Goal: Task Accomplishment & Management: Use online tool/utility

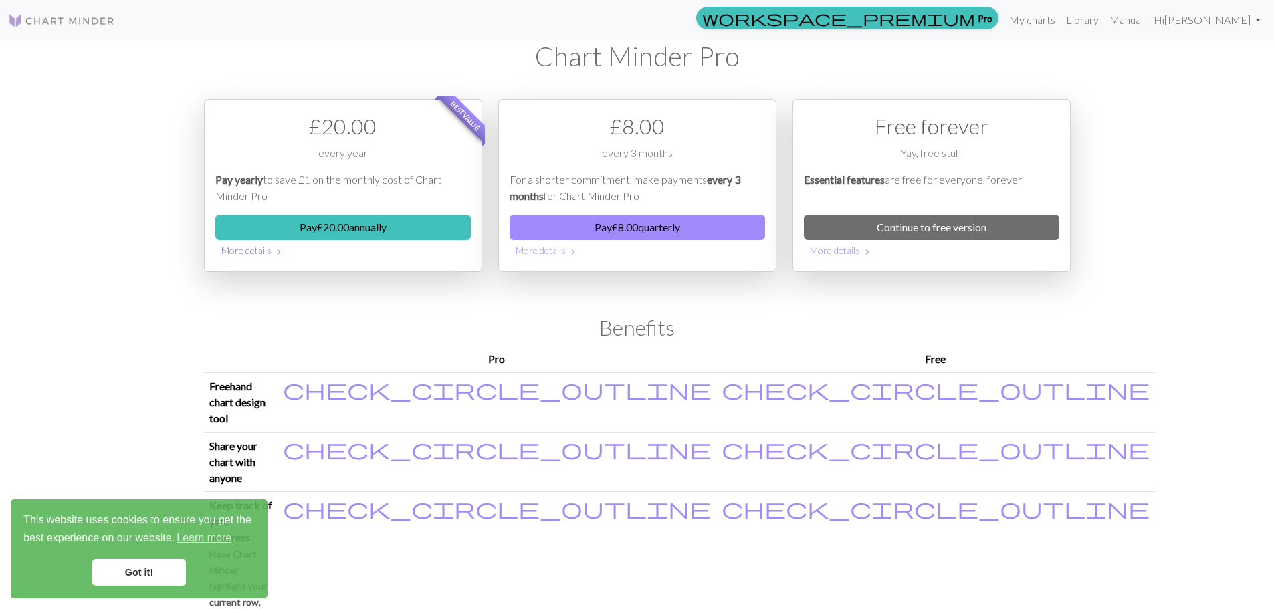
click at [250, 252] on button "More details chevron_right" at bounding box center [343, 250] width 256 height 21
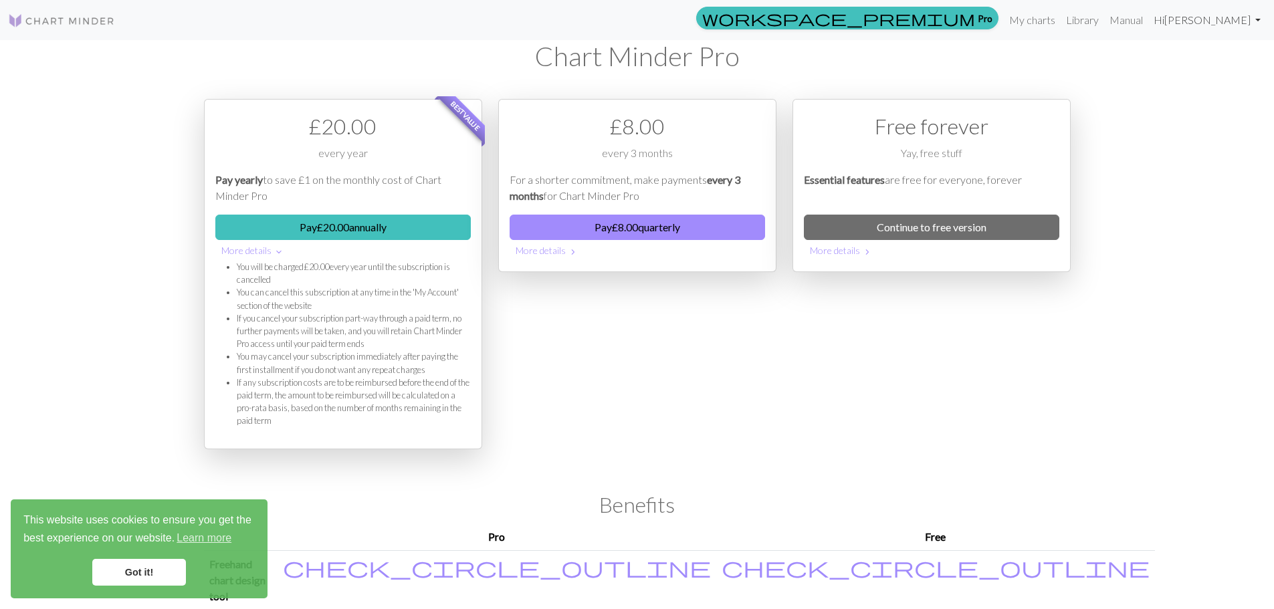
click at [1205, 21] on link "Hi TINA ROULEAU" at bounding box center [1208, 20] width 118 height 27
click at [1201, 56] on link "Account settings" at bounding box center [1212, 56] width 86 height 27
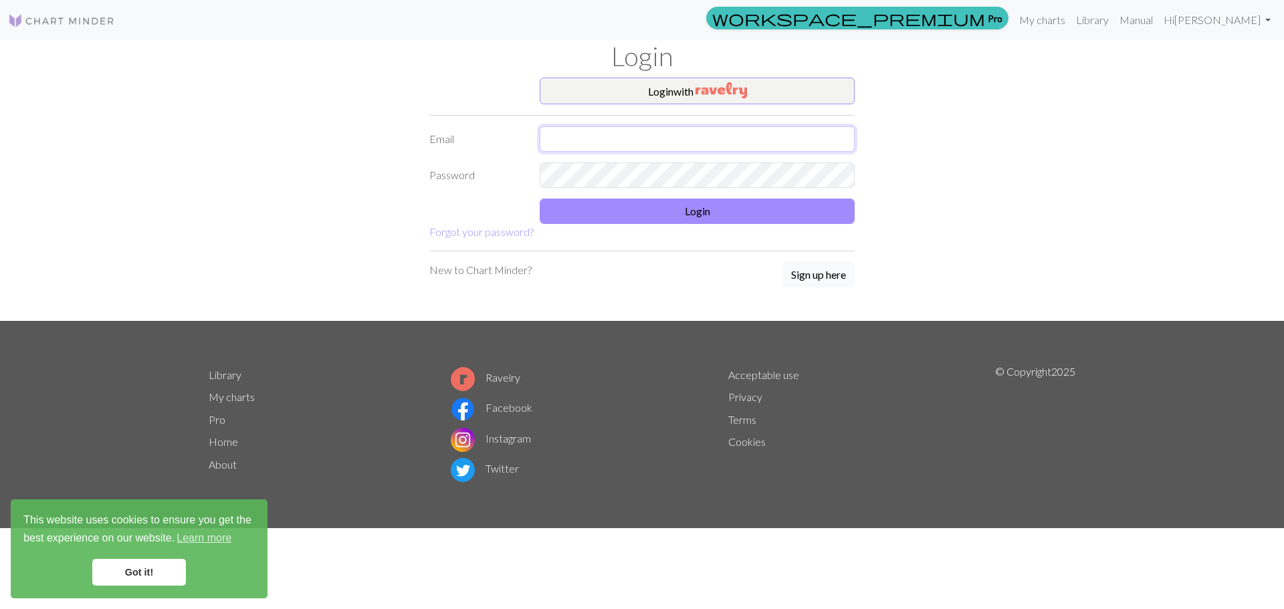
type input "tina.rouleau03@gmail.com"
click at [744, 209] on button "Login" at bounding box center [697, 211] width 315 height 25
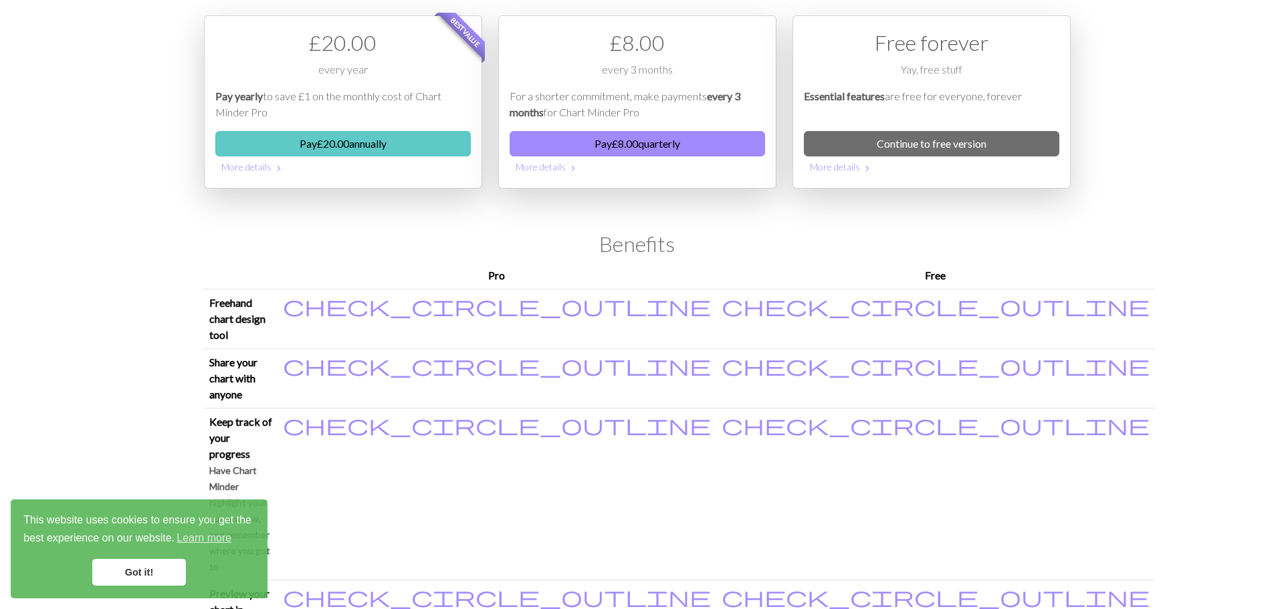
scroll to position [81, 0]
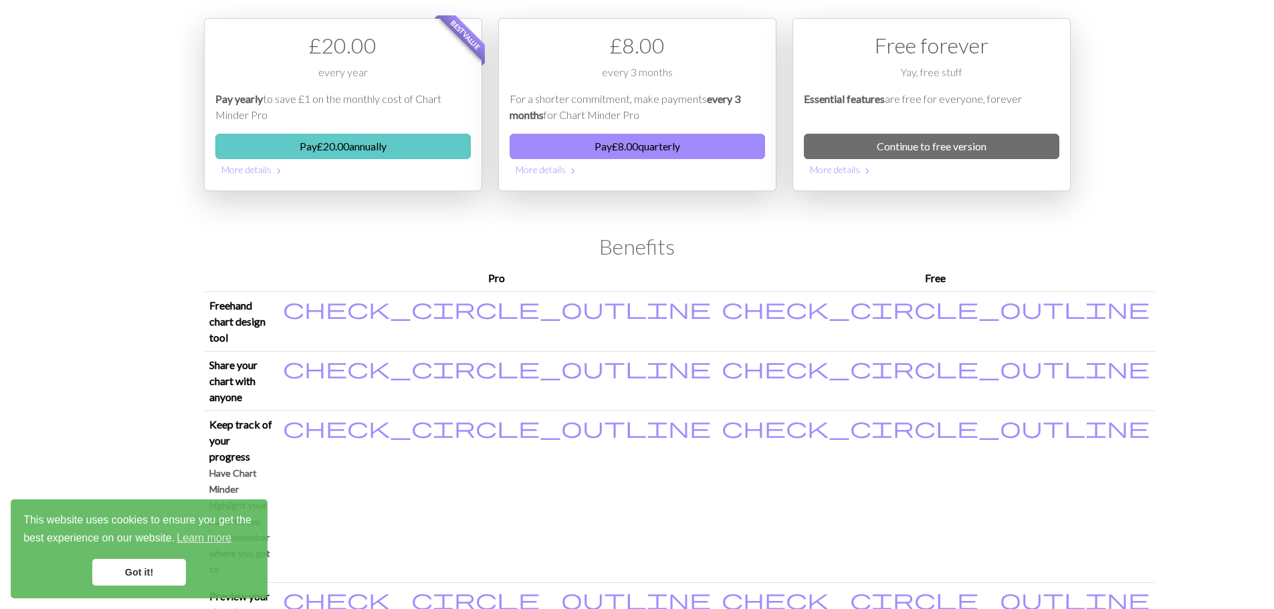
click at [371, 156] on button "Pay £ 20.00 annually" at bounding box center [343, 146] width 256 height 25
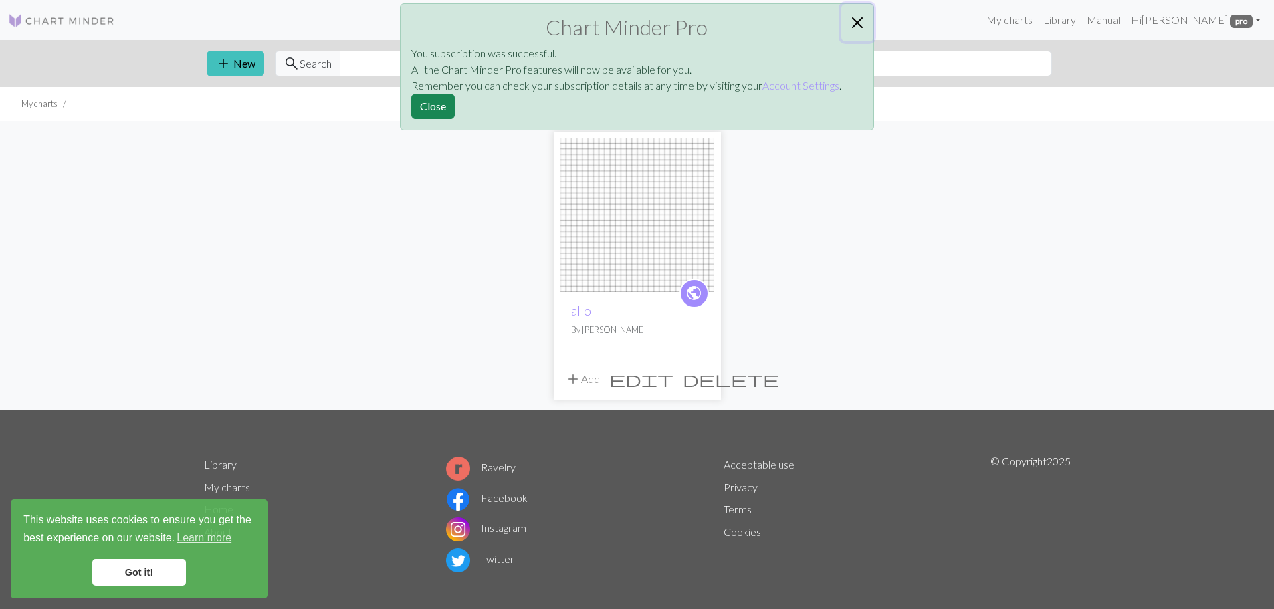
click at [859, 24] on button "Close" at bounding box center [858, 22] width 32 height 37
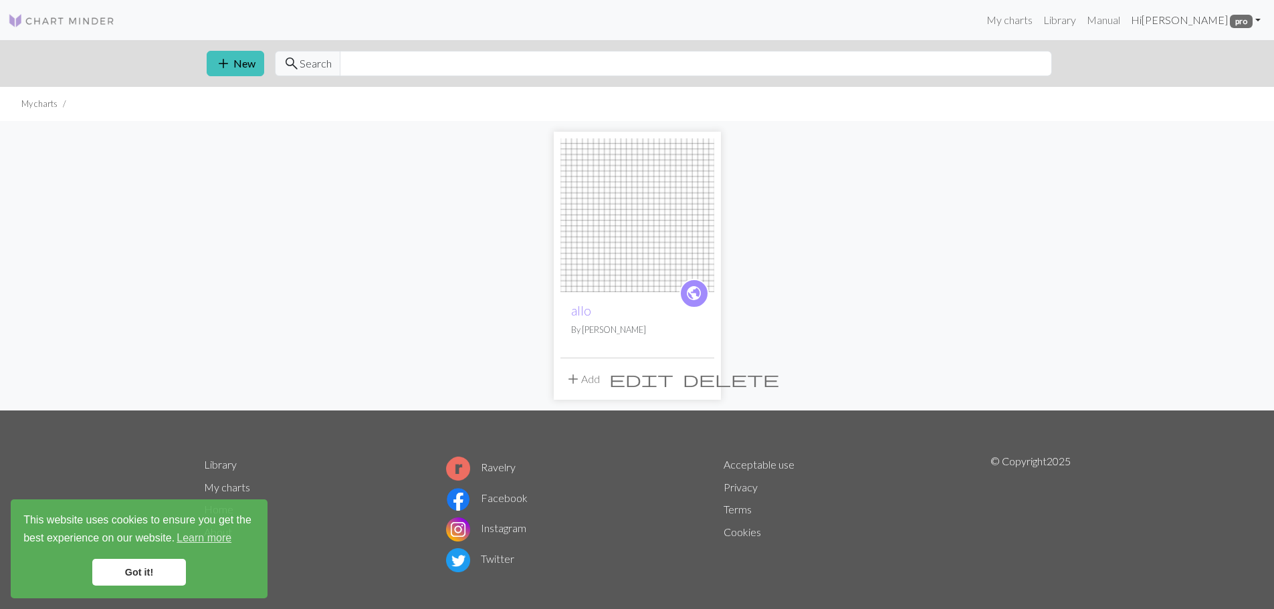
click at [1257, 21] on link "Hi TINA ROULEAU pro" at bounding box center [1196, 20] width 140 height 27
click at [1230, 65] on link "Account settings" at bounding box center [1212, 56] width 86 height 27
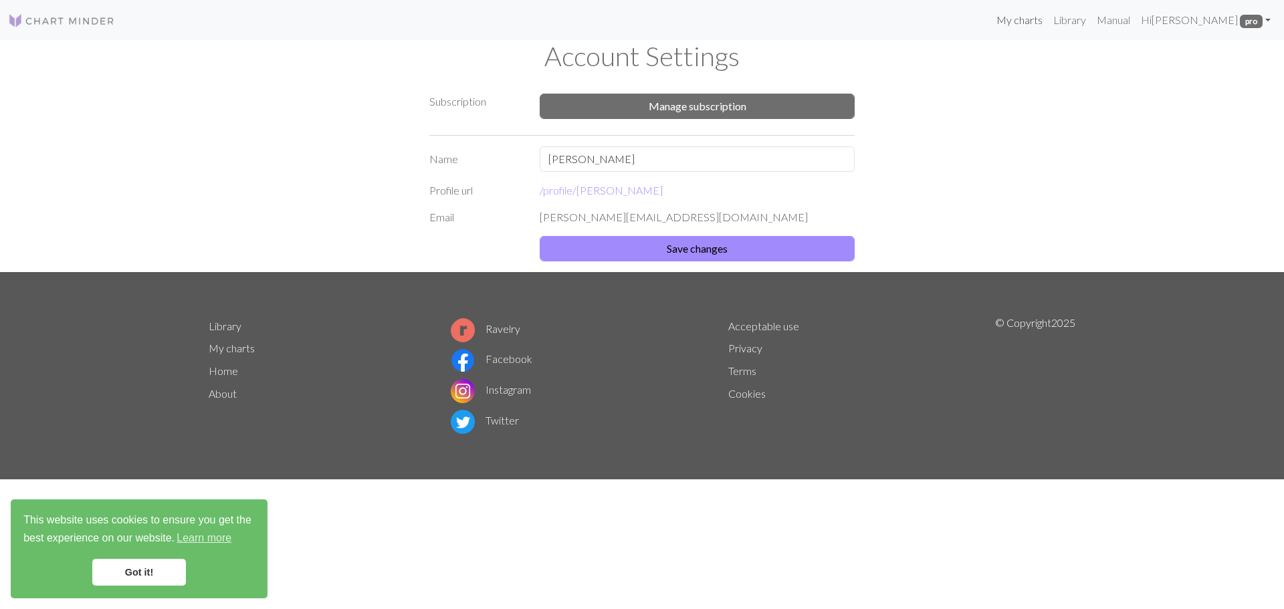
click at [1024, 25] on link "My charts" at bounding box center [1019, 20] width 57 height 27
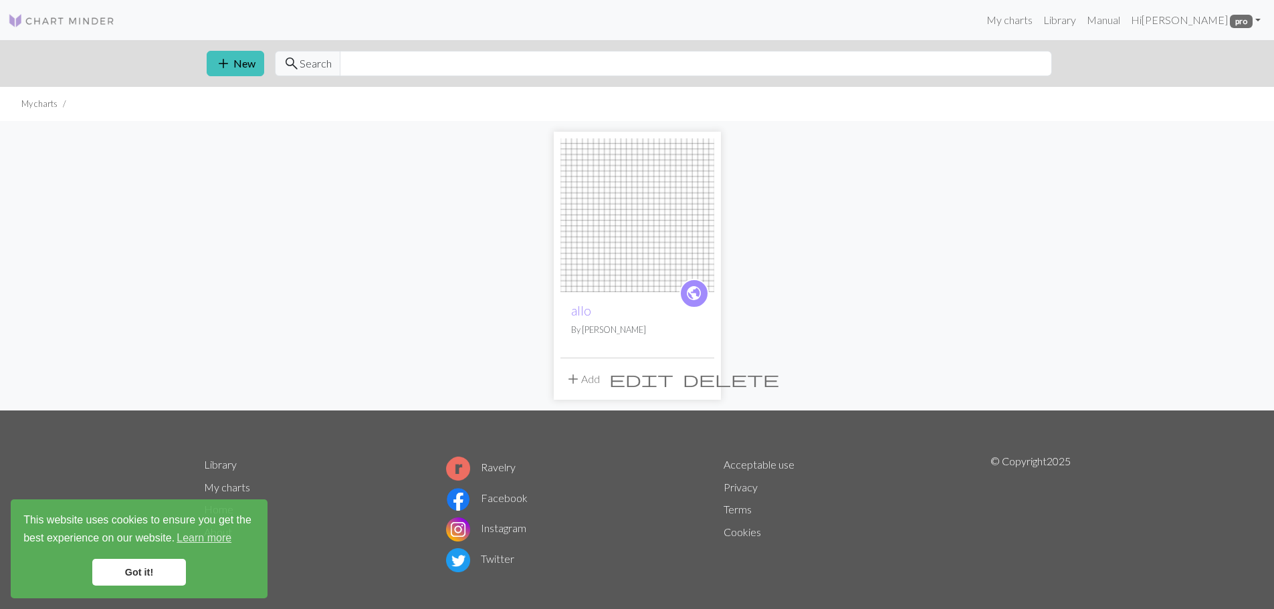
click at [698, 381] on span "delete" at bounding box center [731, 379] width 96 height 19
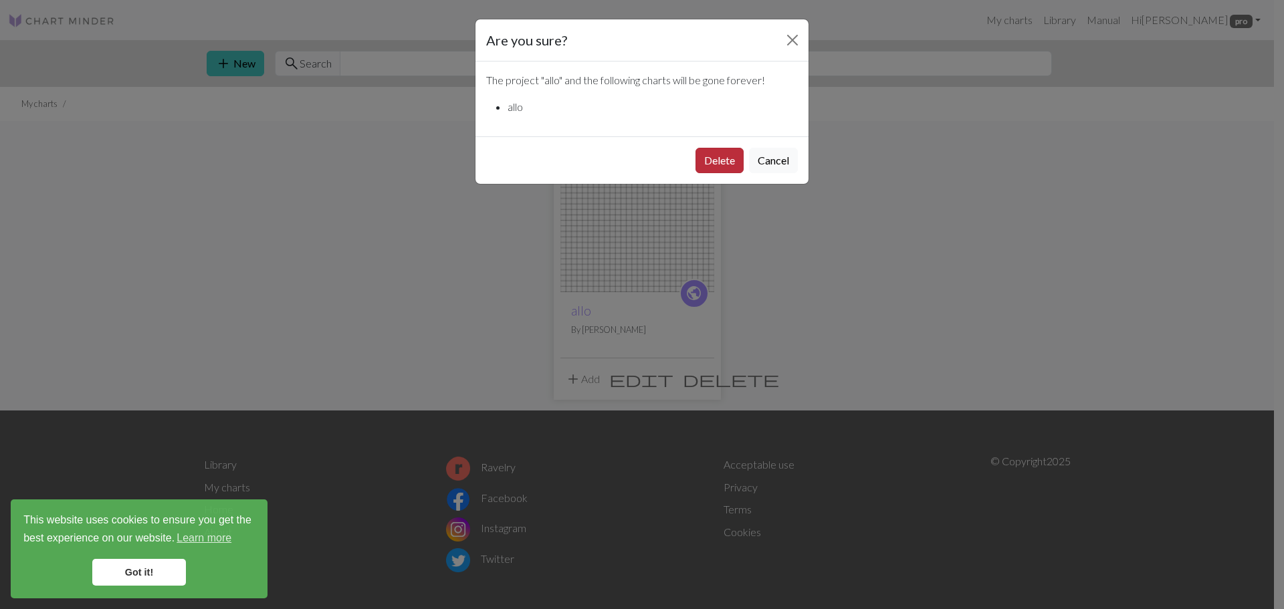
click at [720, 162] on button "Delete" at bounding box center [720, 160] width 48 height 25
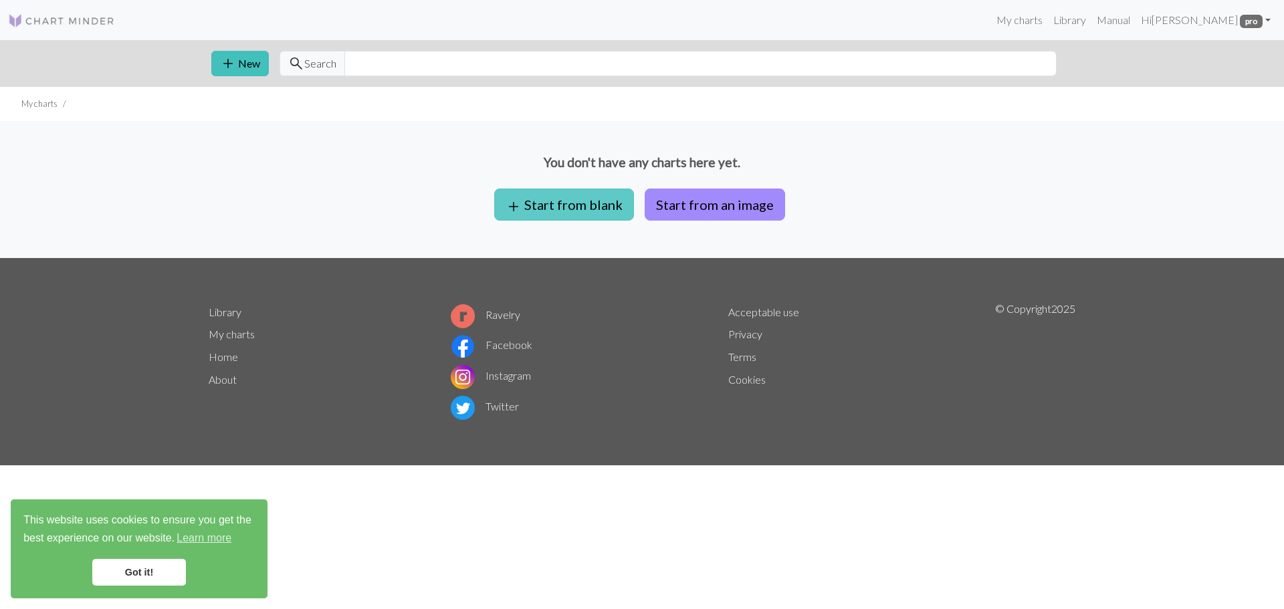
click at [551, 206] on button "add Start from blank" at bounding box center [564, 205] width 140 height 32
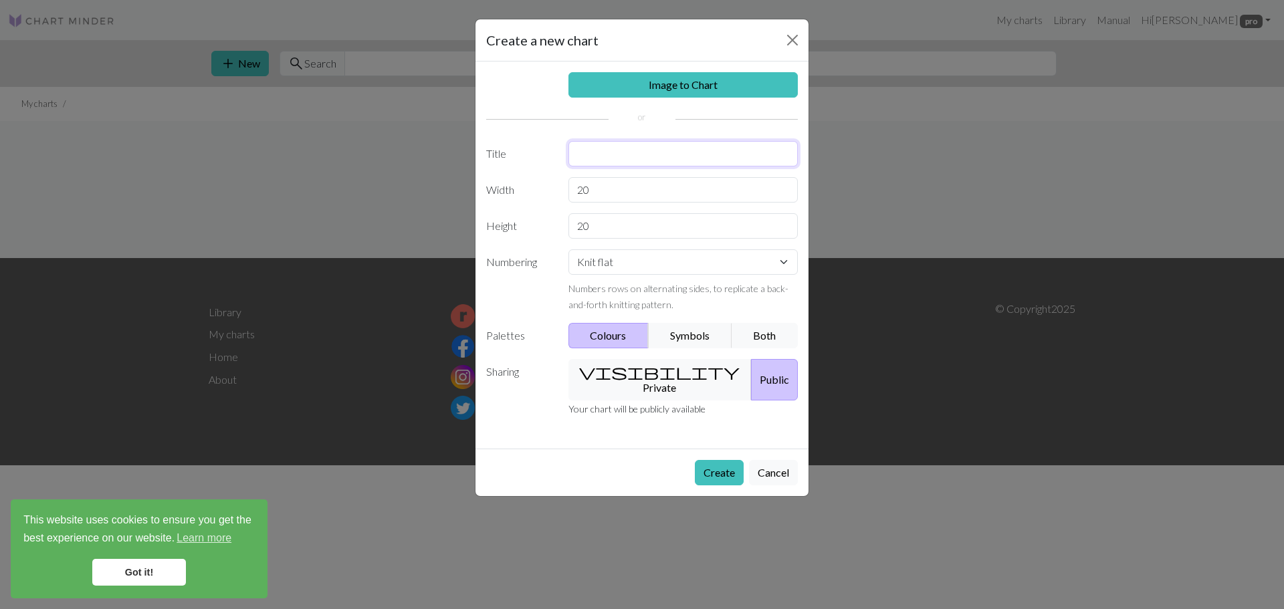
click at [621, 154] on input "text" at bounding box center [684, 153] width 230 height 25
type input "[PERSON_NAME]' Horse"
click at [602, 192] on input "20" at bounding box center [684, 189] width 230 height 25
type input "2"
type input "48"
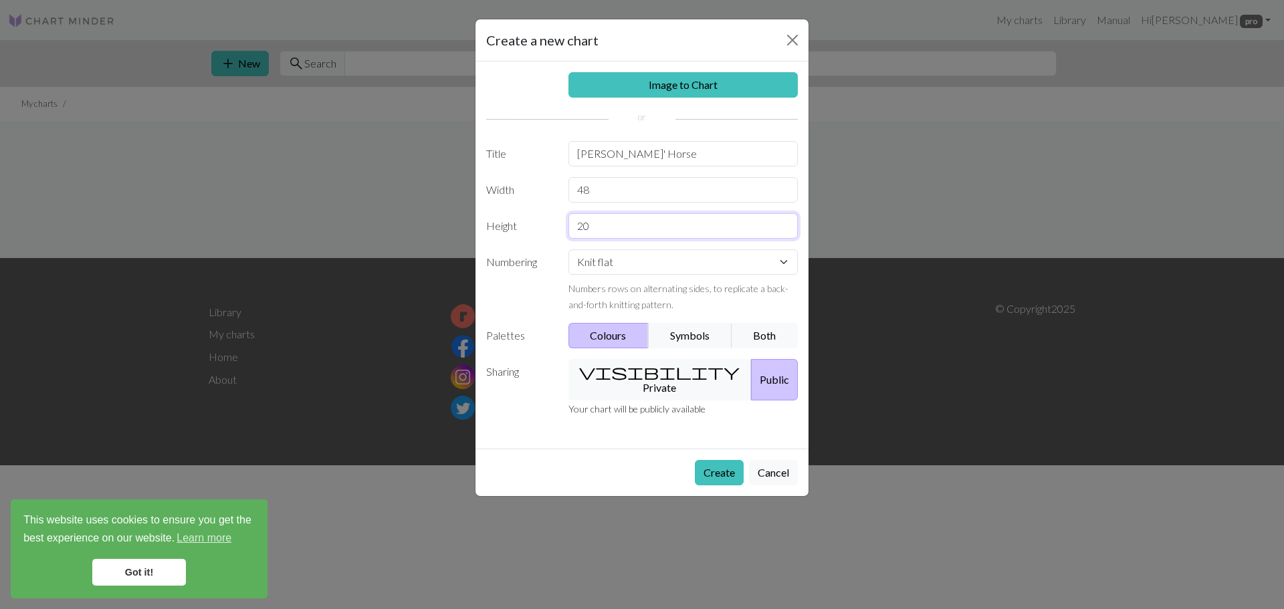
click at [598, 222] on input "20" at bounding box center [684, 225] width 230 height 25
type input "2"
type input "72"
click at [652, 370] on button "visibility Private" at bounding box center [661, 379] width 184 height 41
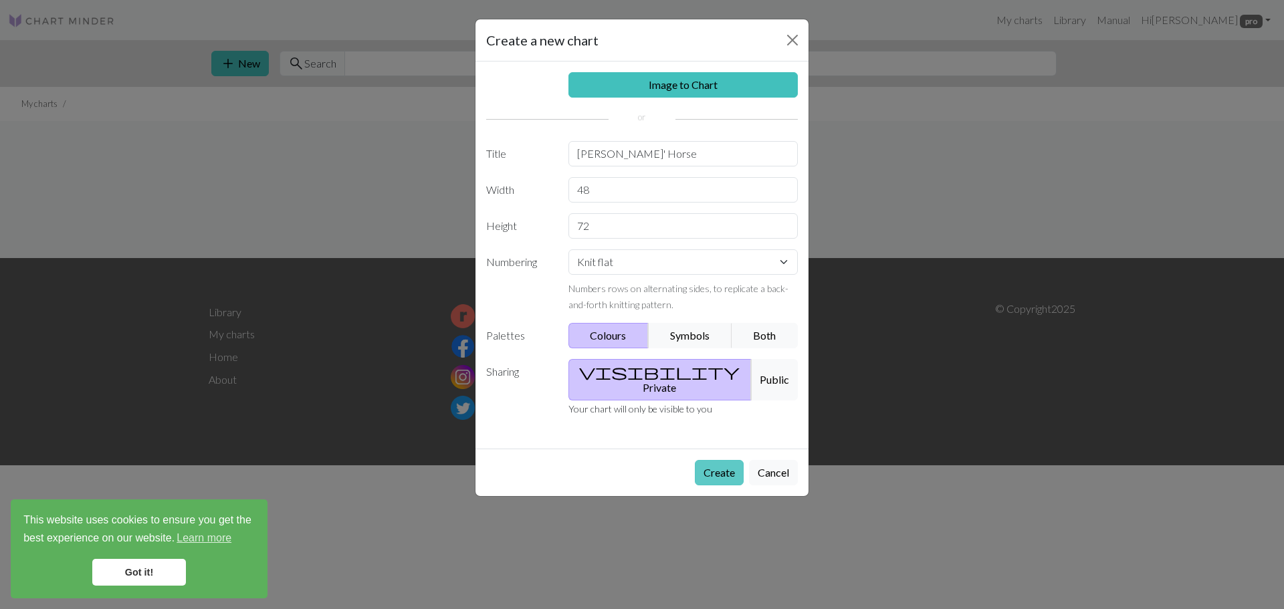
click at [715, 460] on button "Create" at bounding box center [719, 472] width 49 height 25
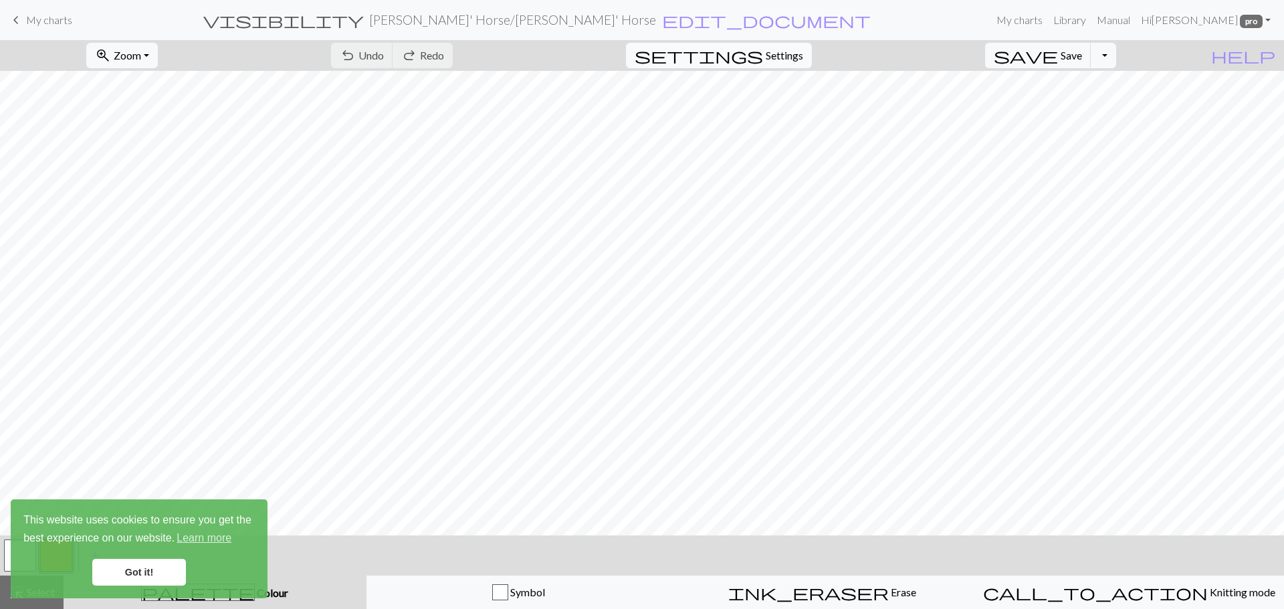
click at [790, 62] on span "Settings" at bounding box center [784, 55] width 37 height 16
select select "aran"
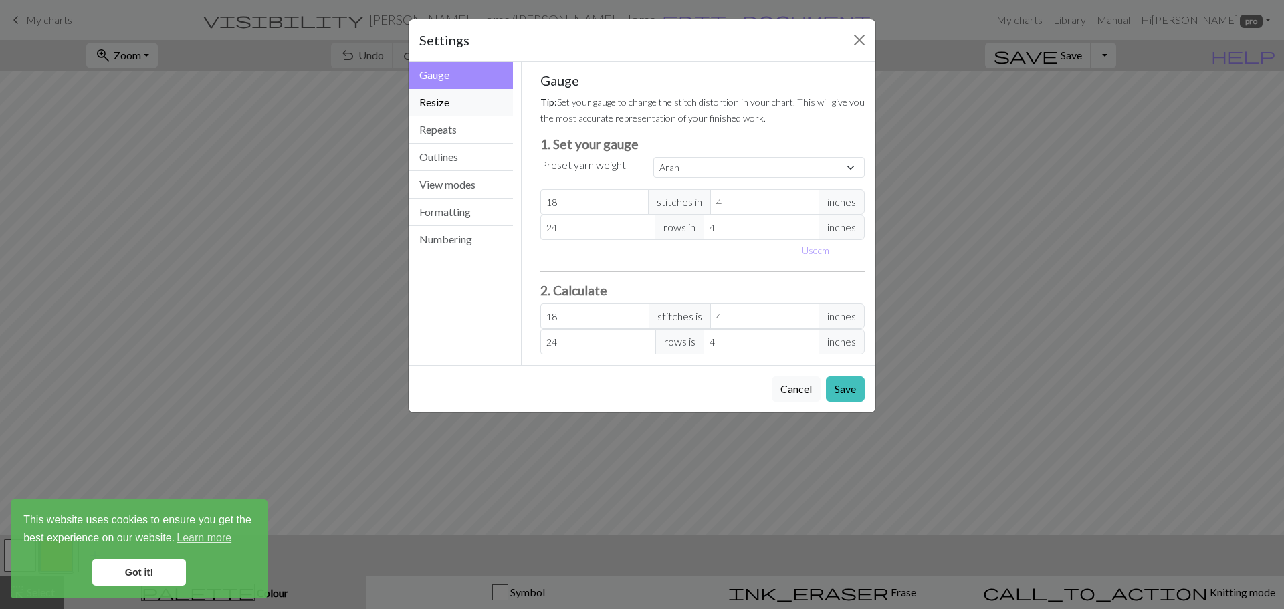
click at [484, 97] on button "Resize" at bounding box center [461, 102] width 104 height 27
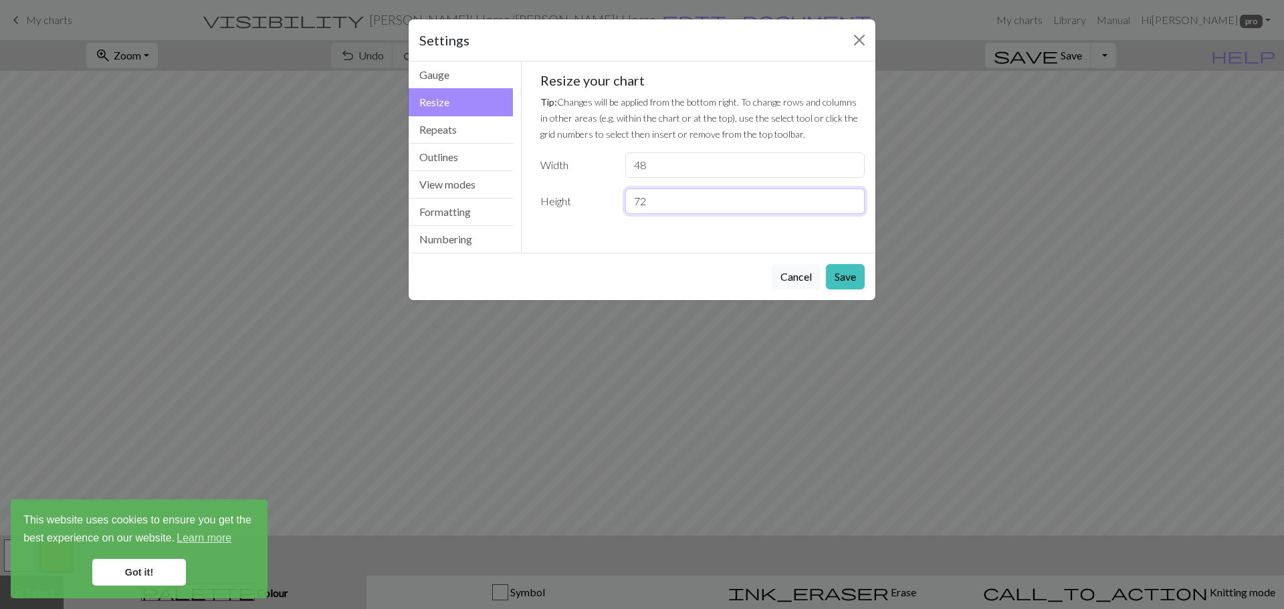
click at [680, 201] on input "72" at bounding box center [744, 201] width 239 height 25
type input "7"
type input "80"
click at [846, 281] on button "Save" at bounding box center [845, 276] width 39 height 25
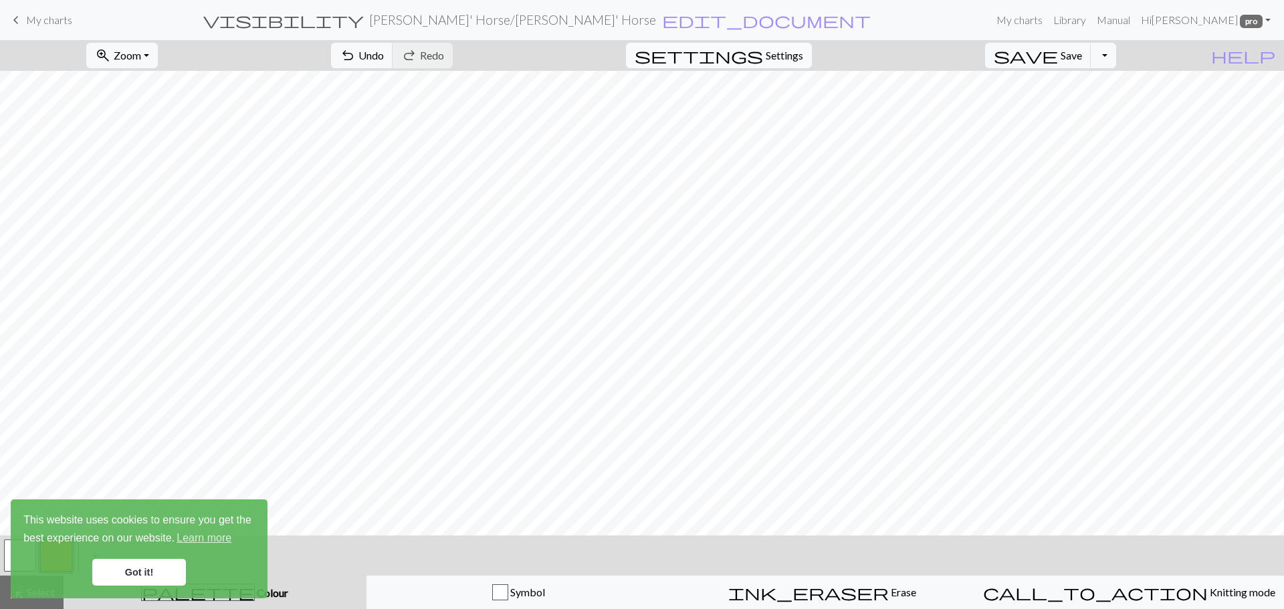
click at [795, 57] on span "Settings" at bounding box center [784, 55] width 37 height 16
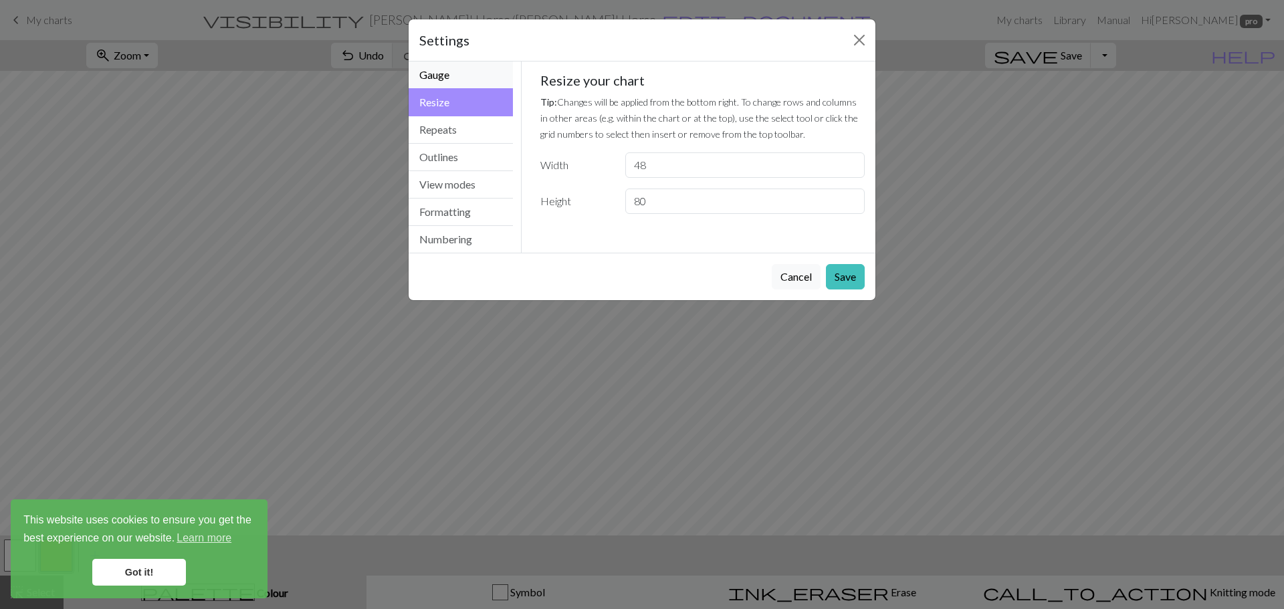
click at [474, 78] on button "Gauge" at bounding box center [461, 75] width 104 height 27
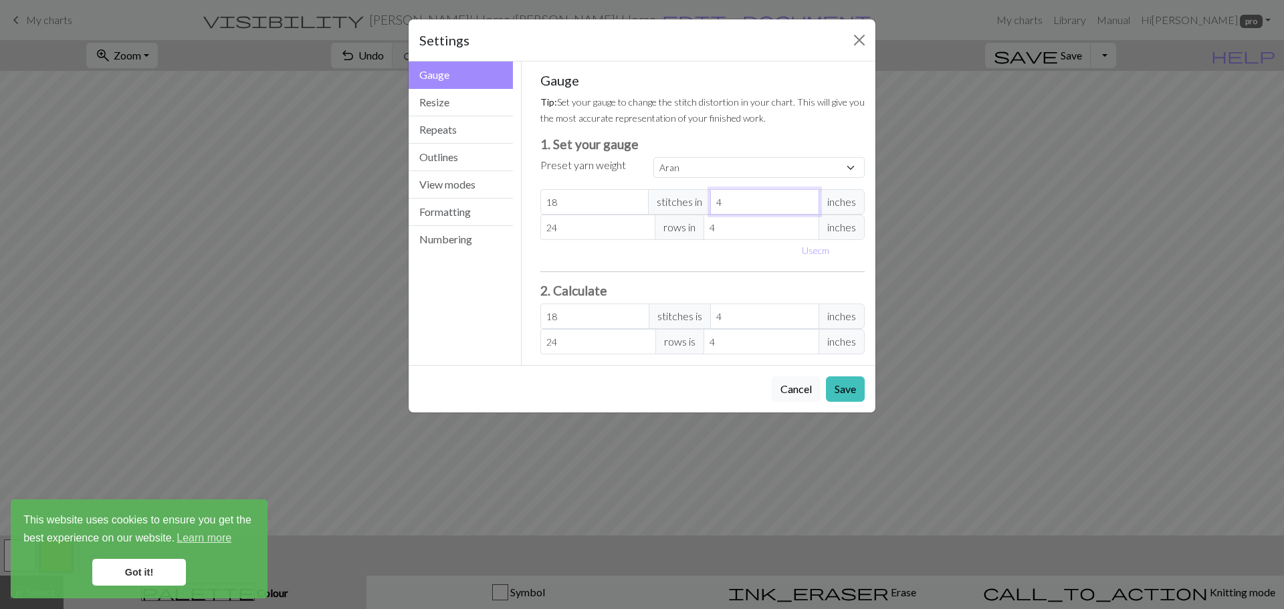
click at [737, 203] on input "4" at bounding box center [764, 201] width 109 height 25
select select "custom"
type input "1"
type input "72"
type input "1.7"
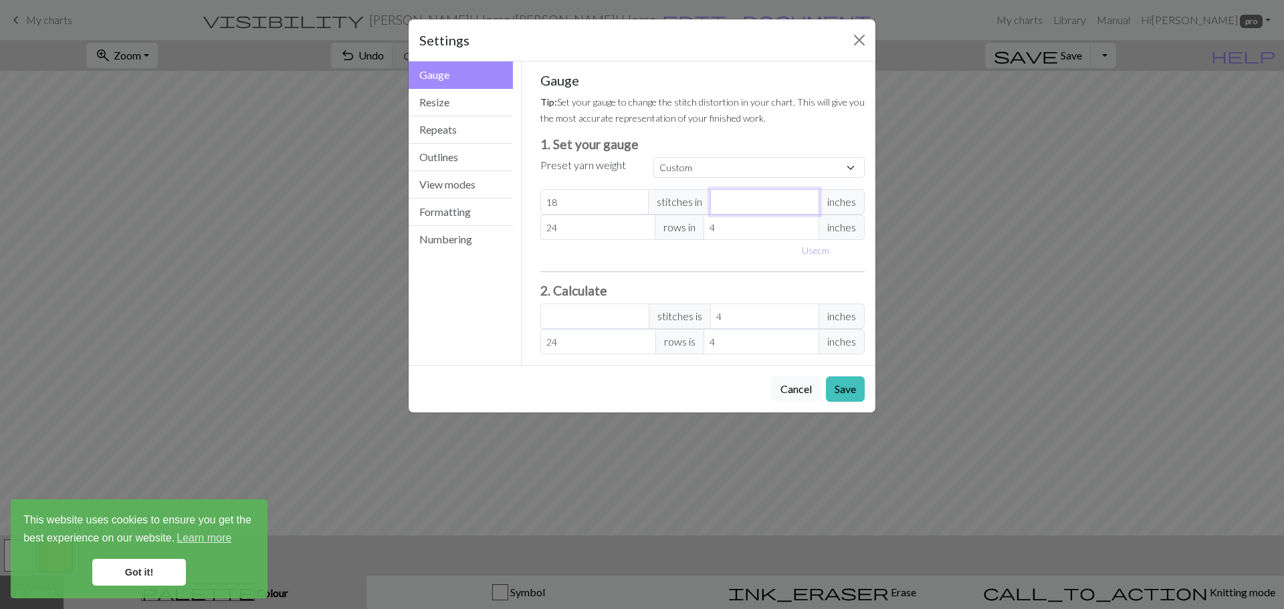
type input "42.35"
type input "1.75"
type input "41.14"
type input "1.75"
click at [732, 227] on input "4" at bounding box center [762, 227] width 116 height 25
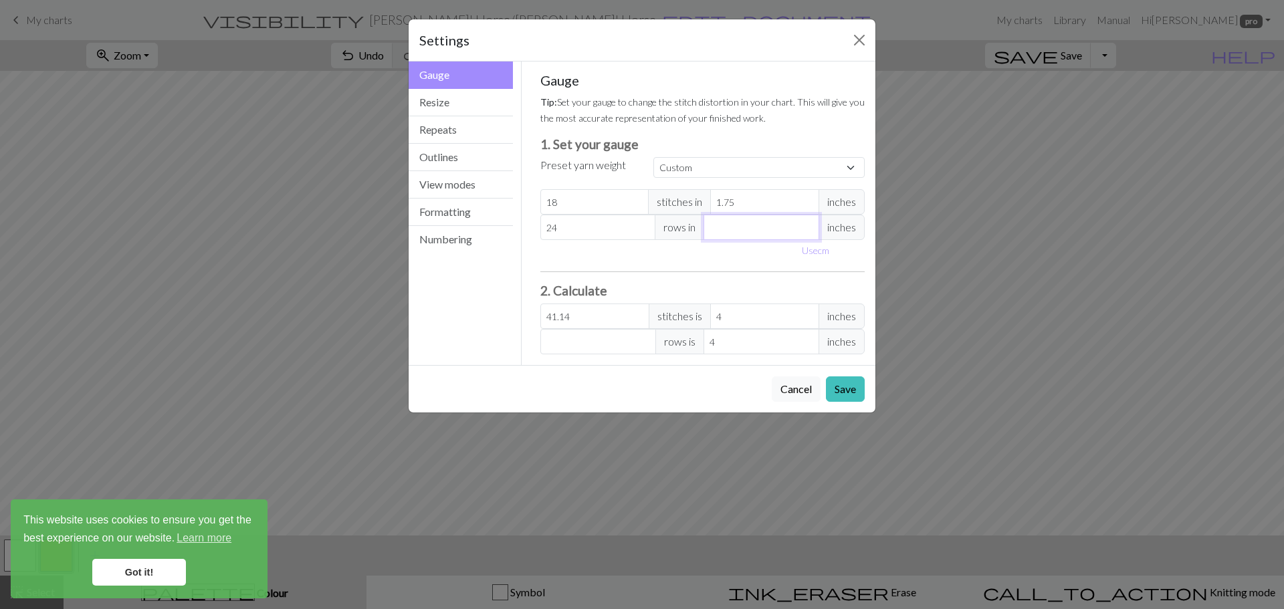
type input "1"
type input "96"
type input "1.5"
type input "64"
type input "1.5"
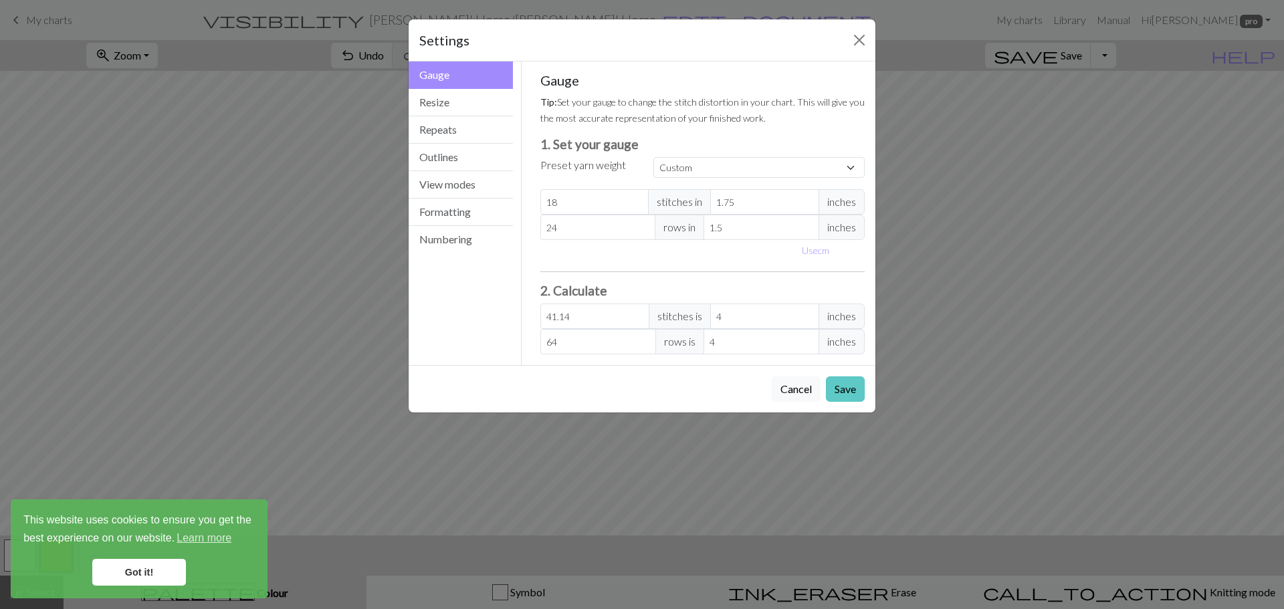
click at [848, 391] on button "Save" at bounding box center [845, 389] width 39 height 25
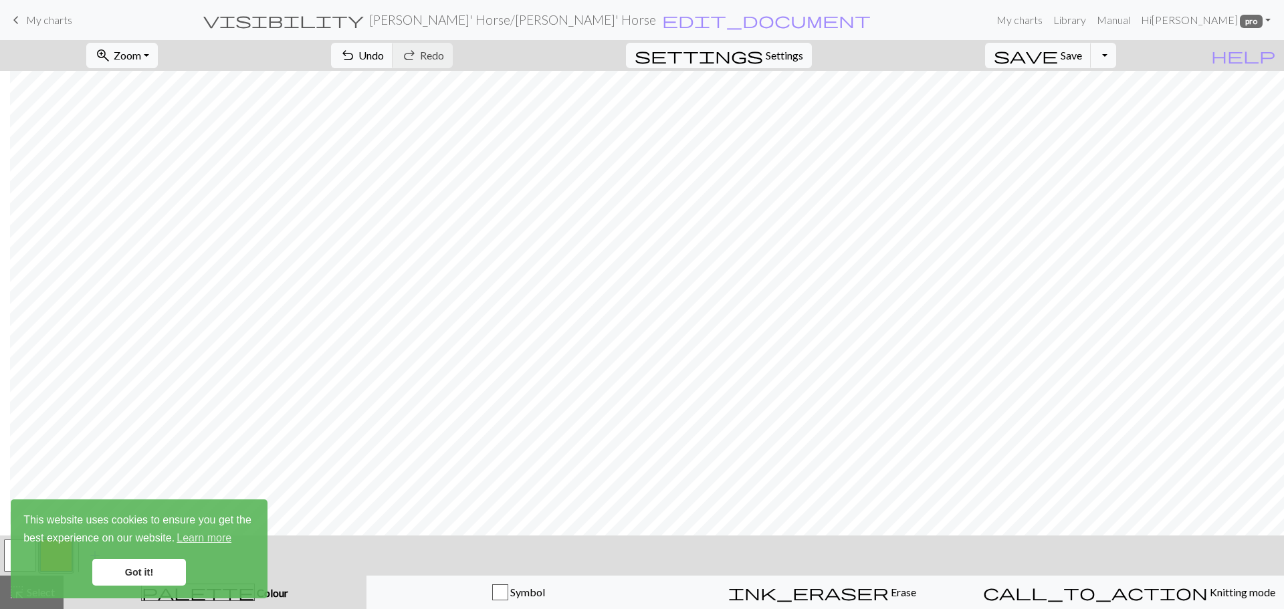
scroll to position [0, 10]
click at [786, 50] on span "Settings" at bounding box center [784, 55] width 37 height 16
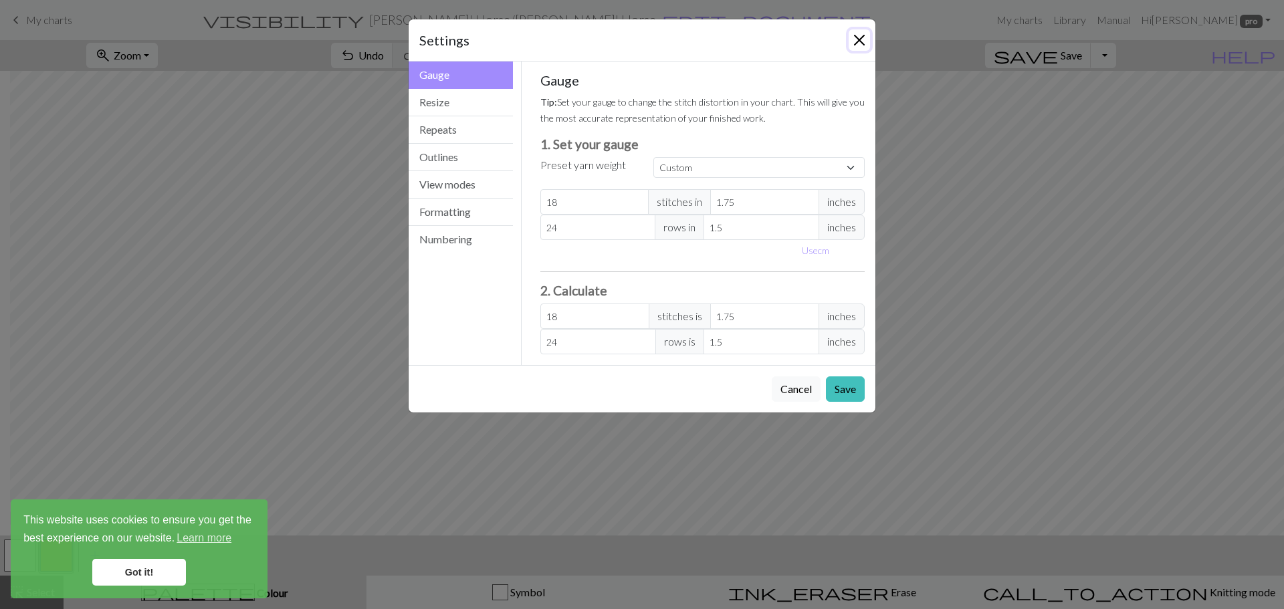
click at [852, 41] on button "Close" at bounding box center [859, 39] width 21 height 21
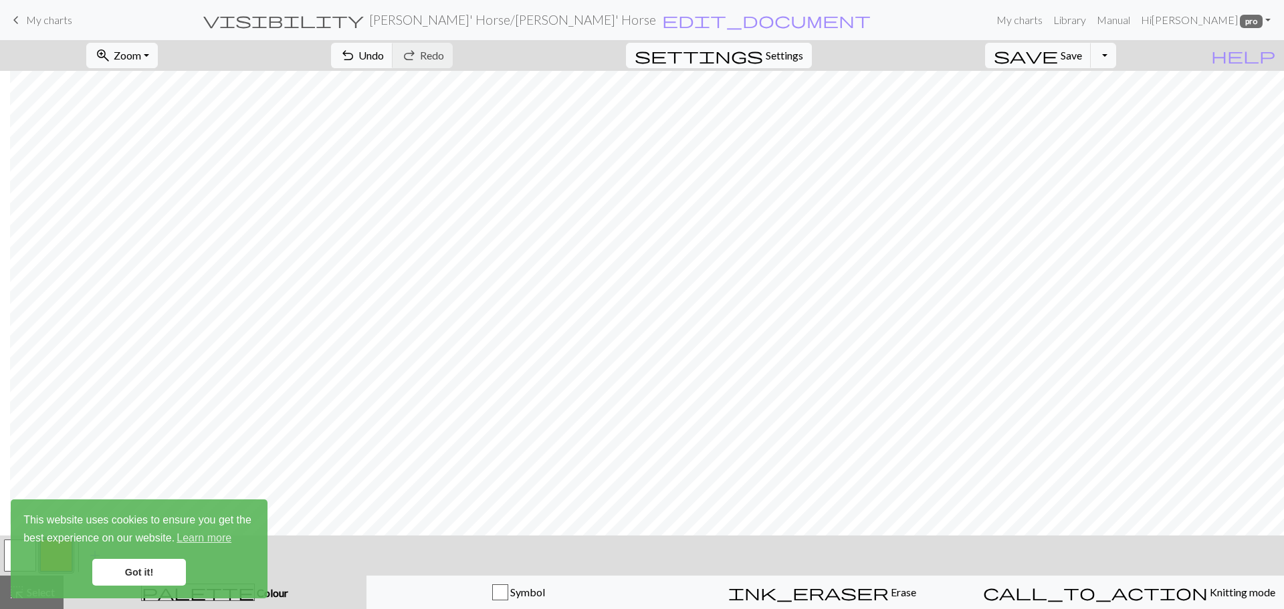
click at [785, 50] on span "Settings" at bounding box center [784, 55] width 37 height 16
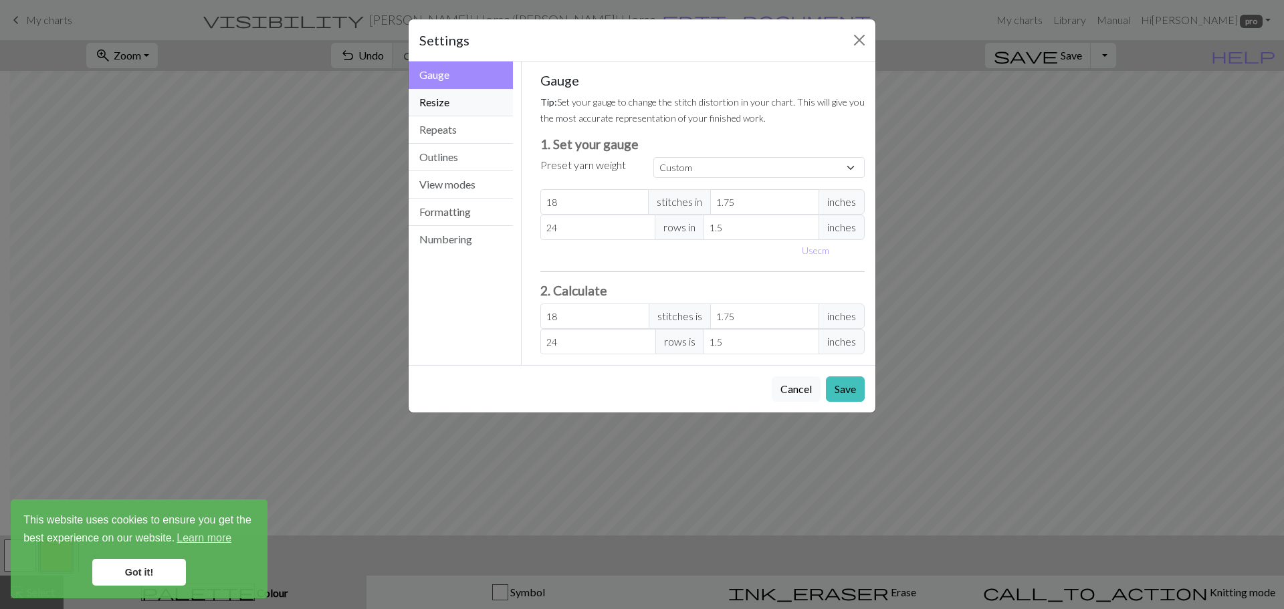
click at [487, 106] on button "Resize" at bounding box center [461, 102] width 104 height 27
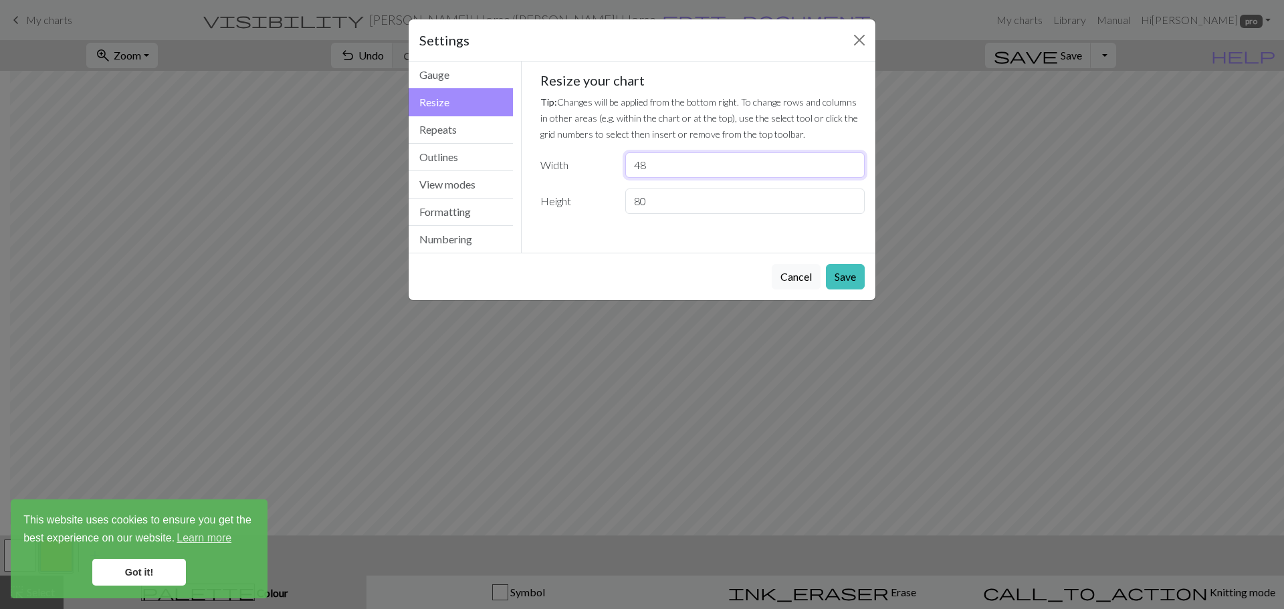
click at [656, 167] on input "48" at bounding box center [744, 165] width 239 height 25
type input "4"
type input "28"
click at [850, 276] on button "Save" at bounding box center [845, 276] width 39 height 25
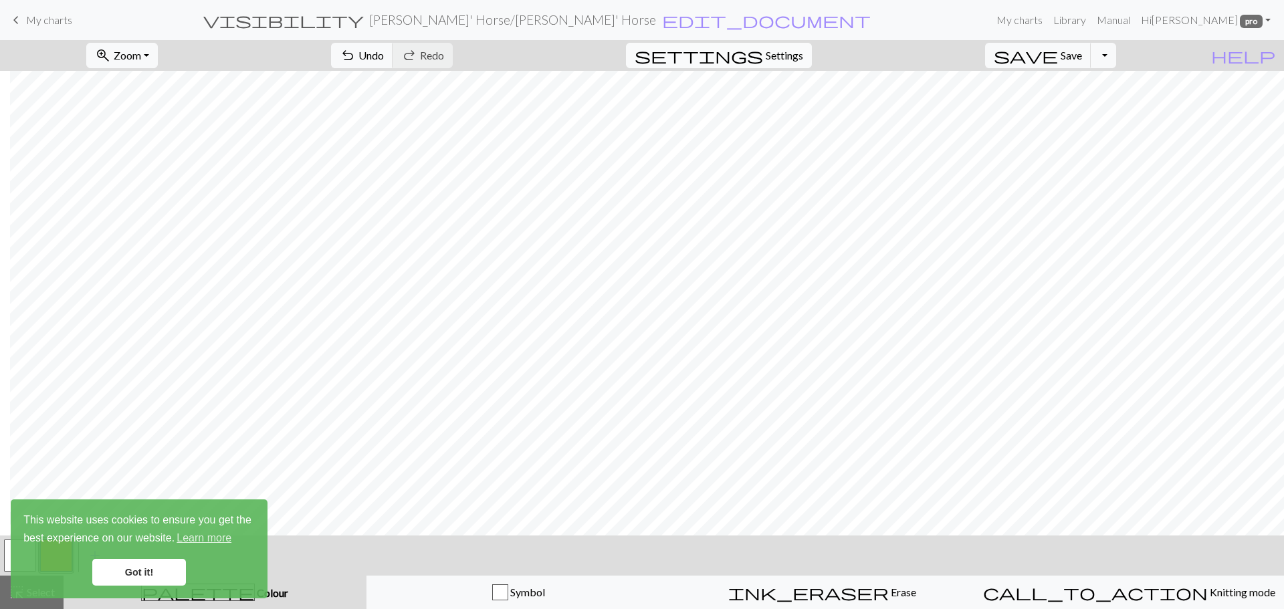
click at [783, 52] on button "settings Settings" at bounding box center [719, 55] width 186 height 25
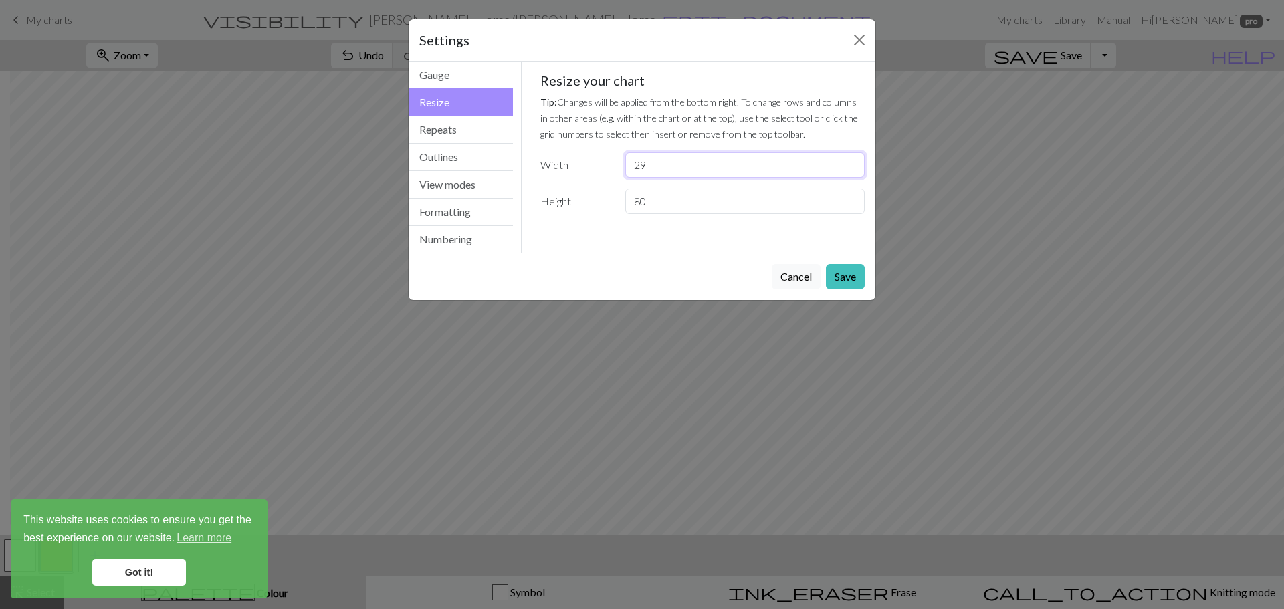
click at [849, 164] on input "29" at bounding box center [744, 165] width 239 height 25
type input "28"
click at [849, 173] on input "28" at bounding box center [744, 165] width 239 height 25
click at [488, 74] on button "Gauge" at bounding box center [461, 75] width 104 height 27
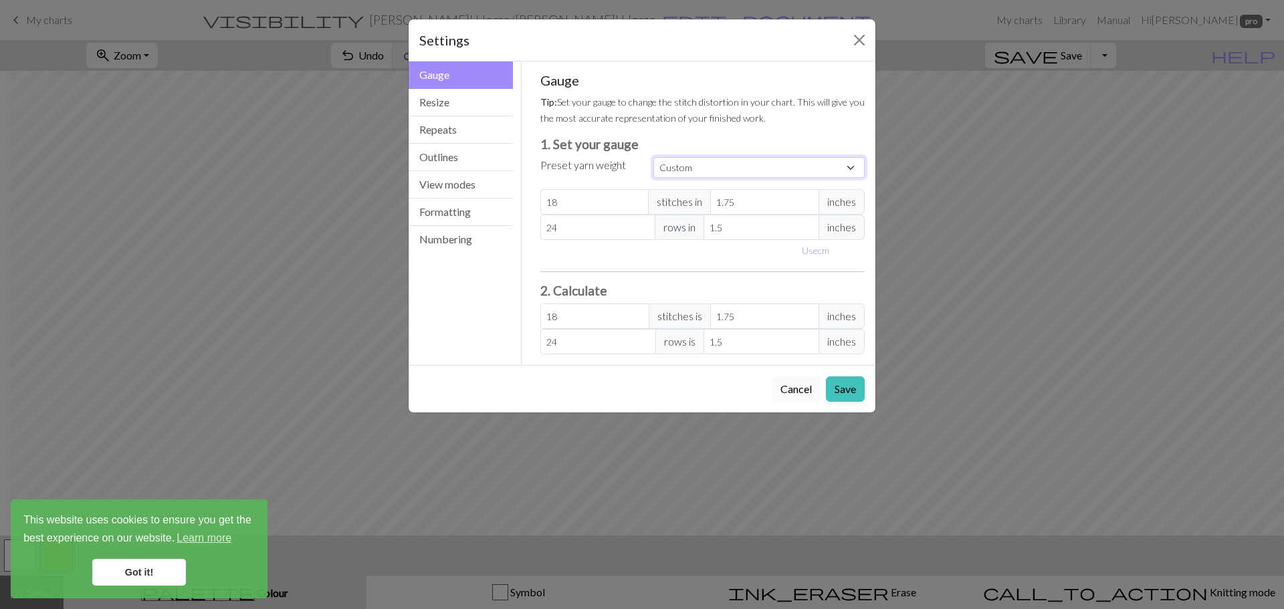
click at [817, 167] on select "Custom Square Lace Light Fingering Fingering Sport Double knit Worsted Aran Bul…" at bounding box center [759, 167] width 211 height 21
select select "square"
click at [654, 157] on select "Custom Square Lace Light Fingering Fingering Sport Double knit Worsted Aran Bul…" at bounding box center [759, 167] width 211 height 21
type input "32"
type input "4"
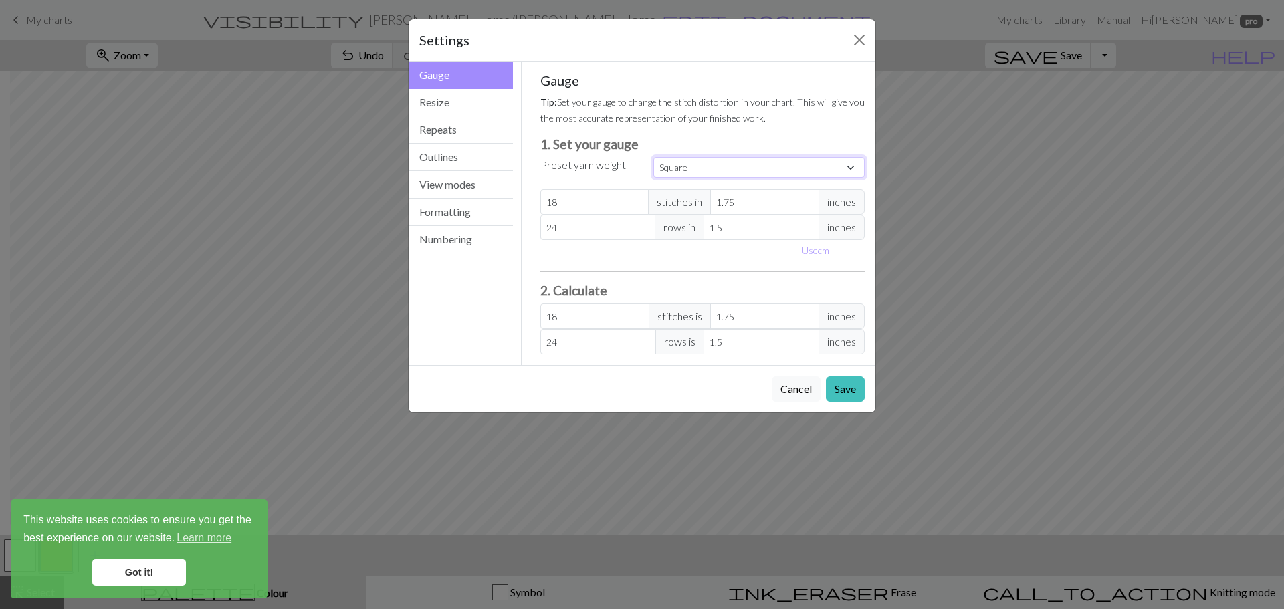
type input "32"
type input "4"
type input "14"
type input "12"
click at [858, 167] on select "Custom Square Lace Light Fingering Fingering Sport Double knit Worsted Aran Bul…" at bounding box center [759, 167] width 211 height 21
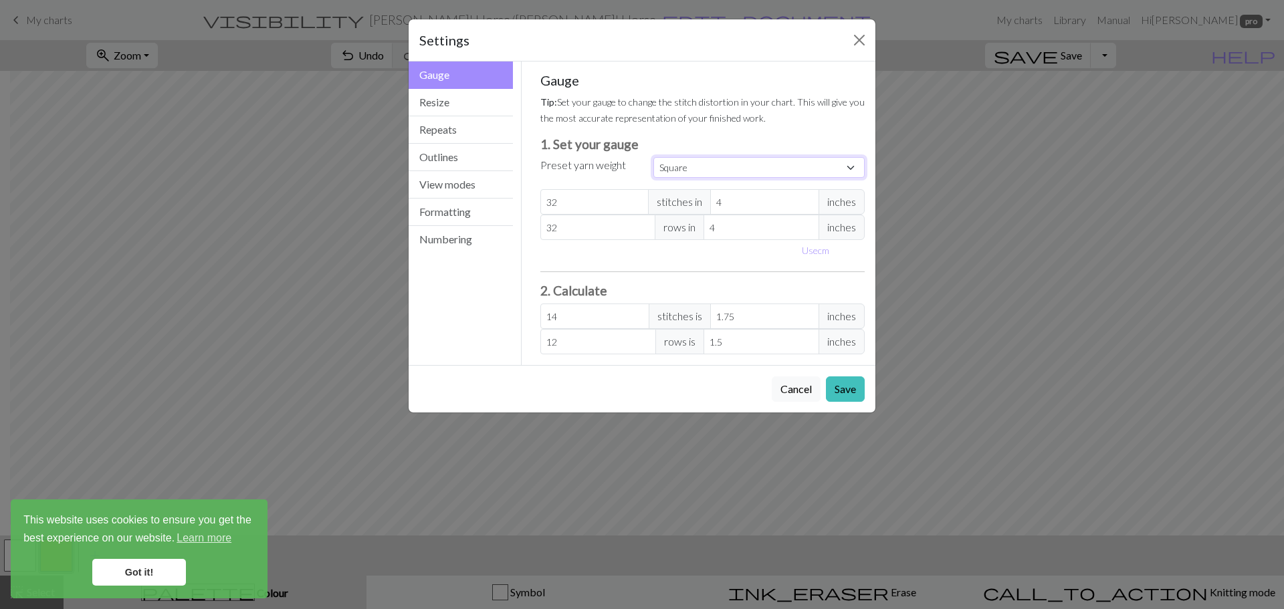
select select "custom"
click at [654, 157] on select "Custom Square Lace Light Fingering Fingering Sport Double knit Worsted Aran Bul…" at bounding box center [759, 167] width 211 height 21
click at [846, 399] on button "Save" at bounding box center [845, 389] width 39 height 25
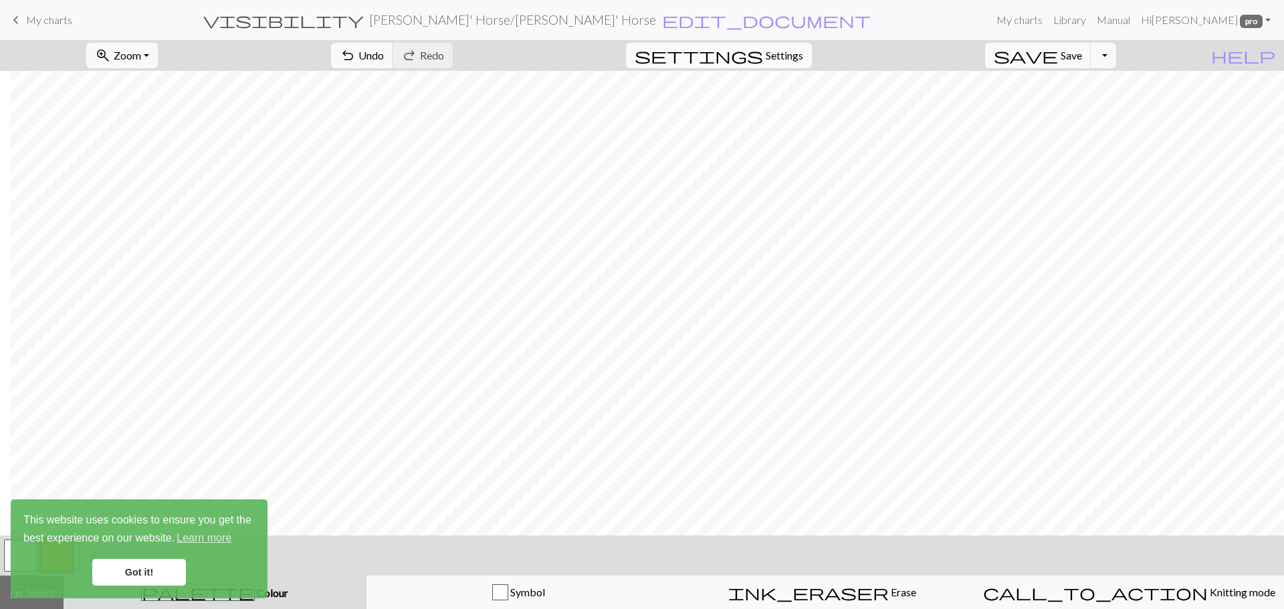
click at [803, 63] on span "Settings" at bounding box center [784, 55] width 37 height 16
select select "square"
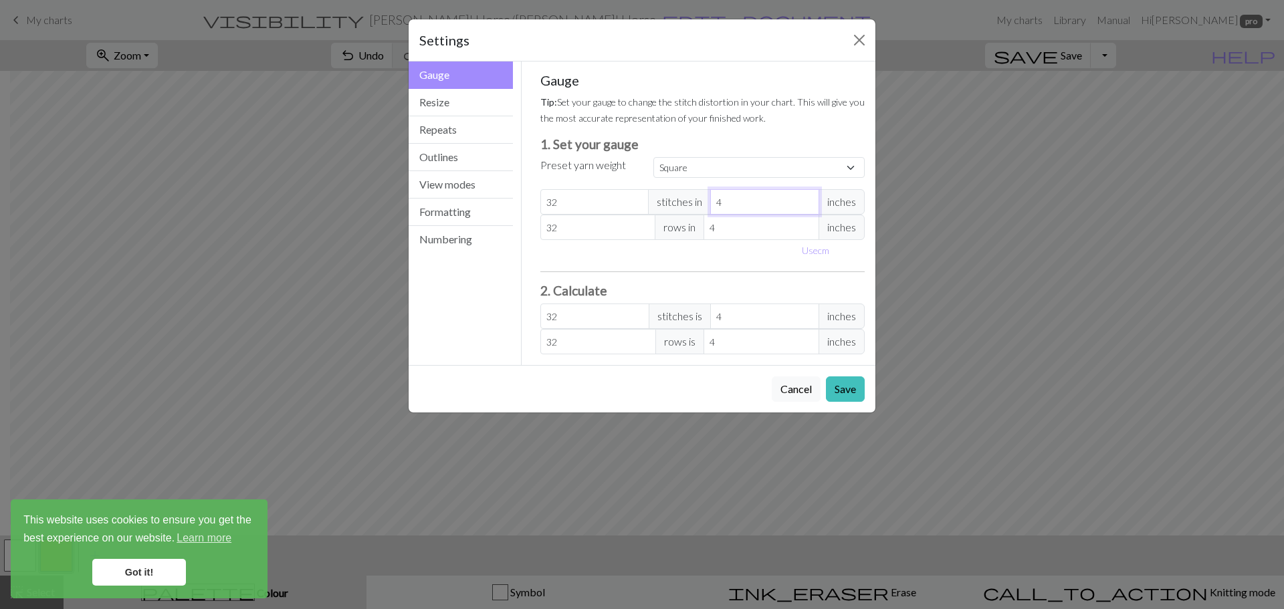
click at [765, 193] on input "4" at bounding box center [764, 201] width 109 height 25
click at [866, 32] on button "Close" at bounding box center [859, 39] width 21 height 21
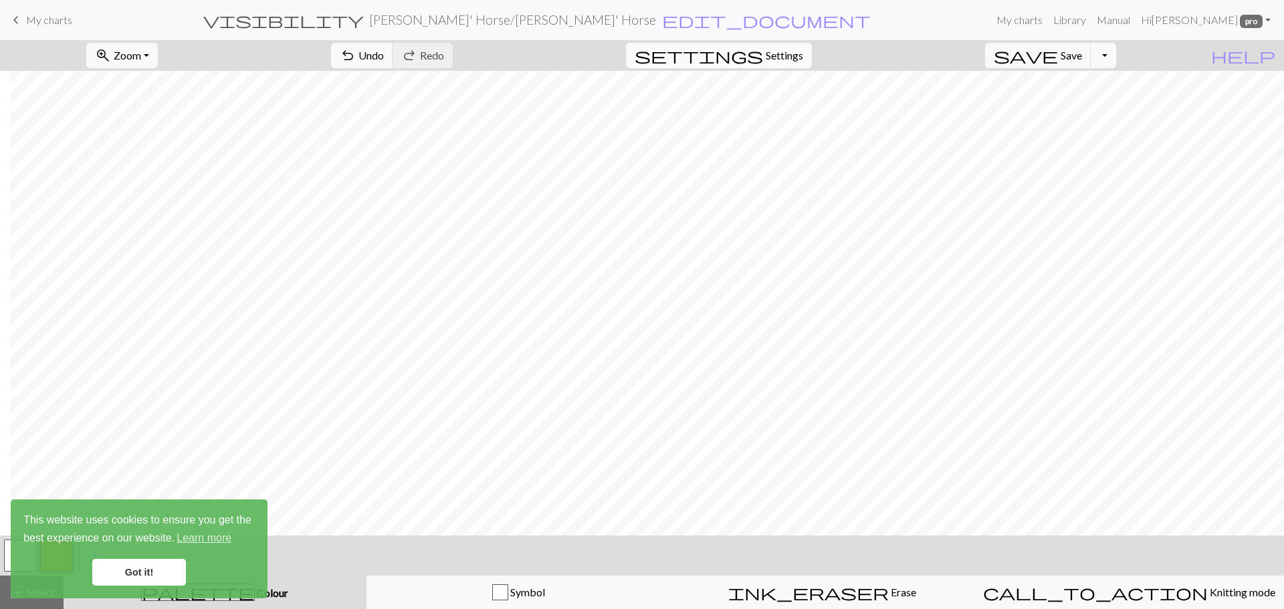
click at [799, 58] on span "Settings" at bounding box center [784, 55] width 37 height 16
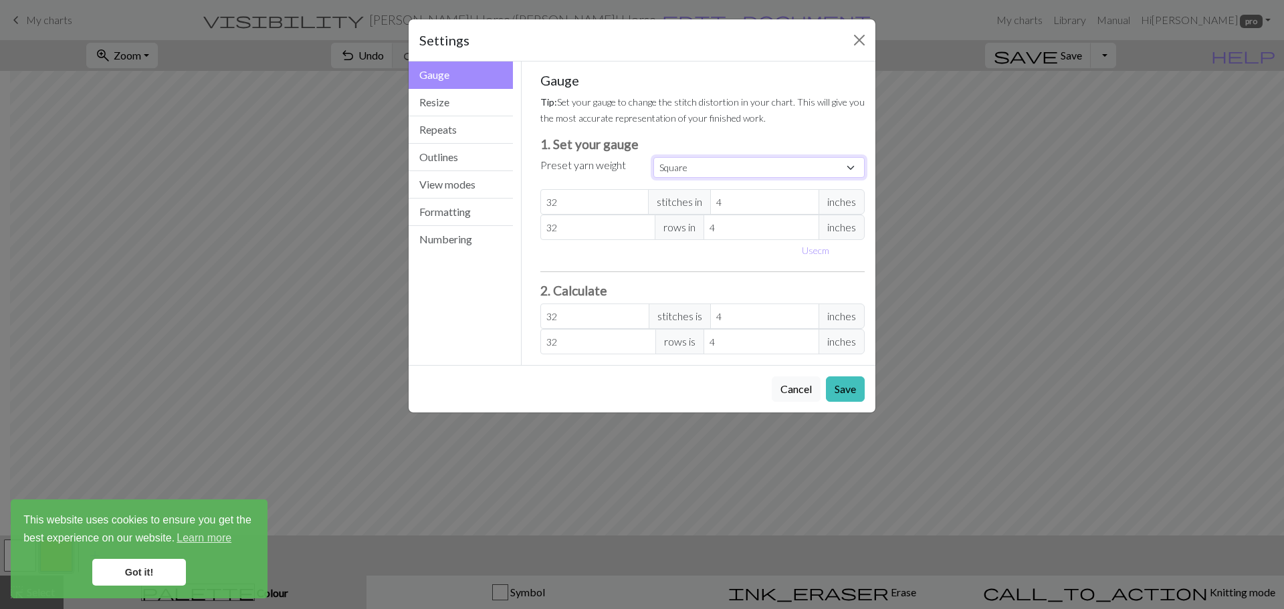
click at [765, 169] on select "Custom Square Lace Light Fingering Fingering Sport Double knit Worsted Aran Bul…" at bounding box center [759, 167] width 211 height 21
select select "custom"
click at [654, 157] on select "Custom Square Lace Light Fingering Fingering Sport Double knit Worsted Aran Bul…" at bounding box center [759, 167] width 211 height 21
click at [450, 161] on button "Outlines" at bounding box center [461, 157] width 104 height 27
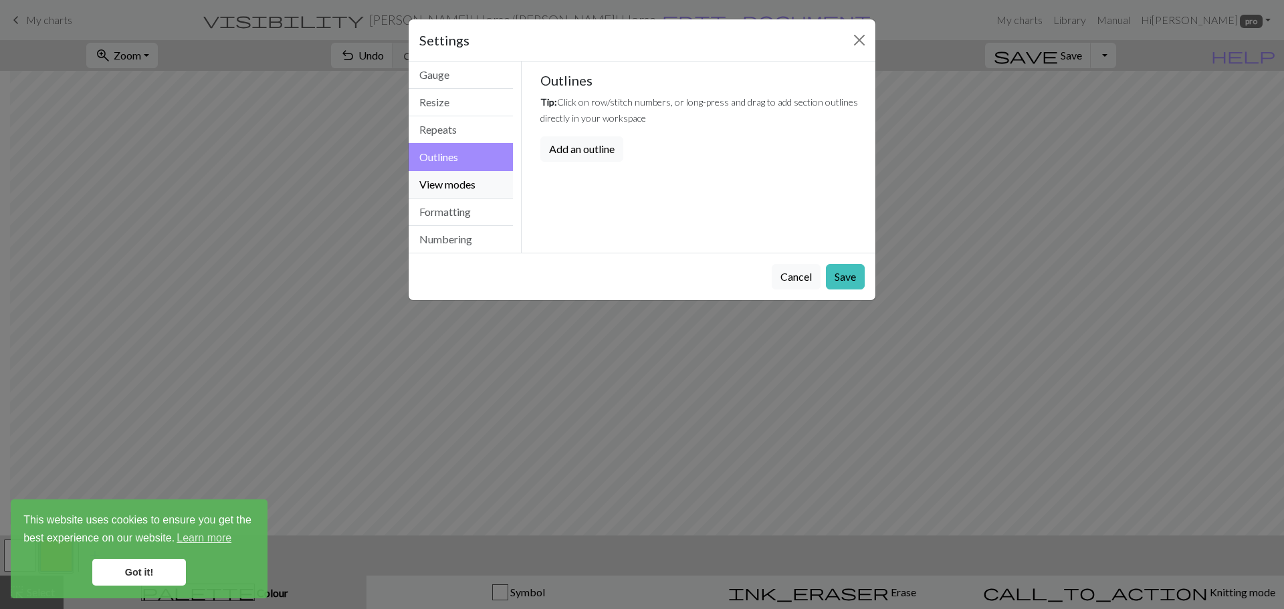
click at [446, 173] on button "View modes" at bounding box center [461, 184] width 104 height 27
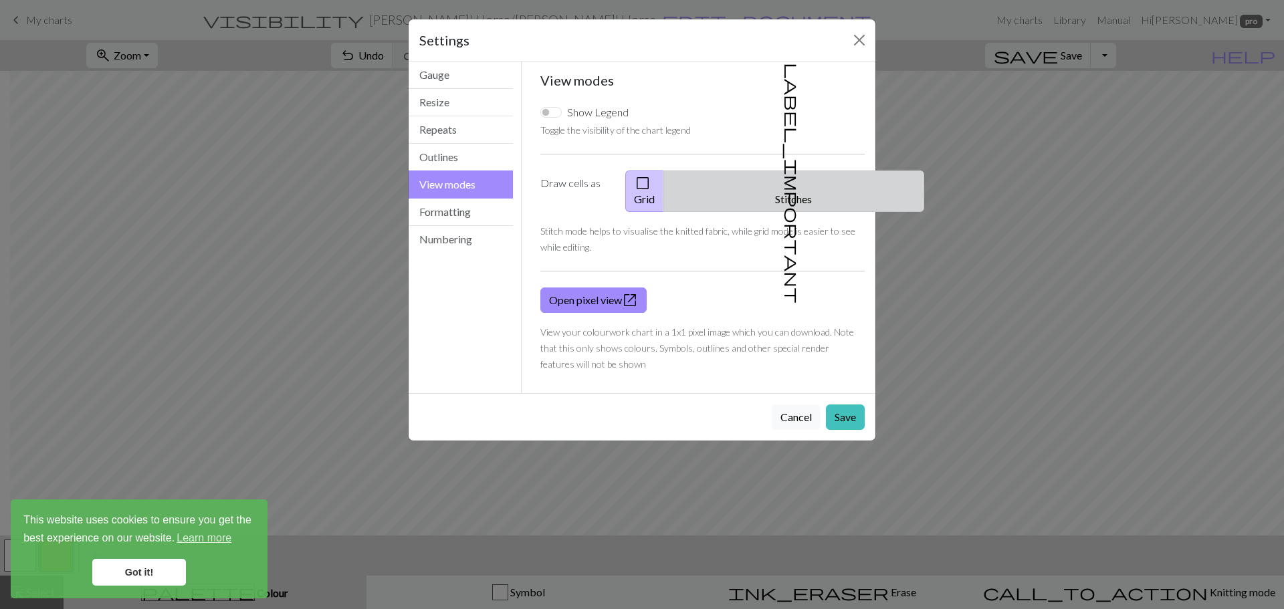
click at [823, 183] on button "label_important Stitches" at bounding box center [794, 191] width 261 height 41
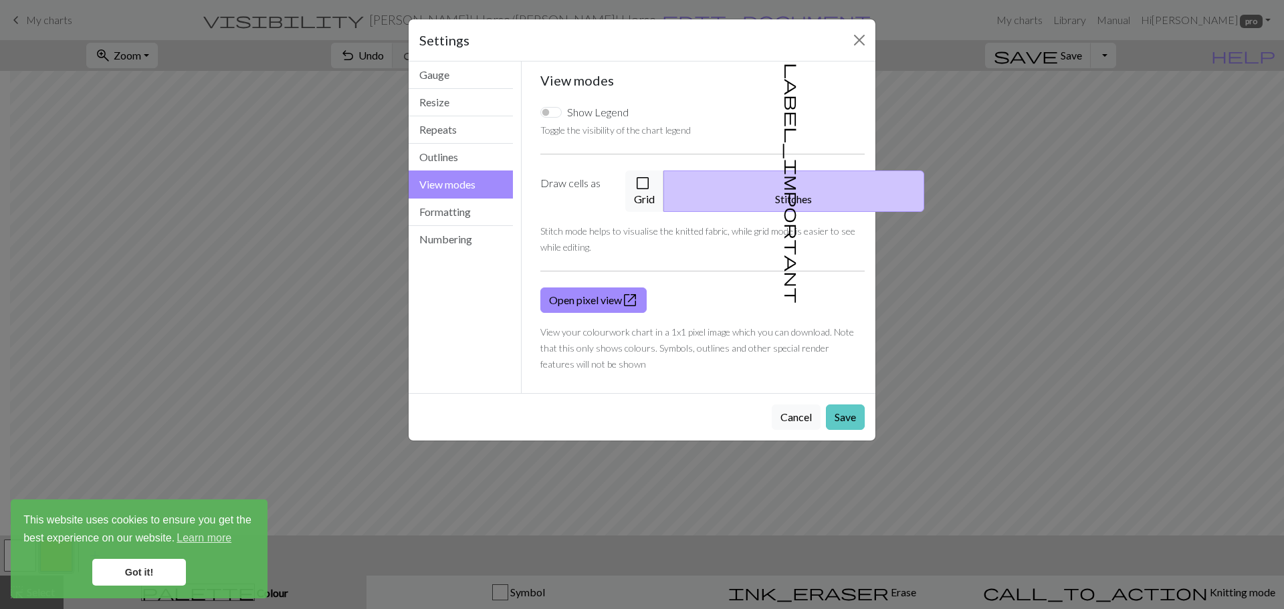
click at [856, 405] on button "Save" at bounding box center [845, 417] width 39 height 25
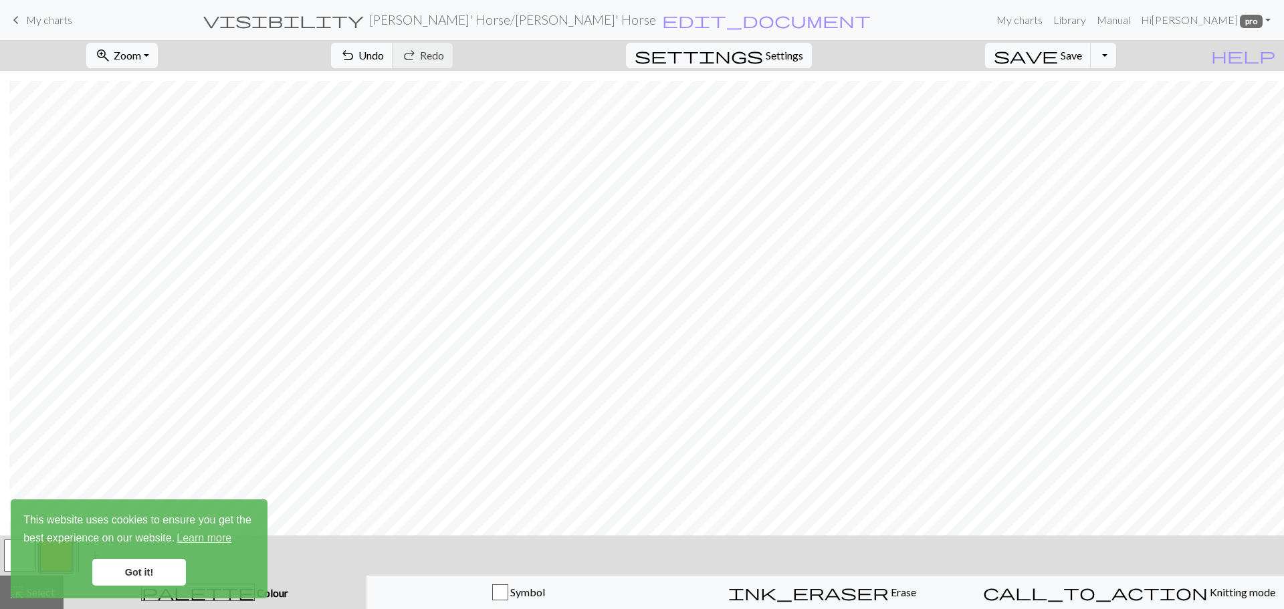
scroll to position [314, 9]
click at [803, 56] on span "Settings" at bounding box center [784, 55] width 37 height 16
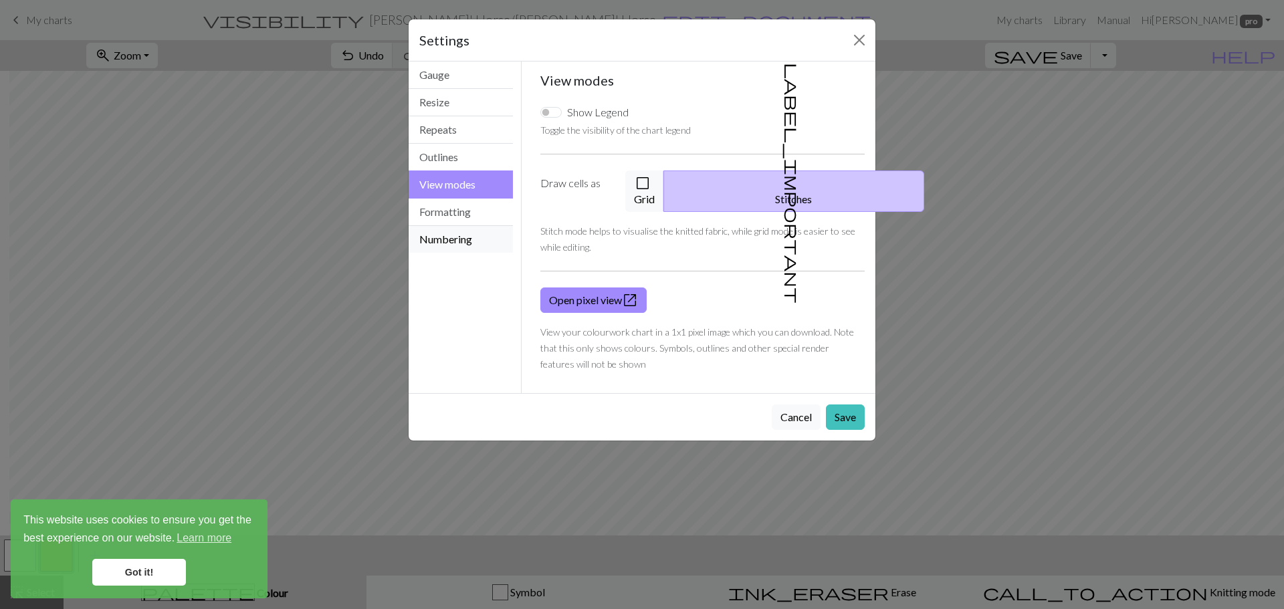
click at [467, 247] on button "Numbering" at bounding box center [461, 239] width 104 height 27
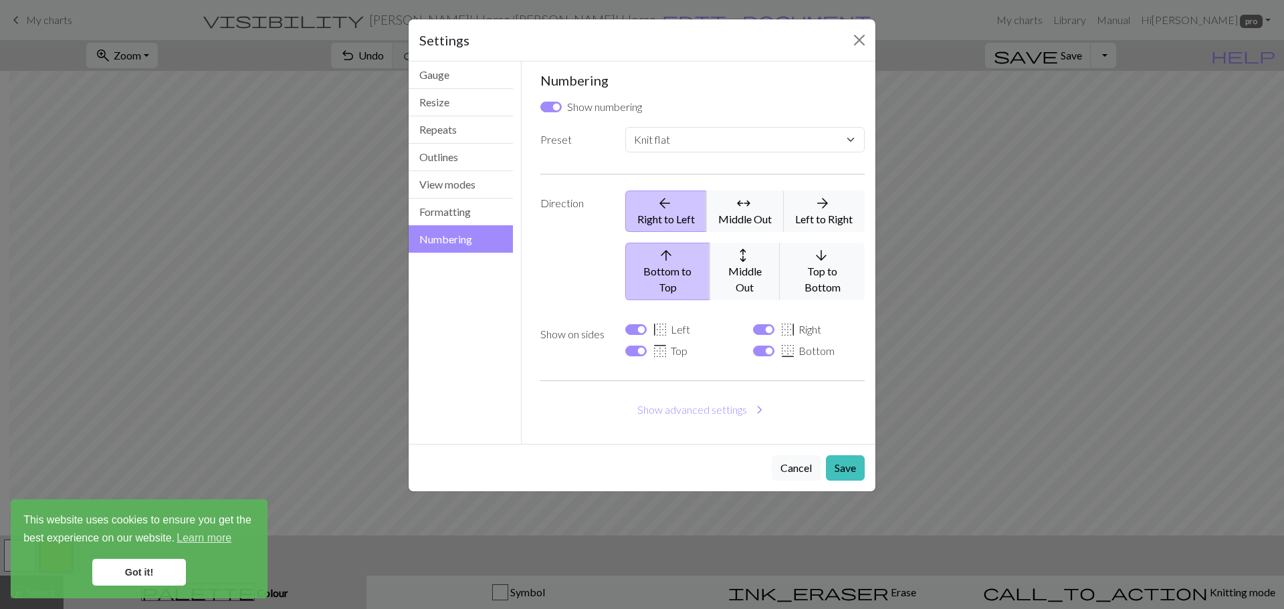
click at [473, 226] on button "Numbering" at bounding box center [461, 238] width 104 height 27
click at [478, 218] on button "Formatting" at bounding box center [461, 212] width 104 height 27
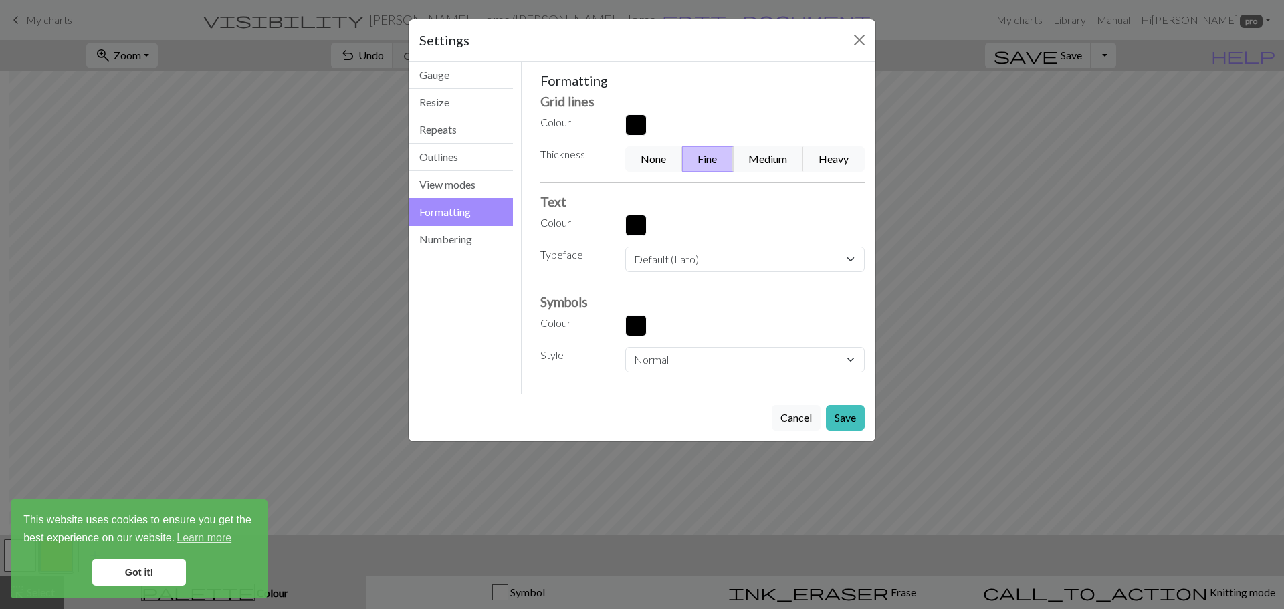
click at [659, 240] on div "Formatting Grid lines Colour Thickness None Fine Medium Heavy Text Colour Typef…" at bounding box center [703, 222] width 325 height 300
click at [638, 231] on button "button" at bounding box center [635, 225] width 21 height 21
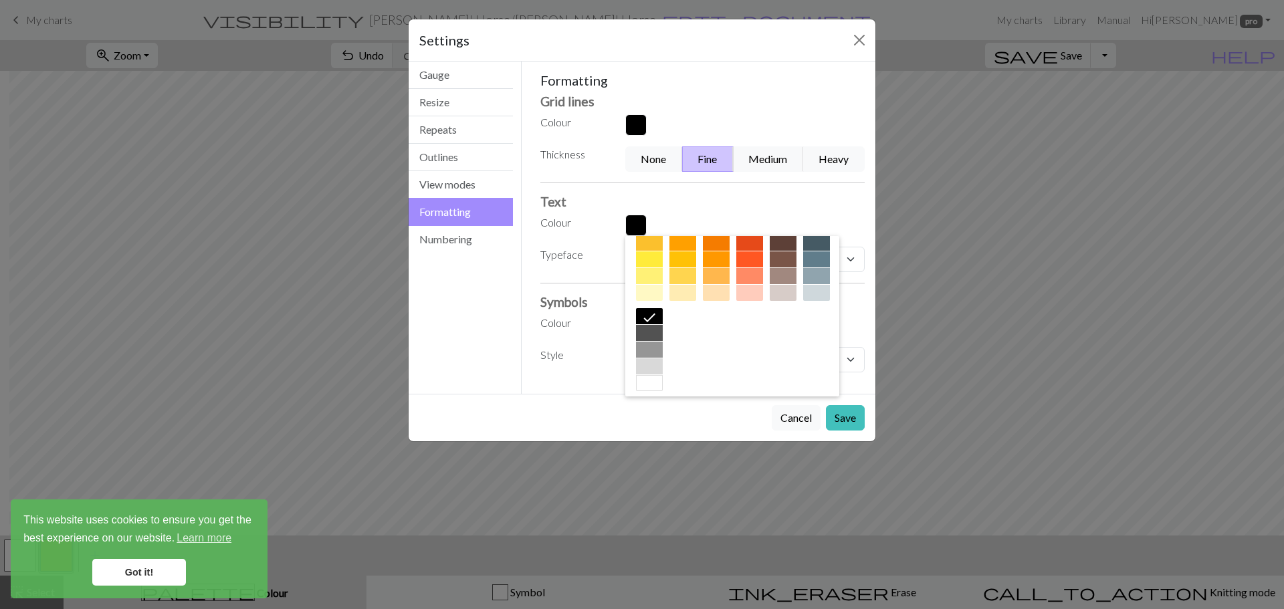
scroll to position [215, 0]
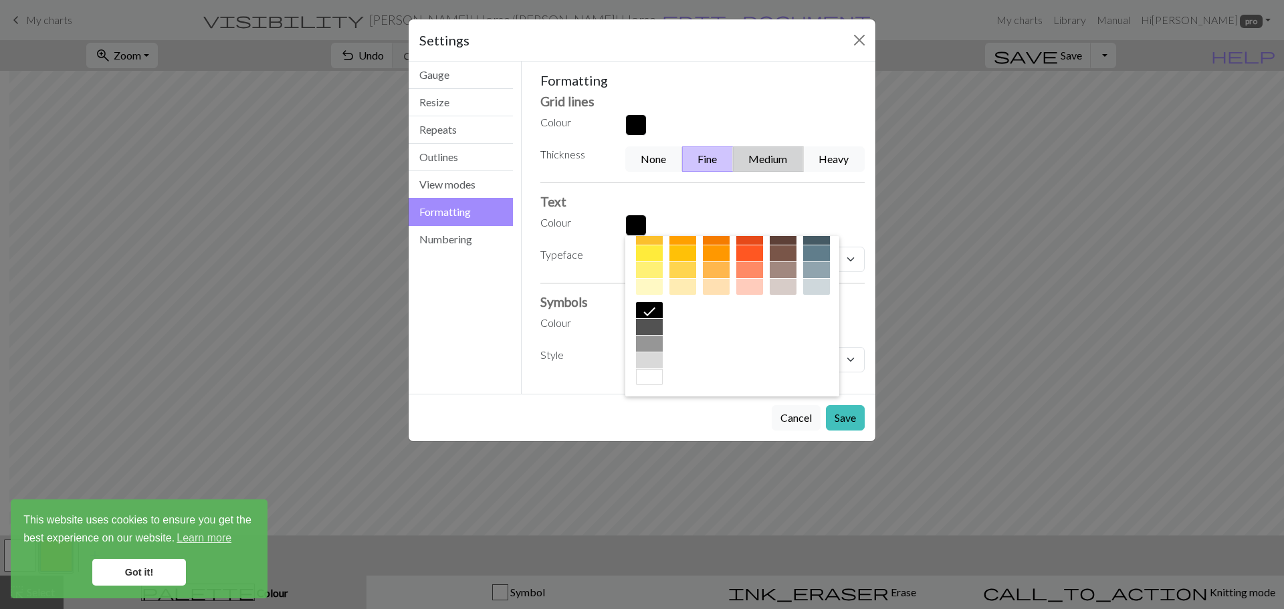
click at [774, 163] on button "Medium" at bounding box center [768, 159] width 71 height 25
click at [829, 165] on button "Heavy" at bounding box center [834, 159] width 62 height 25
click at [700, 161] on button "Fine" at bounding box center [708, 159] width 52 height 25
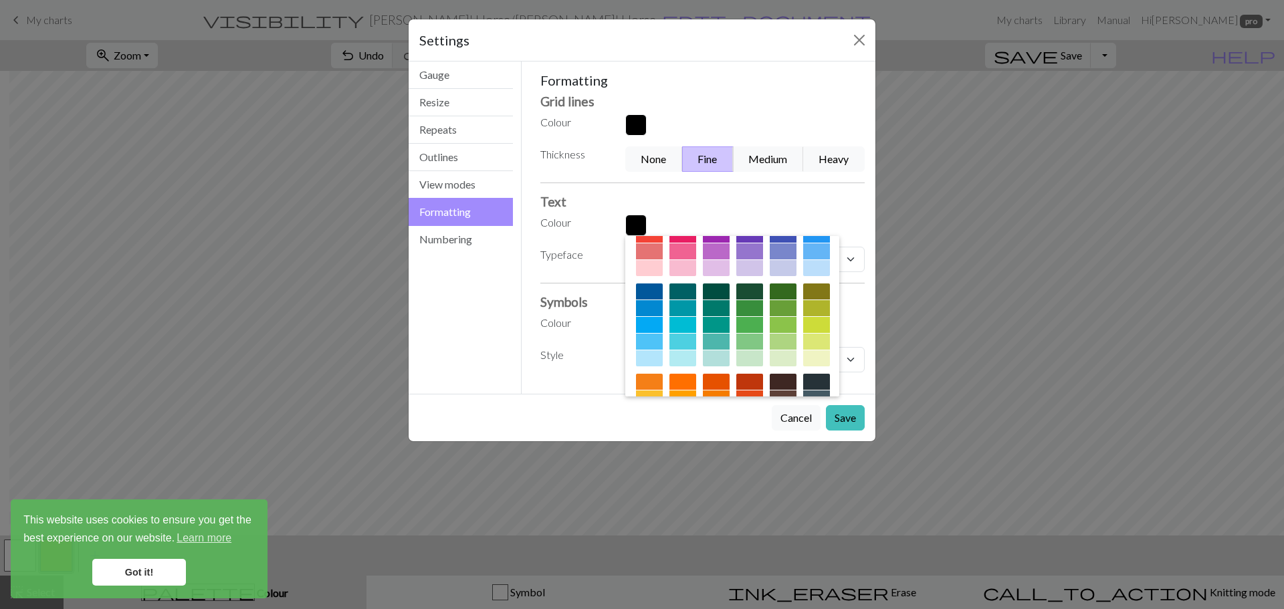
scroll to position [53, 0]
click at [474, 183] on button "View modes" at bounding box center [461, 184] width 104 height 27
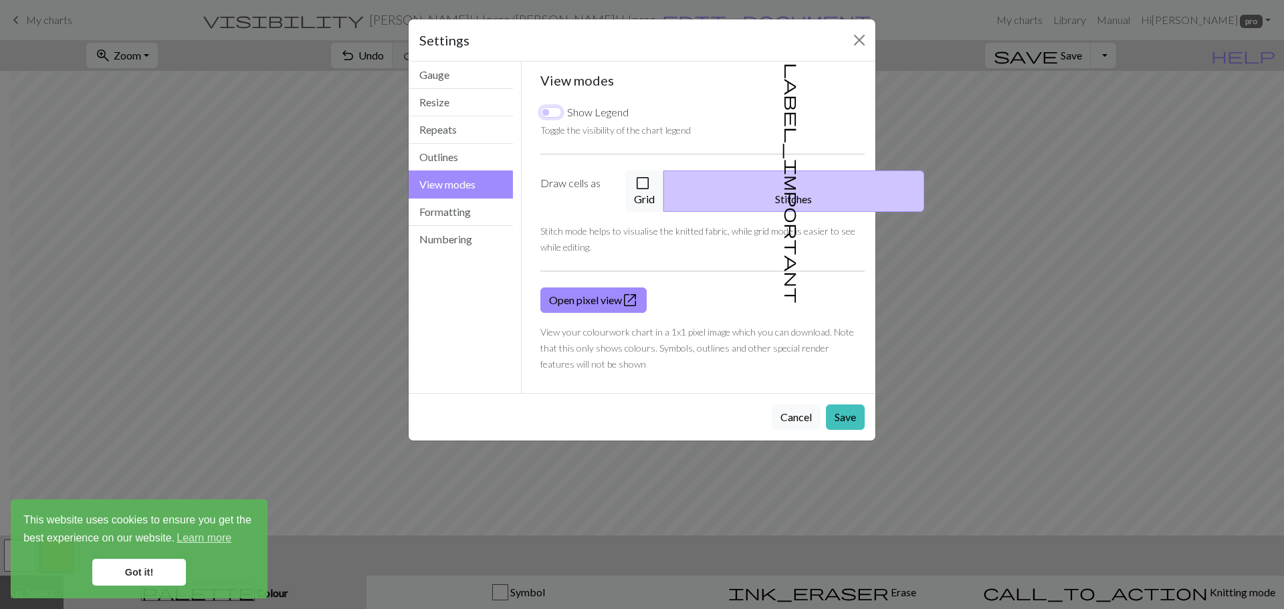
click at [554, 109] on input "Show Legend" at bounding box center [551, 112] width 21 height 11
click at [543, 112] on input "Show Legend" at bounding box center [551, 112] width 21 height 11
checkbox input "false"
click at [474, 158] on button "Outlines" at bounding box center [461, 157] width 104 height 27
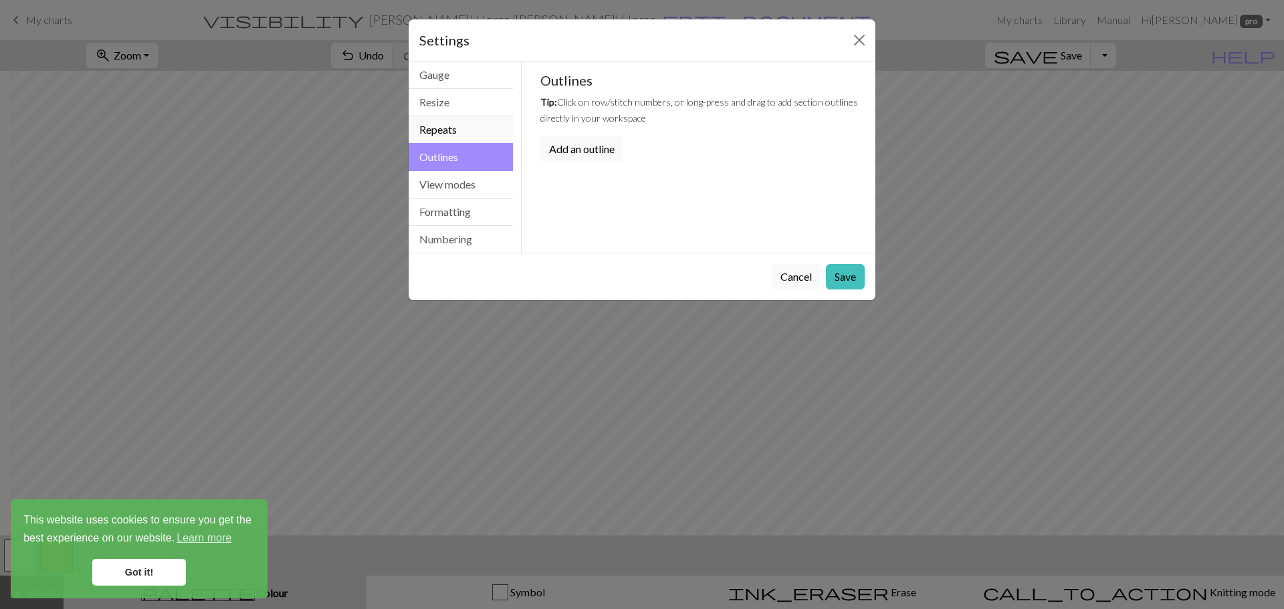
click at [477, 136] on button "Repeats" at bounding box center [461, 129] width 104 height 27
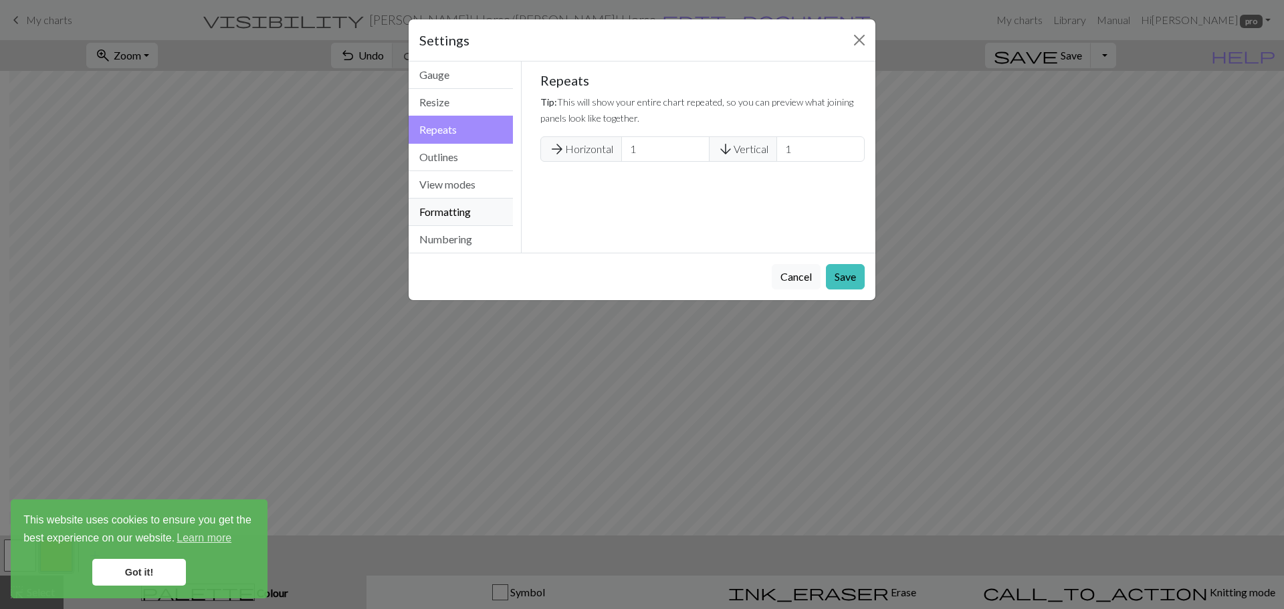
click at [451, 213] on button "Formatting" at bounding box center [461, 212] width 104 height 27
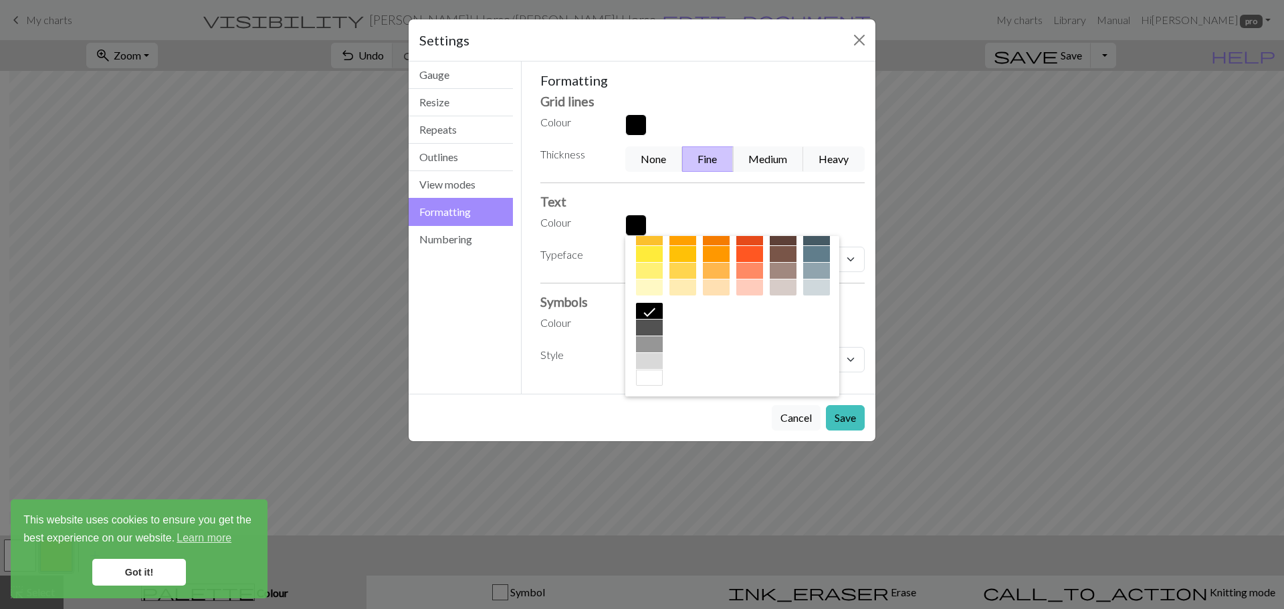
scroll to position [213, 0]
click at [583, 353] on label "Style" at bounding box center [574, 357] width 85 height 20
click at [553, 354] on label "Style" at bounding box center [574, 357] width 85 height 20
click at [563, 328] on label "Colour" at bounding box center [574, 323] width 85 height 16
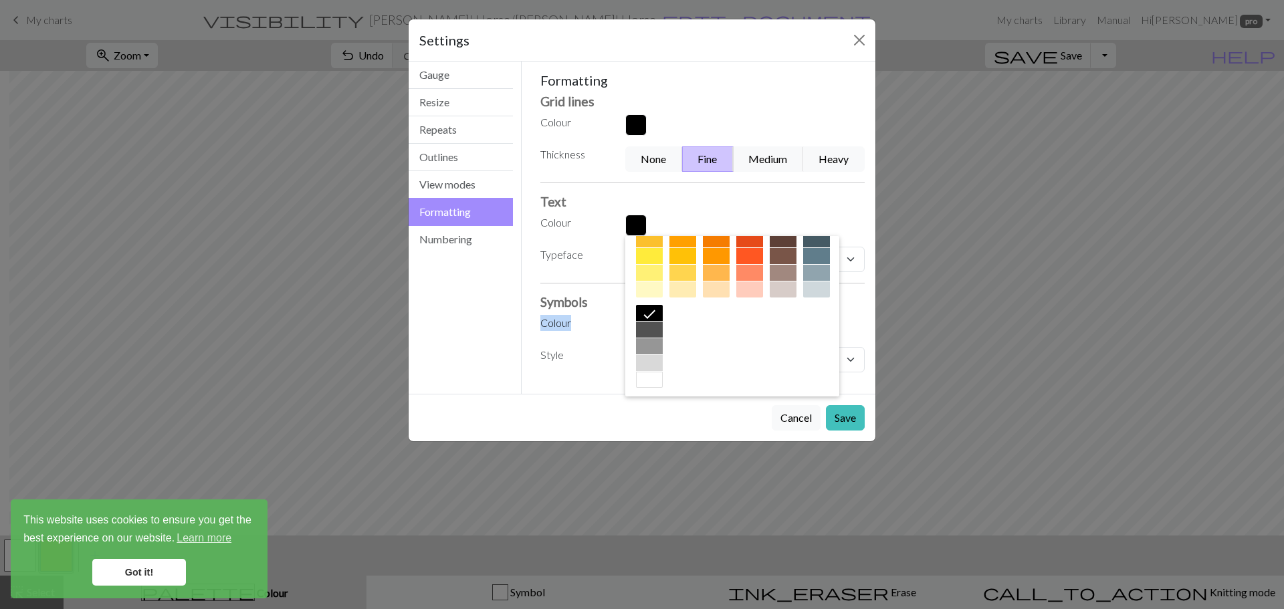
click at [563, 328] on label "Colour" at bounding box center [574, 323] width 85 height 16
click at [557, 350] on label "Style" at bounding box center [574, 357] width 85 height 20
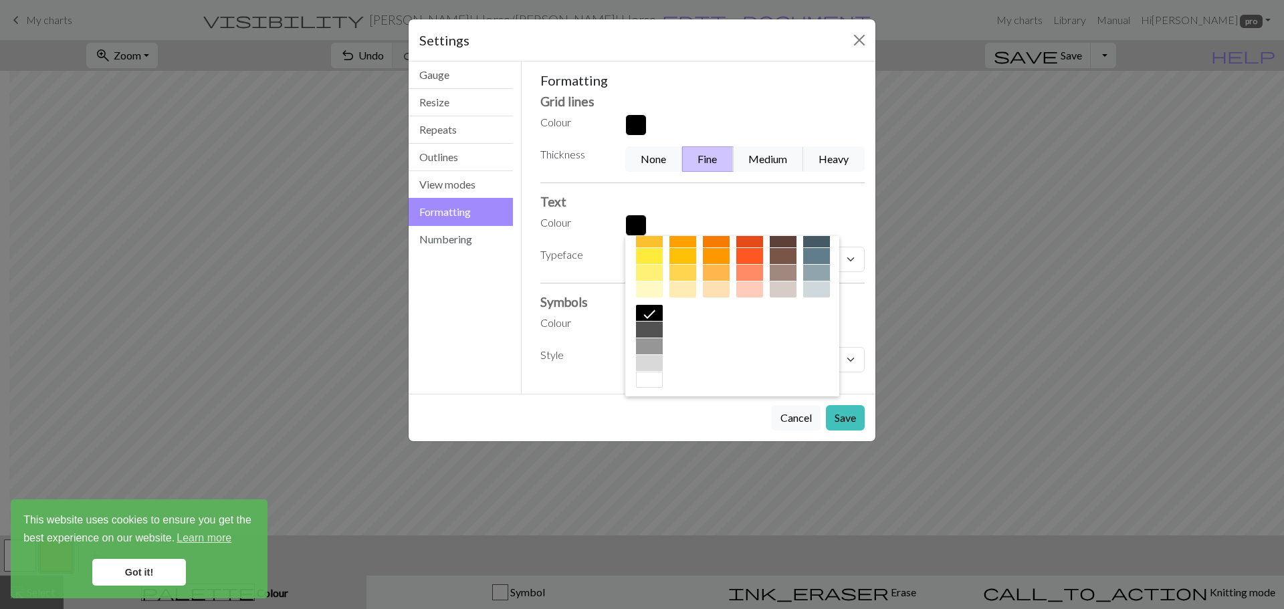
click at [559, 259] on label "Typeface" at bounding box center [574, 257] width 85 height 20
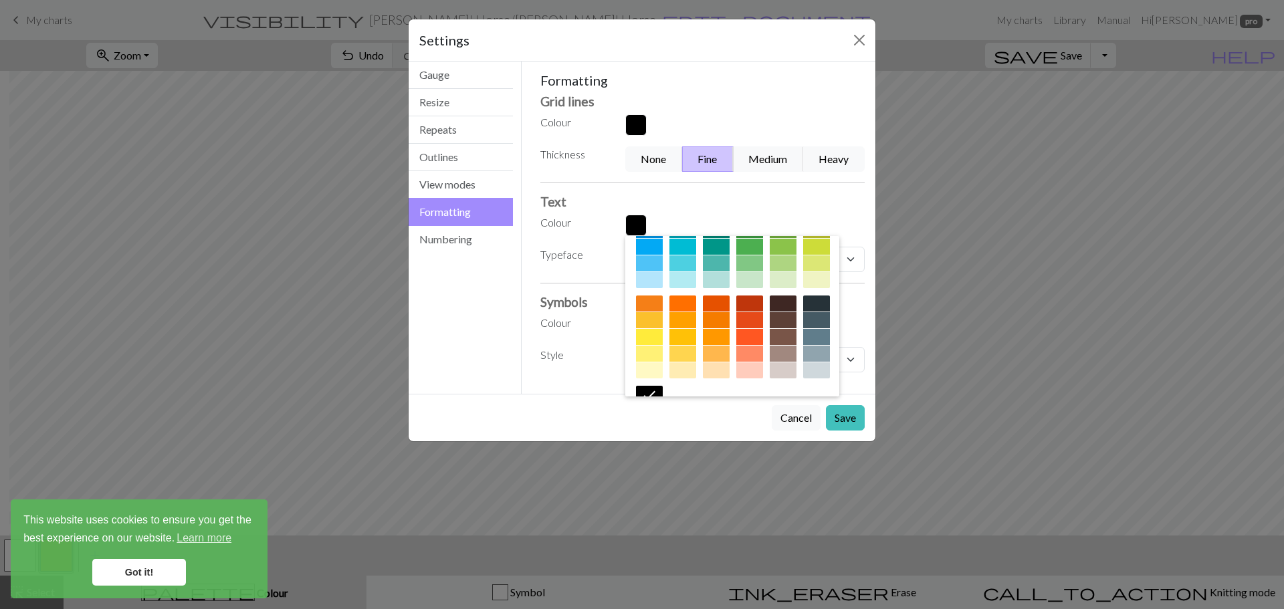
scroll to position [131, 0]
click at [696, 353] on div at bounding box center [683, 355] width 27 height 16
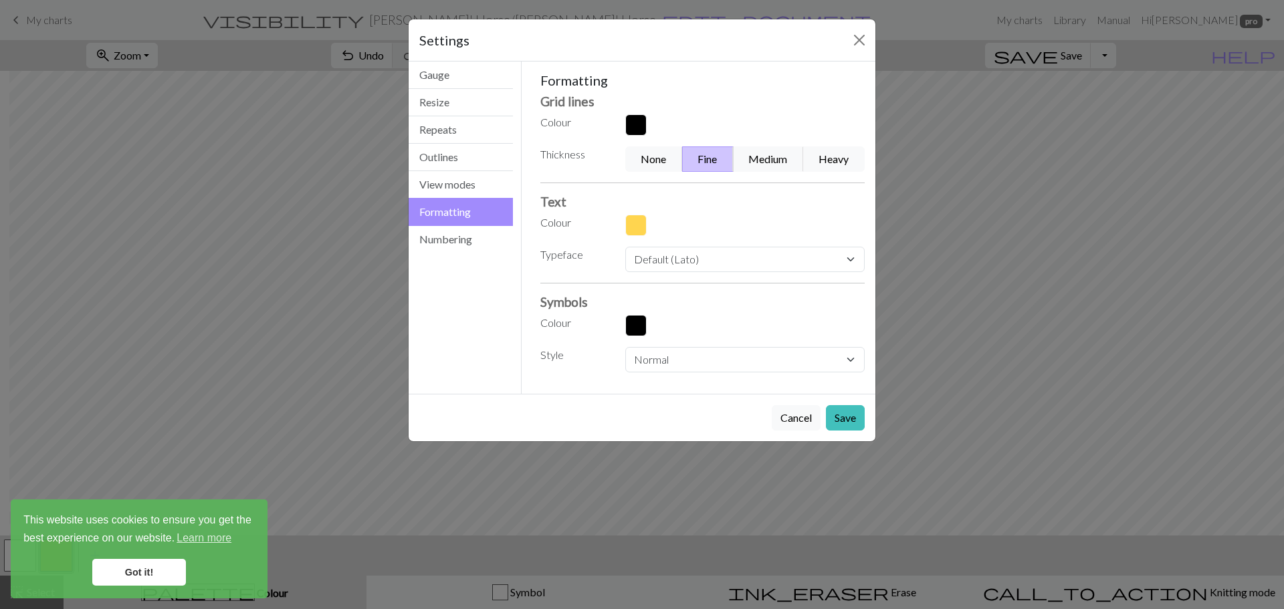
click at [632, 118] on button "button" at bounding box center [635, 124] width 21 height 21
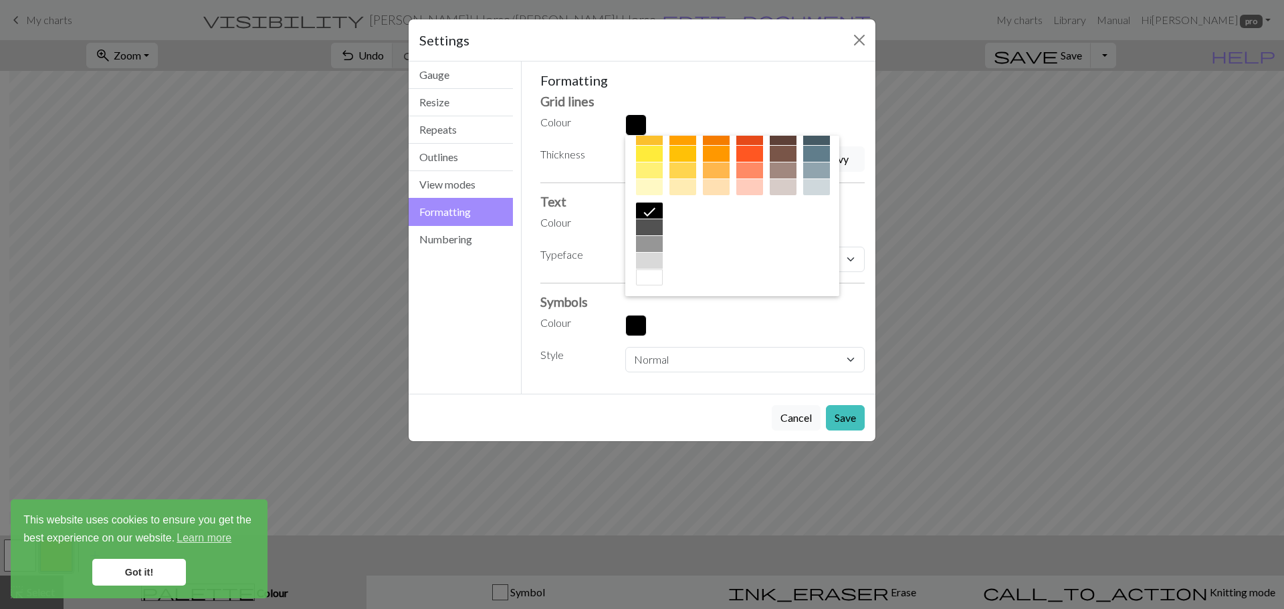
scroll to position [215, 0]
click at [846, 418] on button "Save" at bounding box center [845, 417] width 39 height 25
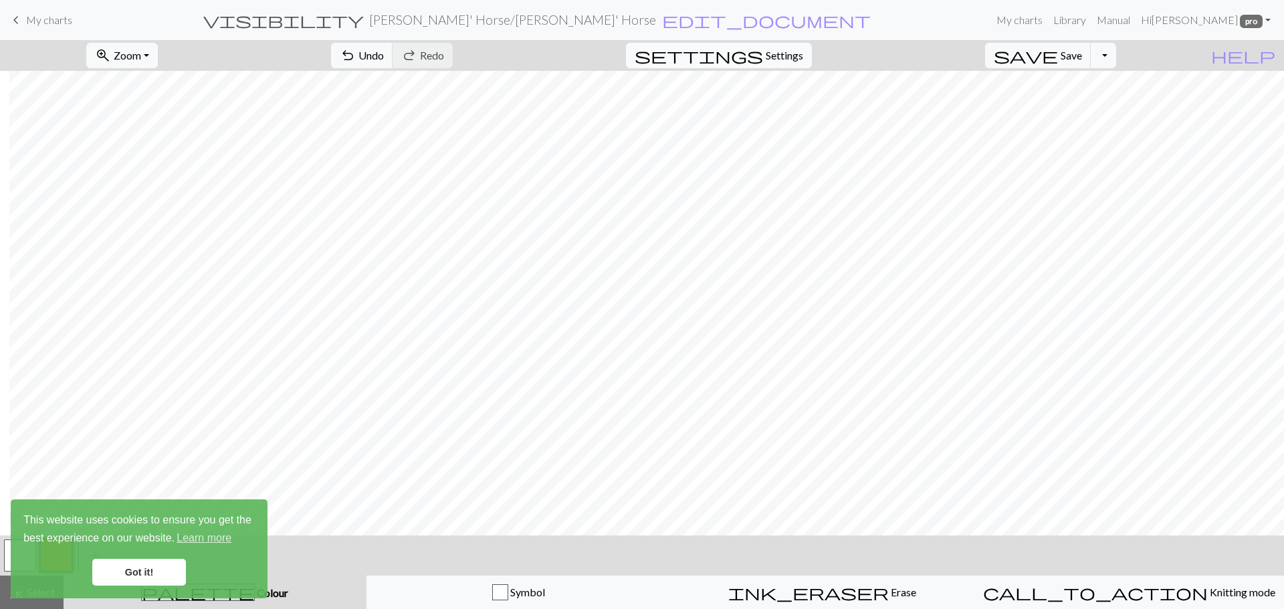
click at [803, 47] on span "Settings" at bounding box center [784, 55] width 37 height 16
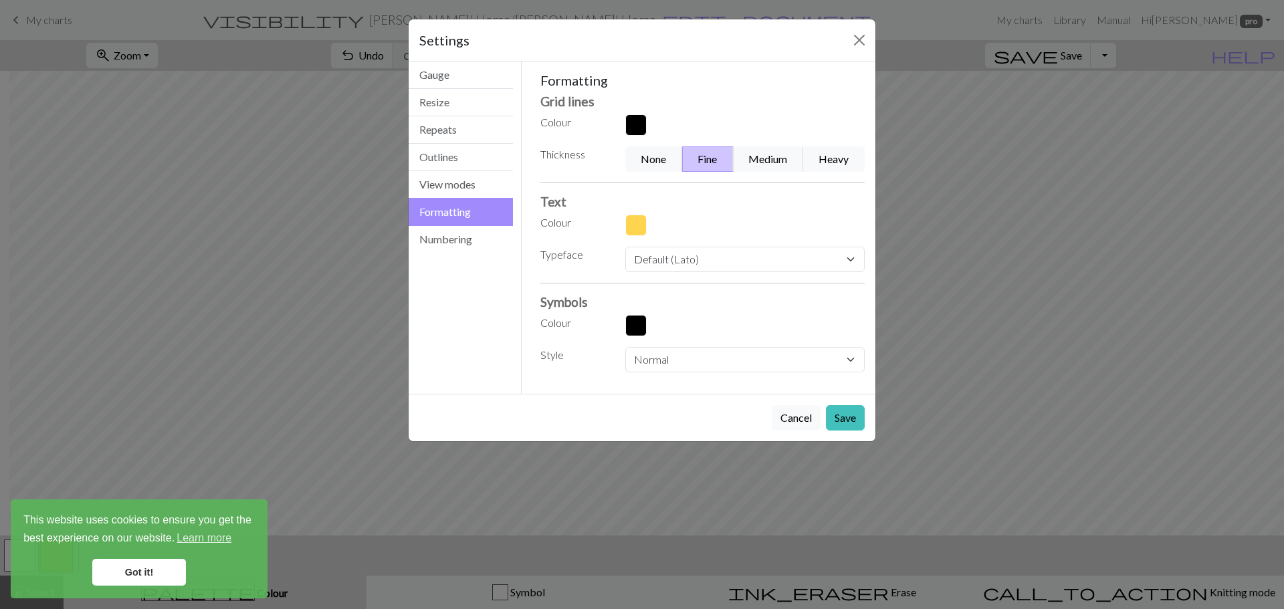
click at [632, 216] on button "button" at bounding box center [635, 225] width 21 height 21
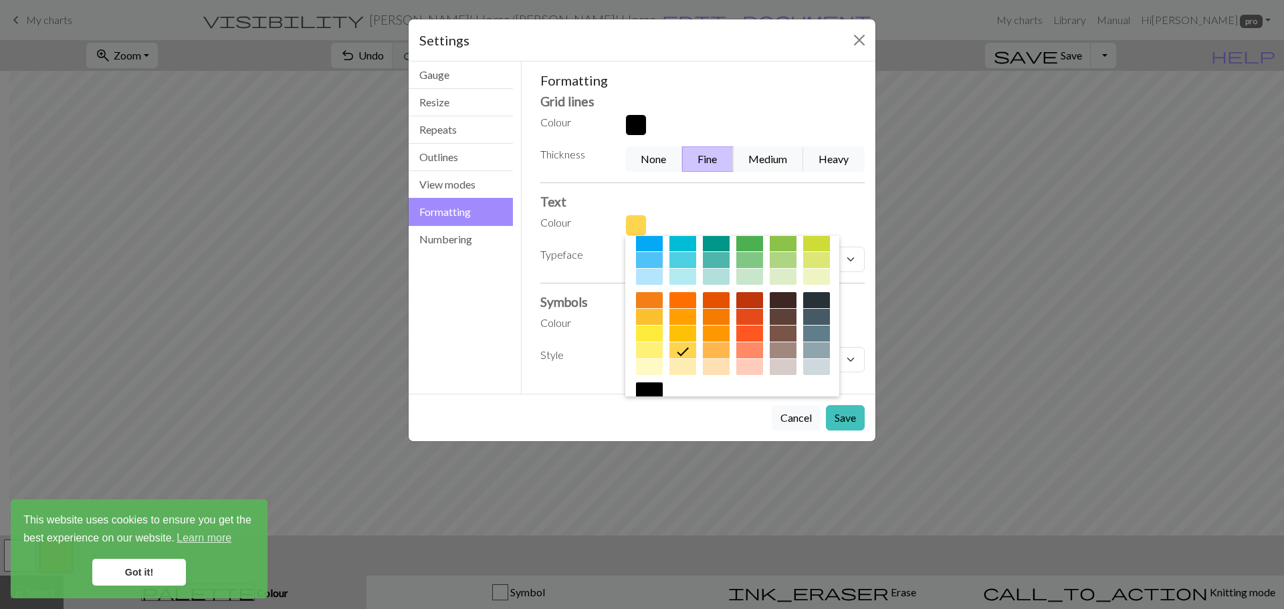
scroll to position [137, 0]
click at [770, 233] on div at bounding box center [783, 225] width 27 height 16
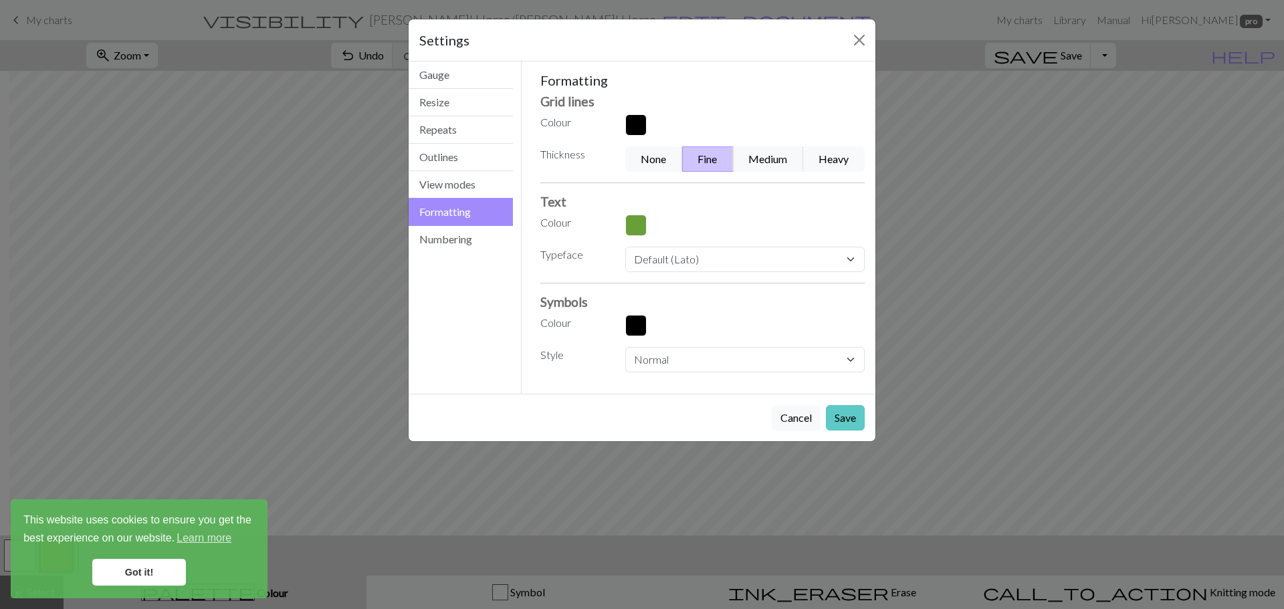
click at [847, 425] on button "Save" at bounding box center [845, 417] width 39 height 25
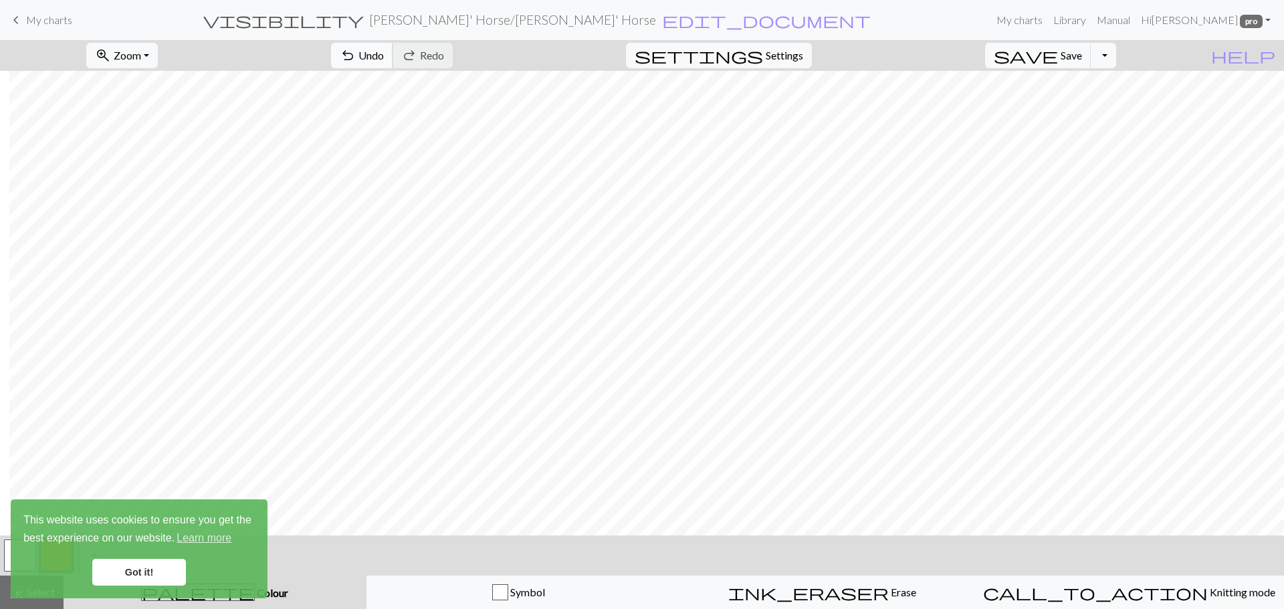
click at [356, 50] on span "undo" at bounding box center [348, 55] width 16 height 19
click at [779, 66] on button "settings Settings" at bounding box center [719, 55] width 186 height 25
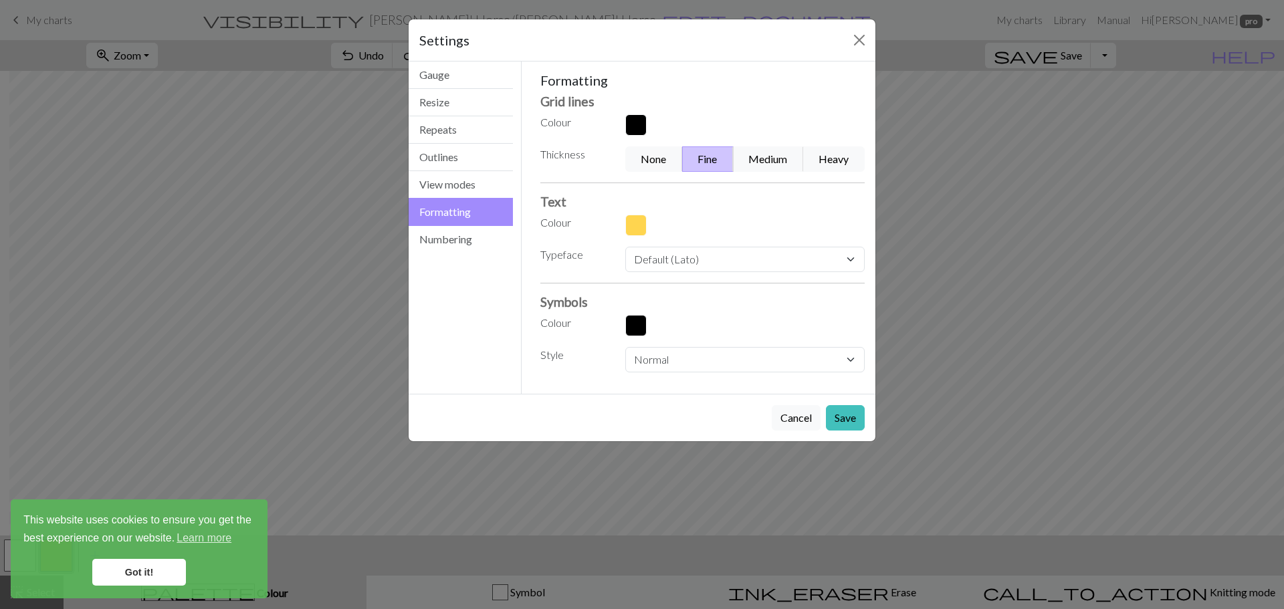
click at [636, 224] on button "button" at bounding box center [635, 225] width 21 height 21
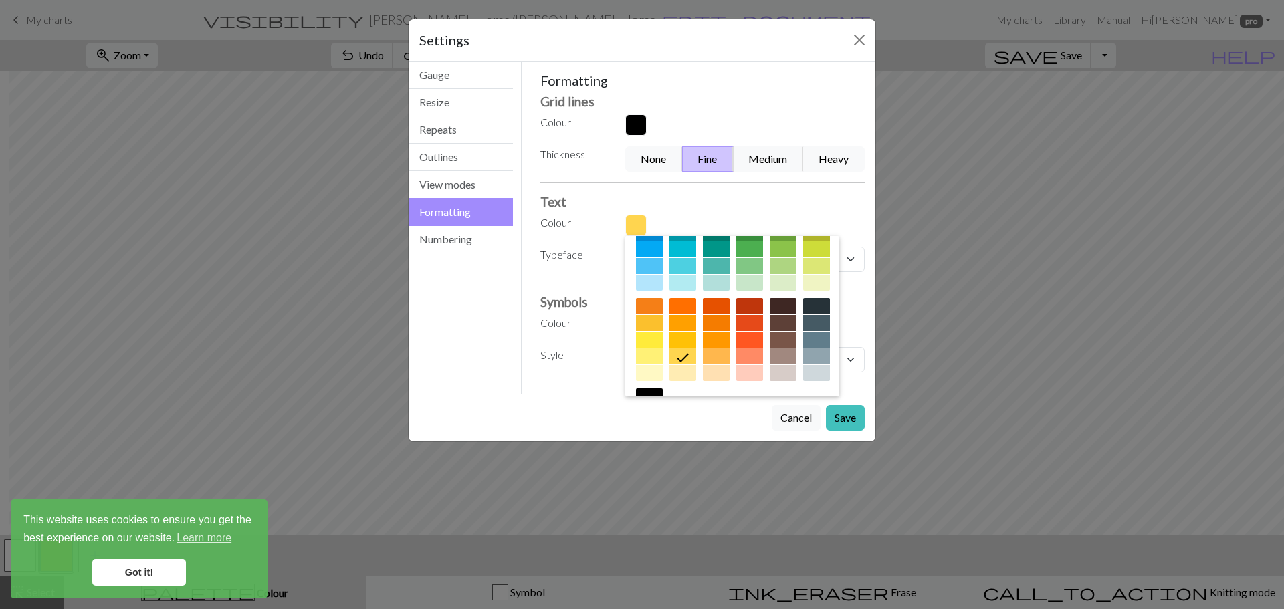
scroll to position [168, 0]
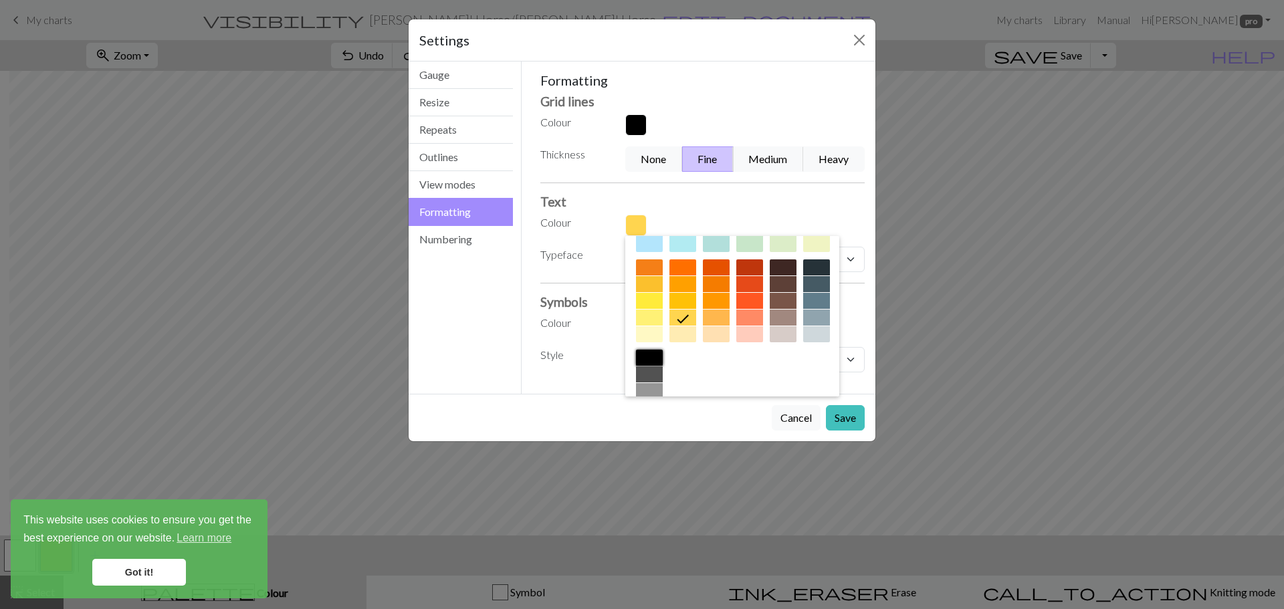
click at [663, 353] on div at bounding box center [649, 358] width 27 height 16
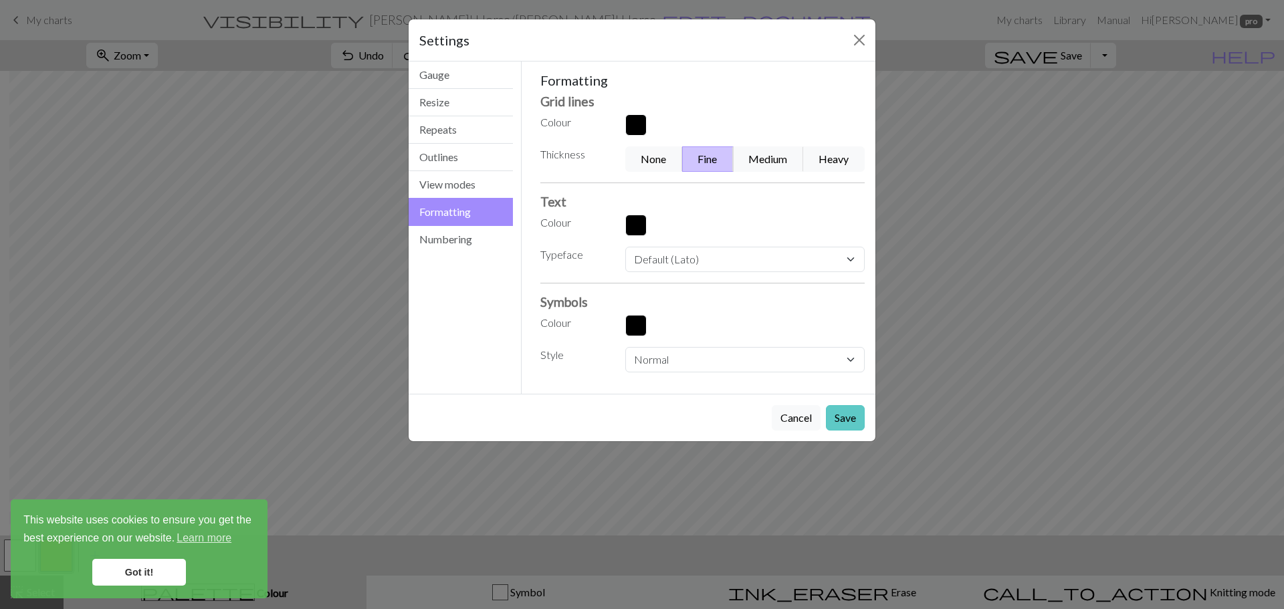
click at [857, 423] on button "Save" at bounding box center [845, 417] width 39 height 25
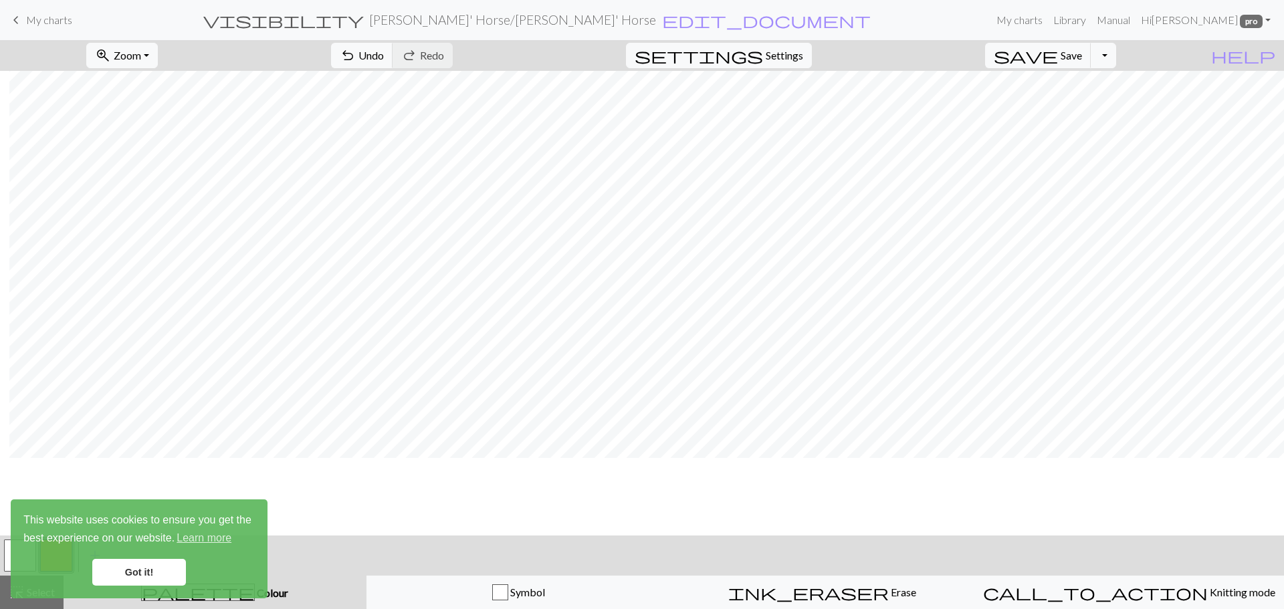
scroll to position [0, 9]
click at [1020, 25] on link "My charts" at bounding box center [1019, 20] width 57 height 27
click at [1119, 23] on link "Manual" at bounding box center [1114, 20] width 44 height 27
click at [158, 57] on button "zoom_in Zoom Zoom" at bounding box center [122, 55] width 72 height 25
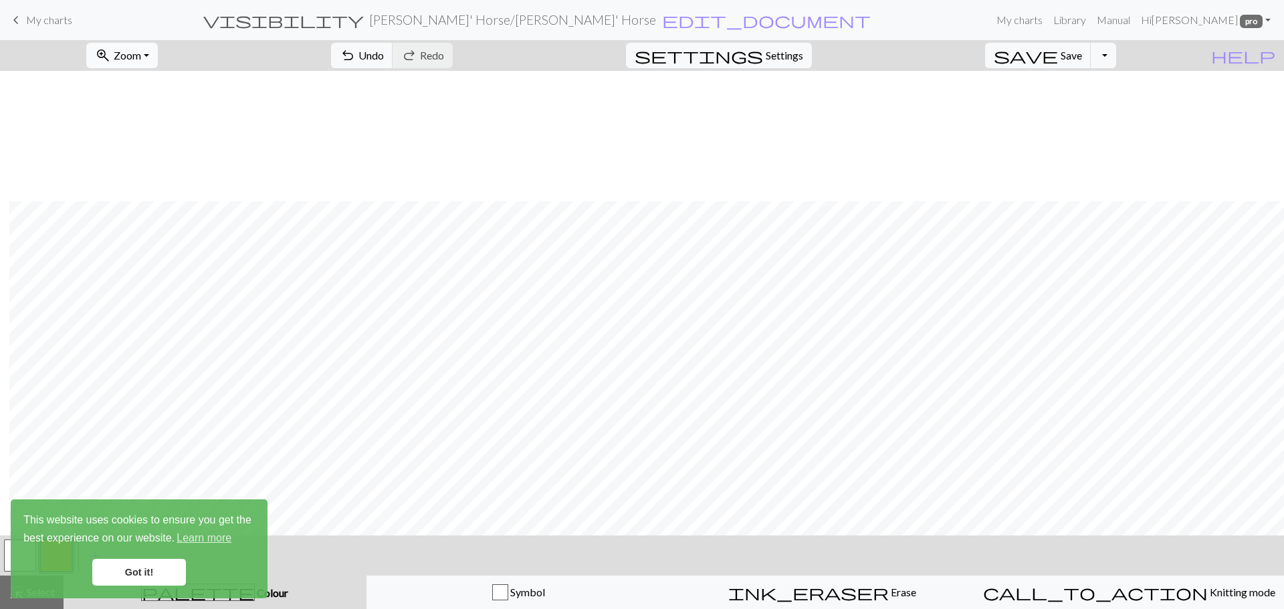
scroll to position [399, 9]
click at [163, 577] on link "Got it!" at bounding box center [139, 572] width 94 height 27
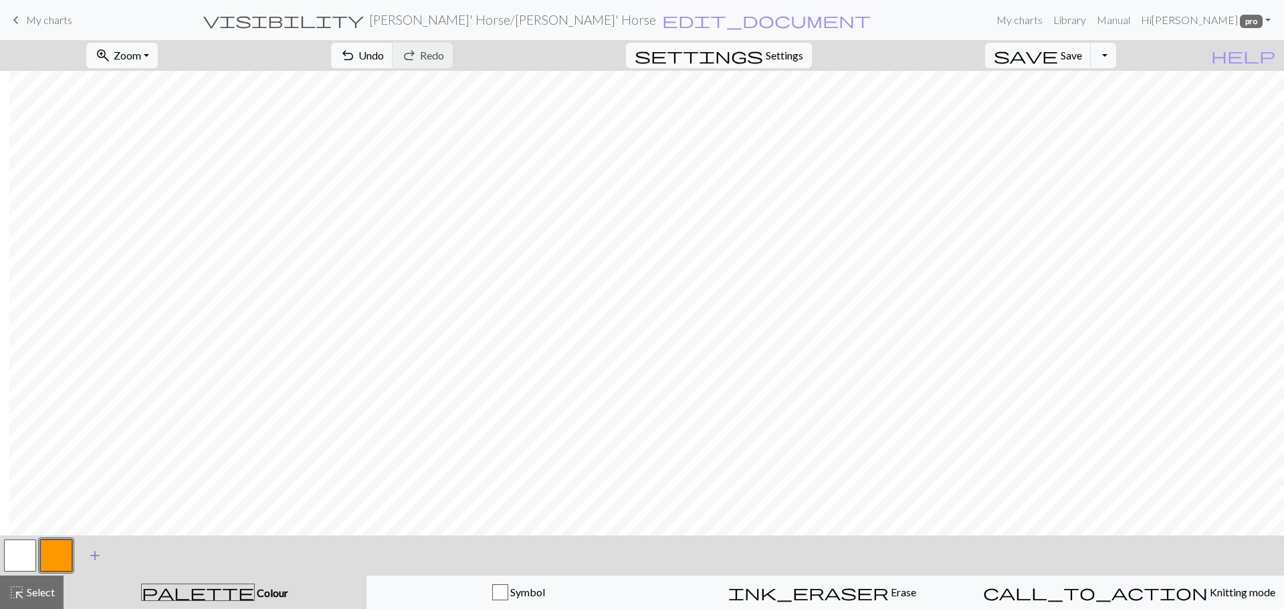
click at [96, 557] on span "add" at bounding box center [95, 556] width 16 height 19
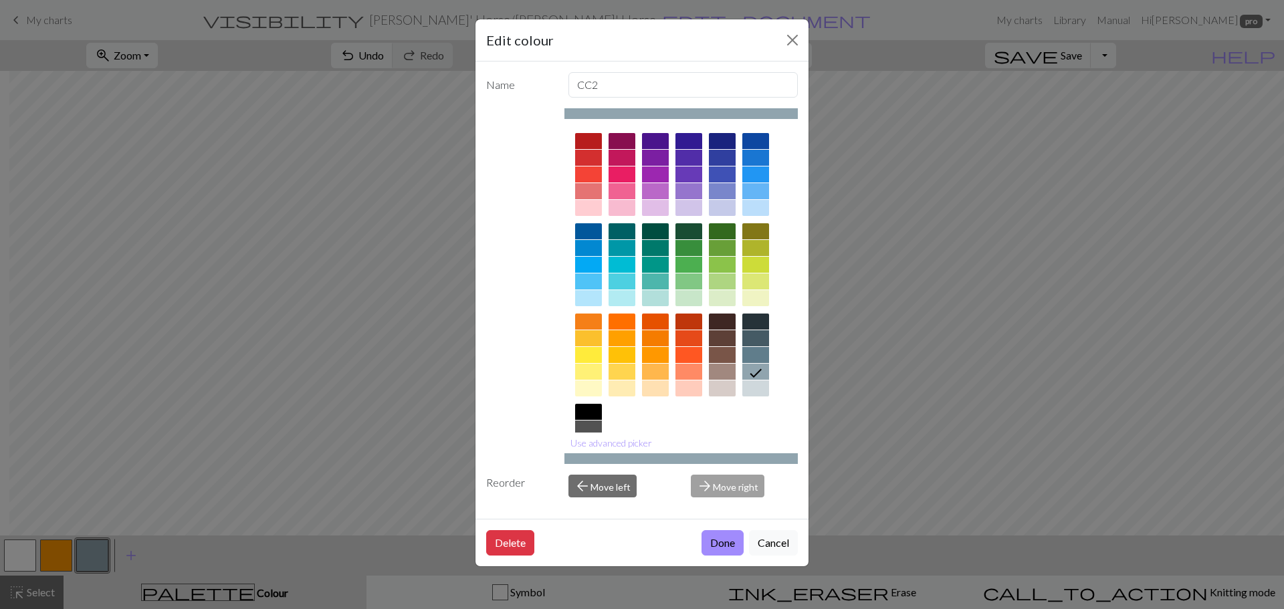
scroll to position [2, 0]
click at [724, 486] on div "arrow_forward Move right" at bounding box center [744, 486] width 123 height 23
drag, startPoint x: 724, startPoint y: 486, endPoint x: 607, endPoint y: 480, distance: 117.2
click at [607, 480] on div "Reorder arrow_back Move left arrow_forward Move right" at bounding box center [642, 486] width 328 height 23
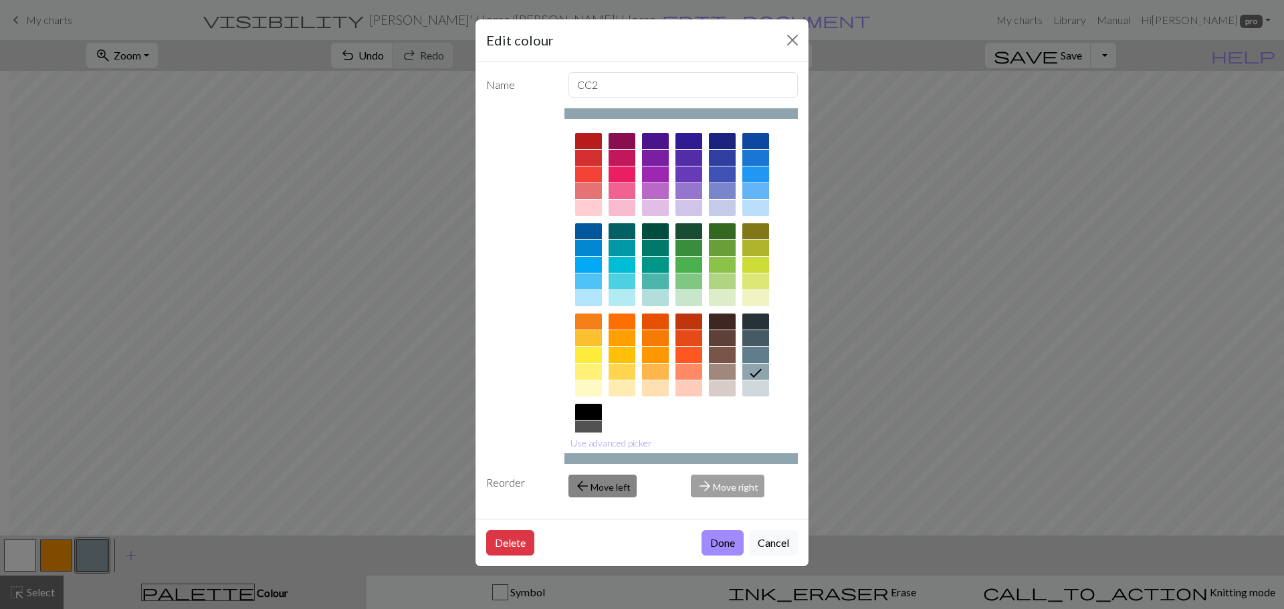
click at [607, 480] on button "arrow_back Move left" at bounding box center [603, 486] width 68 height 23
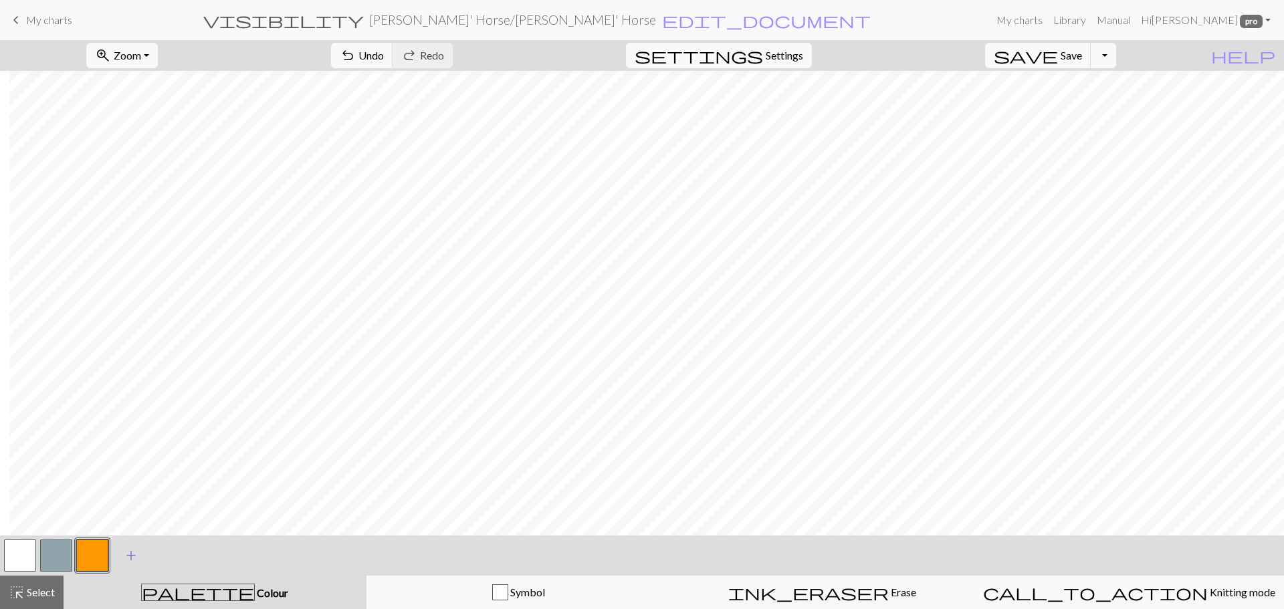
click at [128, 556] on span "add" at bounding box center [131, 556] width 16 height 19
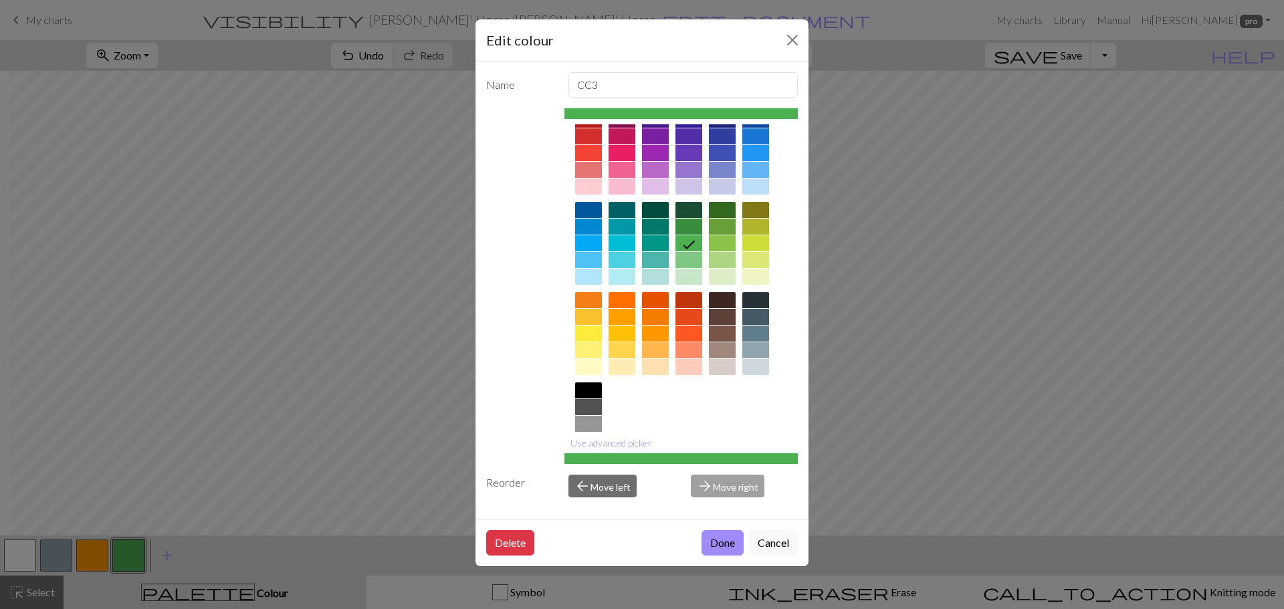
scroll to position [0, 0]
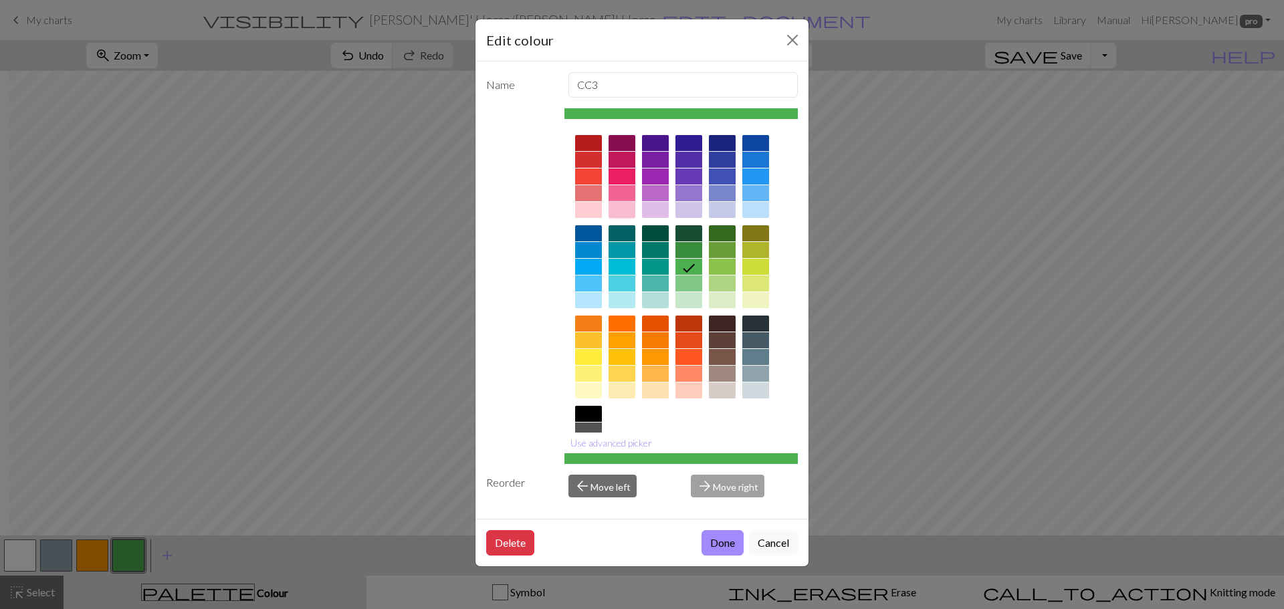
click at [617, 205] on div at bounding box center [622, 210] width 27 height 16
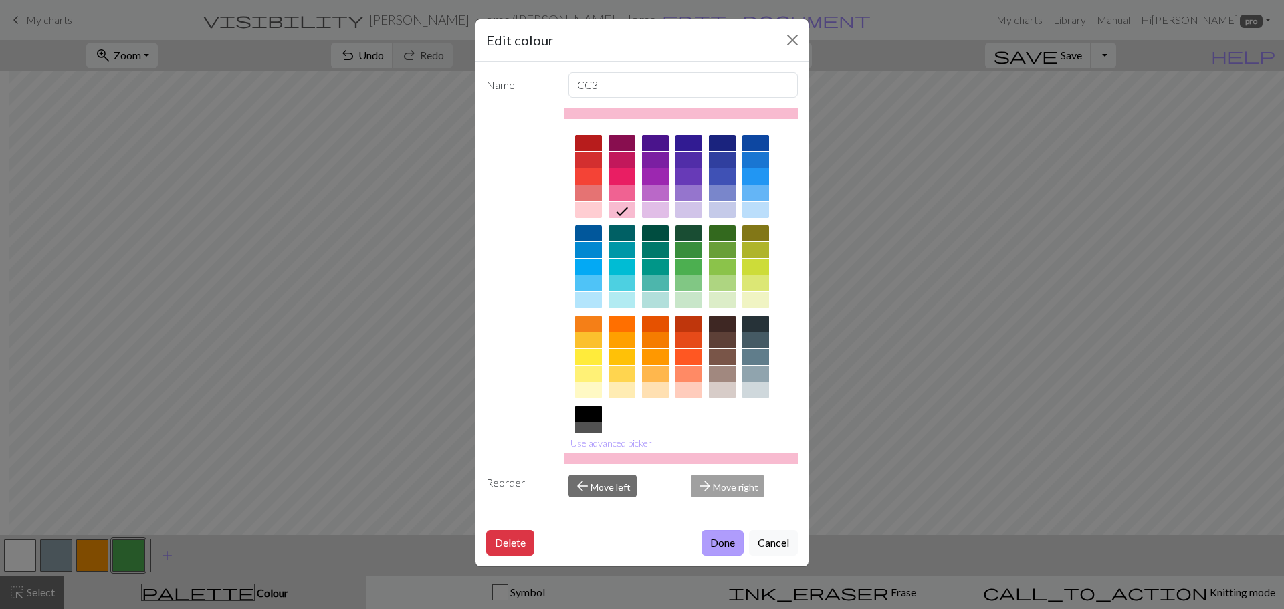
click at [720, 544] on button "Done" at bounding box center [723, 542] width 42 height 25
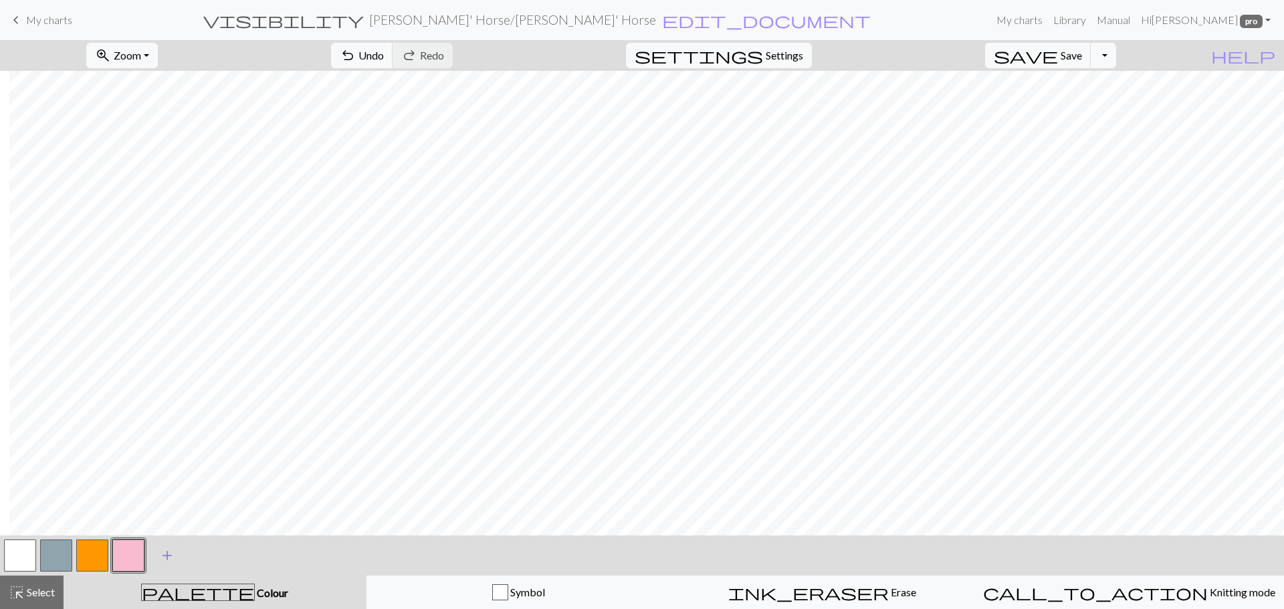
click at [163, 557] on span "add" at bounding box center [167, 556] width 16 height 19
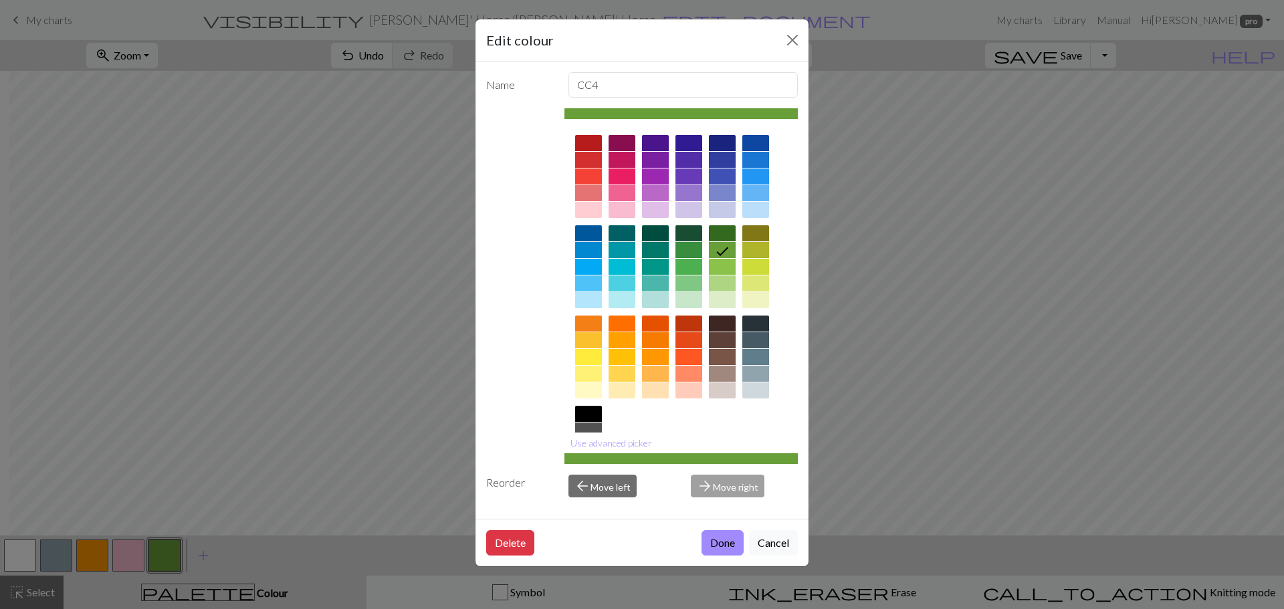
scroll to position [72, 0]
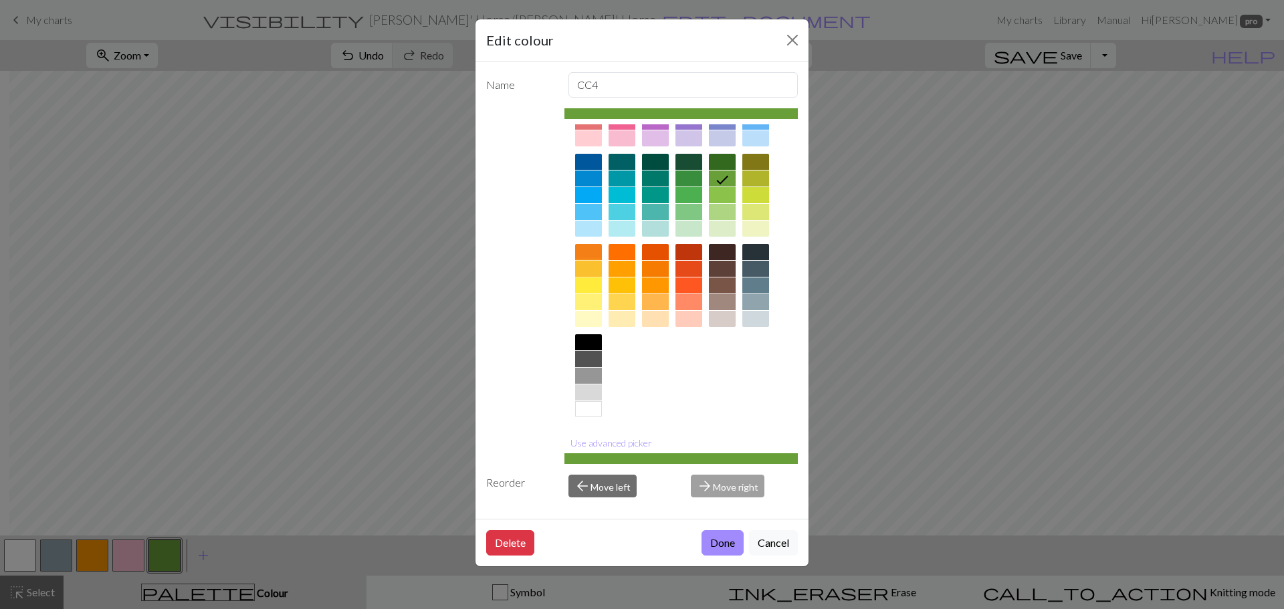
click at [591, 265] on div at bounding box center [588, 269] width 27 height 16
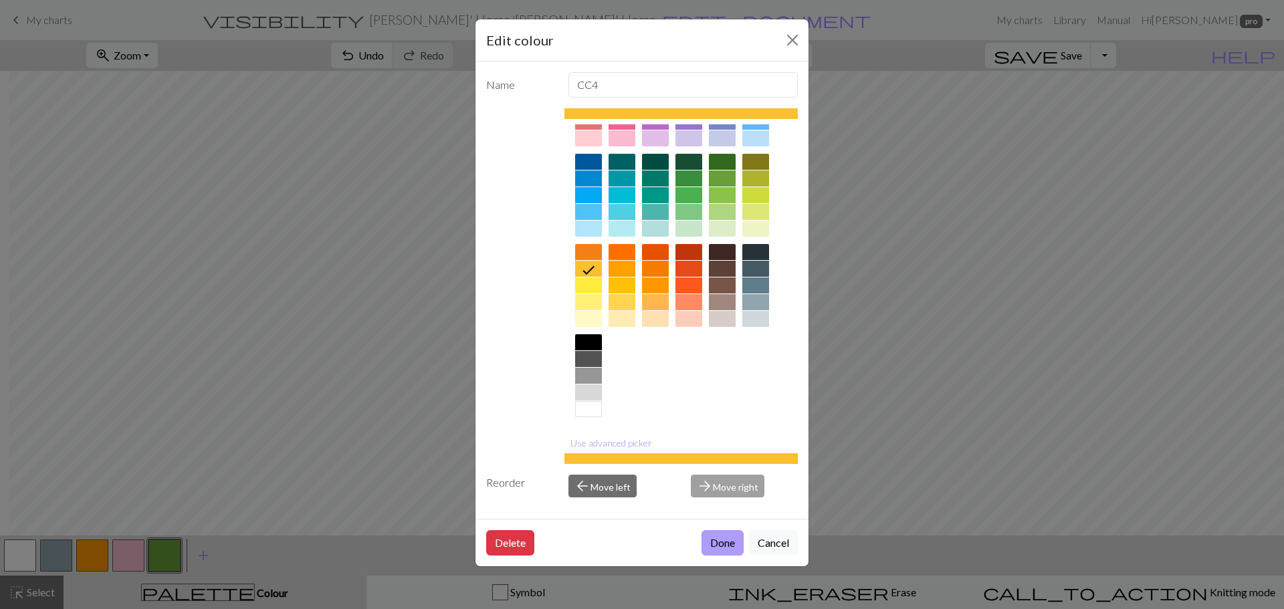
click at [720, 542] on button "Done" at bounding box center [723, 542] width 42 height 25
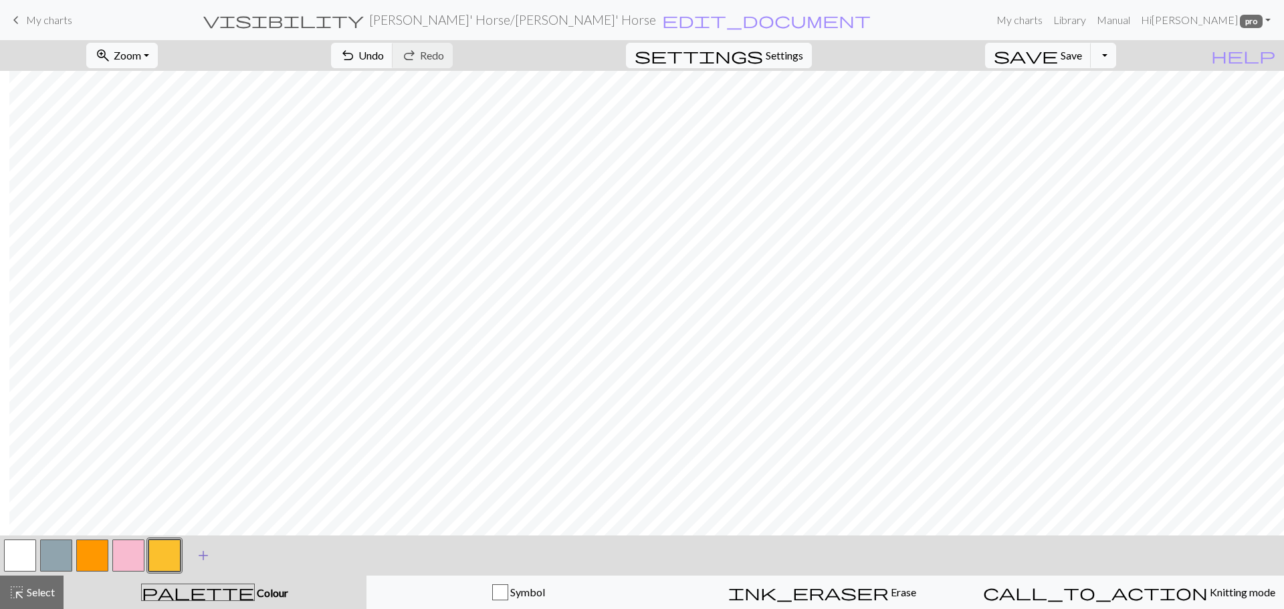
click at [206, 557] on span "add" at bounding box center [203, 556] width 16 height 19
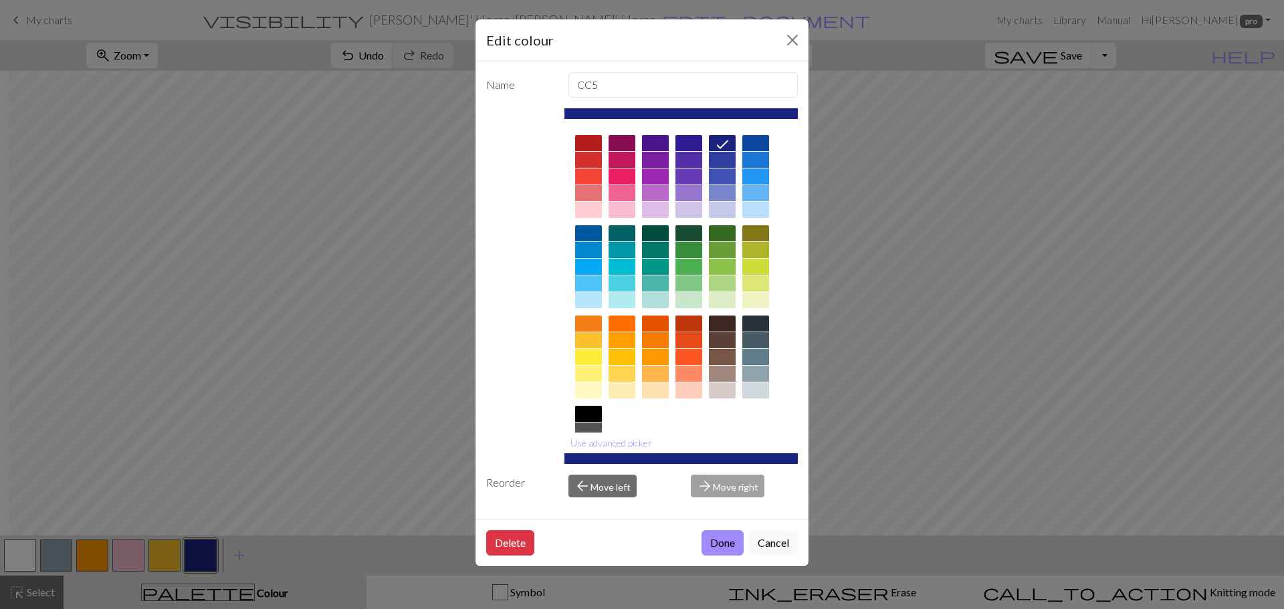
click at [686, 328] on div at bounding box center [689, 324] width 27 height 16
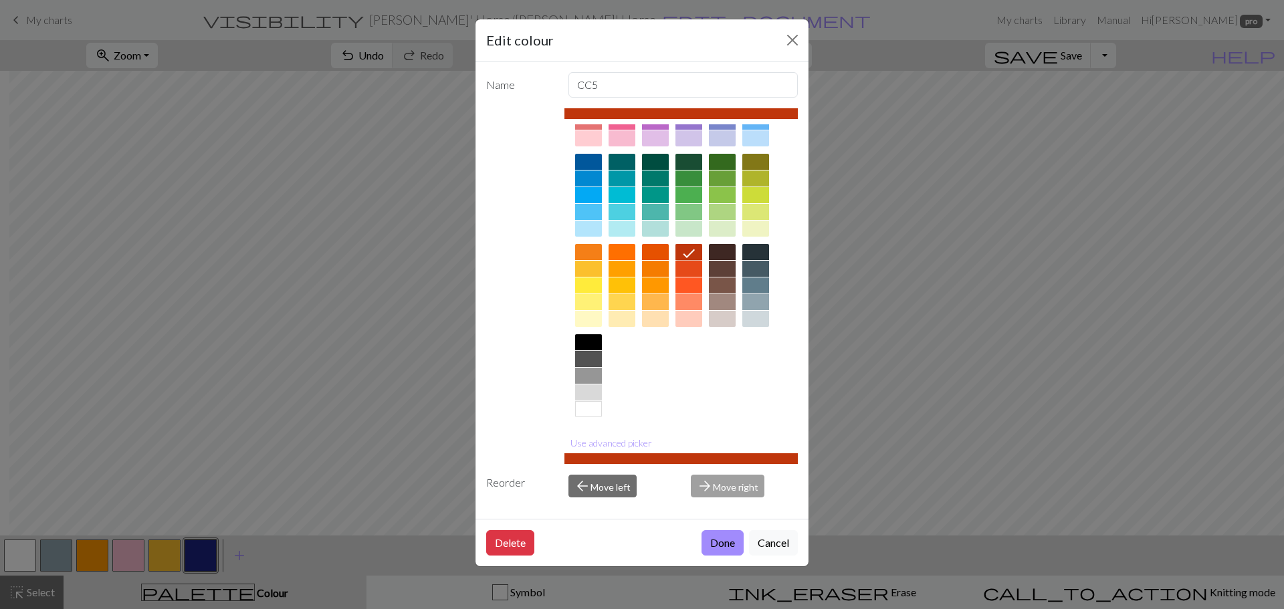
scroll to position [0, 0]
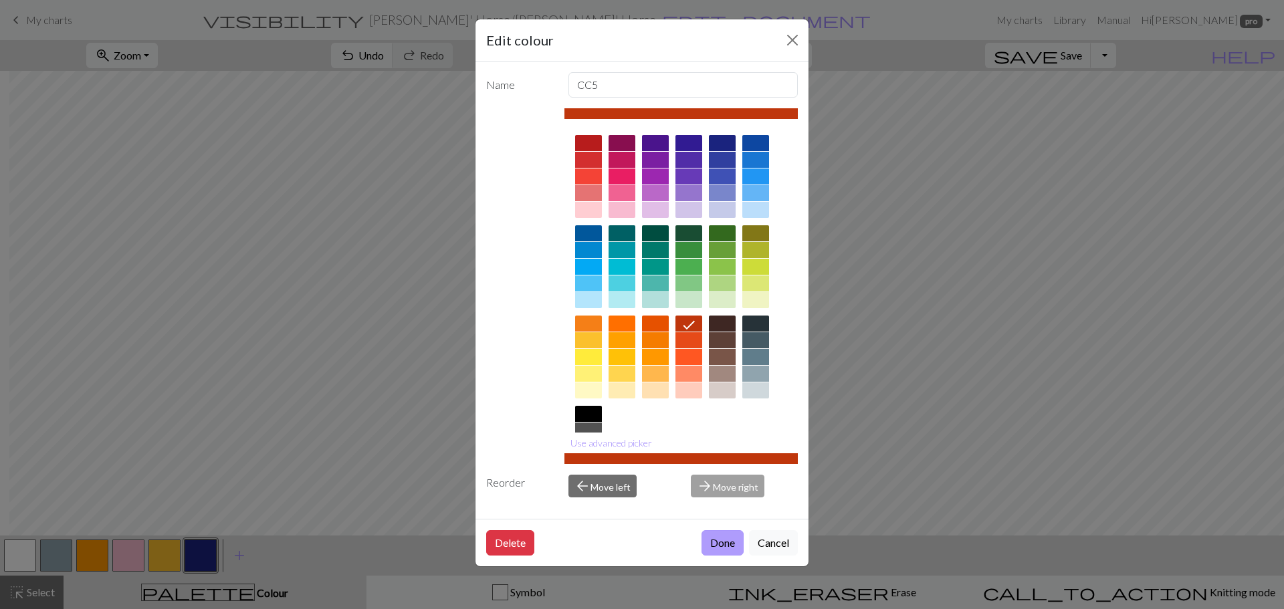
click at [723, 541] on button "Done" at bounding box center [723, 542] width 42 height 25
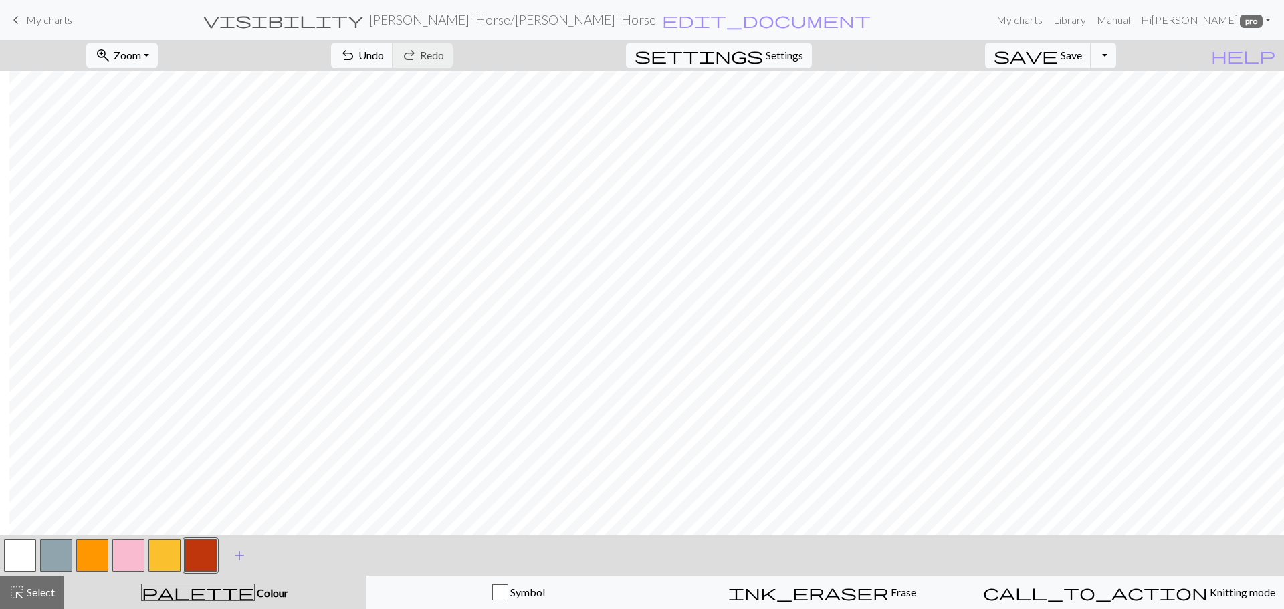
click at [236, 548] on span "add" at bounding box center [239, 556] width 16 height 19
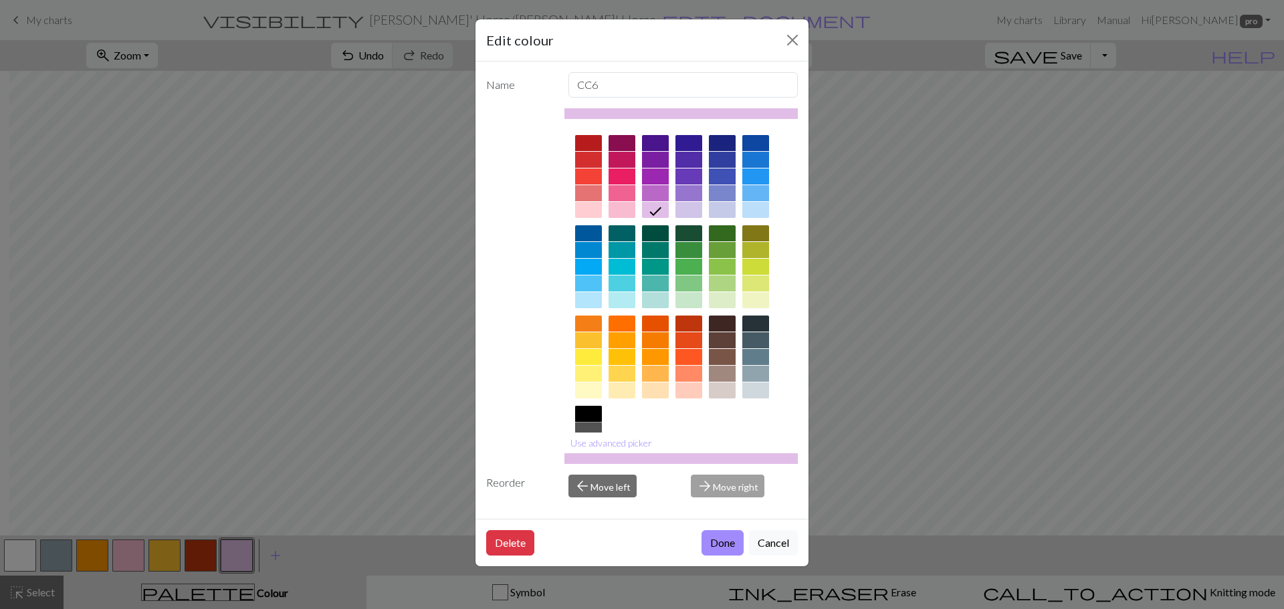
click at [597, 410] on div at bounding box center [588, 414] width 27 height 16
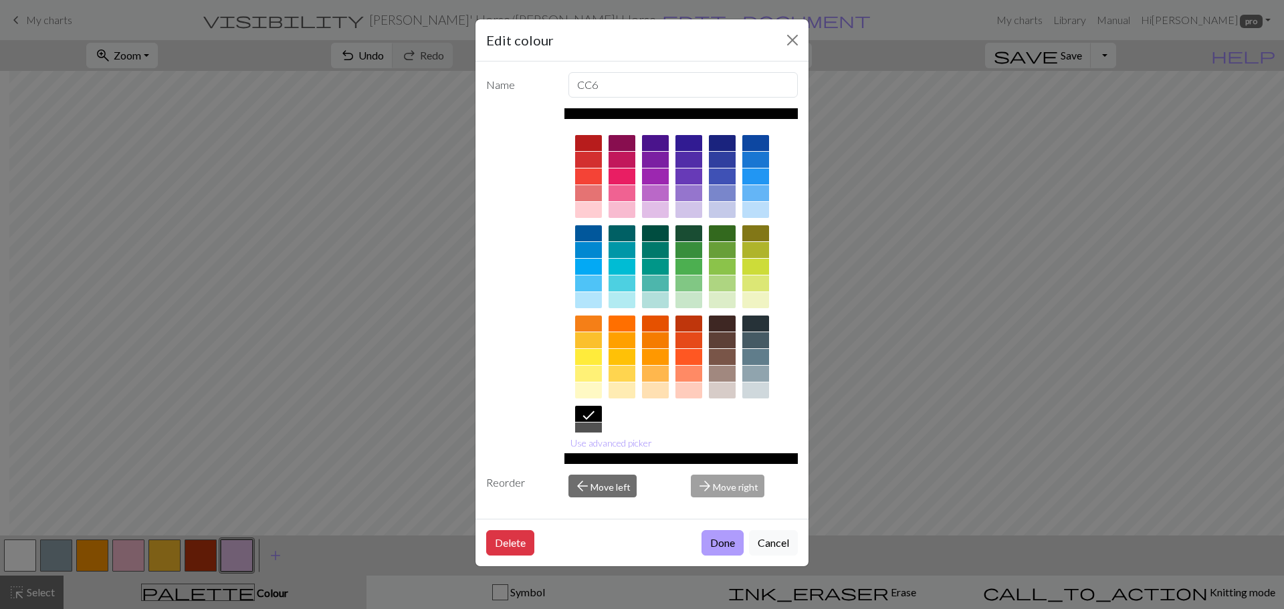
click at [715, 545] on button "Done" at bounding box center [723, 542] width 42 height 25
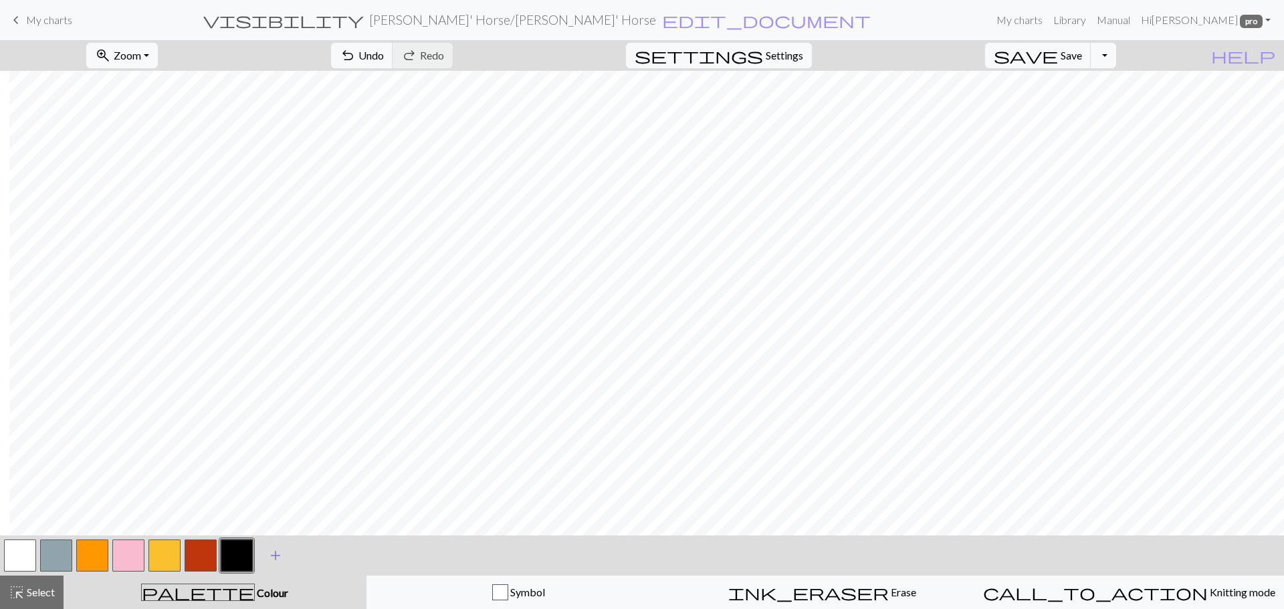
click at [270, 554] on span "add" at bounding box center [276, 556] width 16 height 19
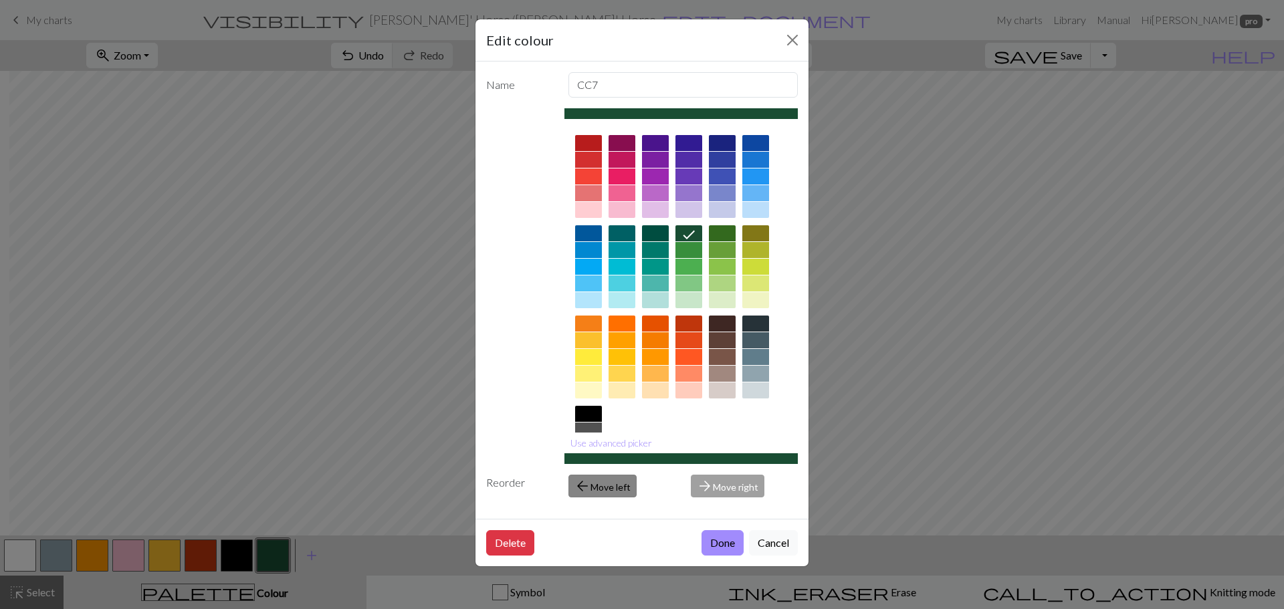
click at [619, 486] on button "arrow_back Move left" at bounding box center [603, 486] width 68 height 23
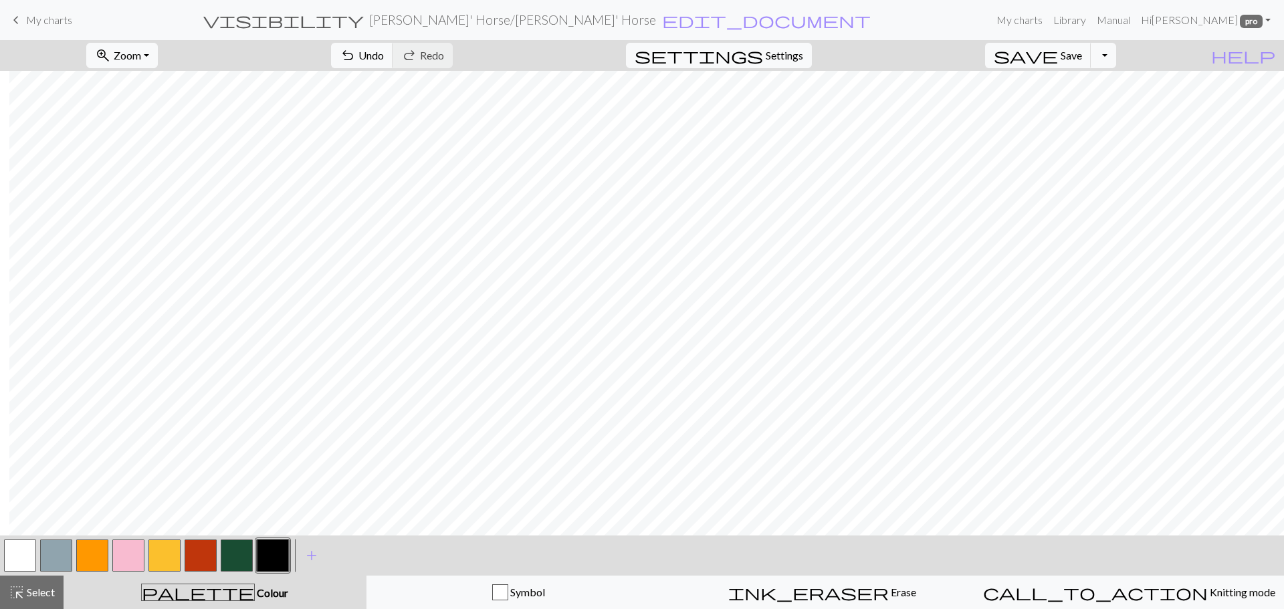
click at [243, 557] on button "button" at bounding box center [237, 556] width 32 height 32
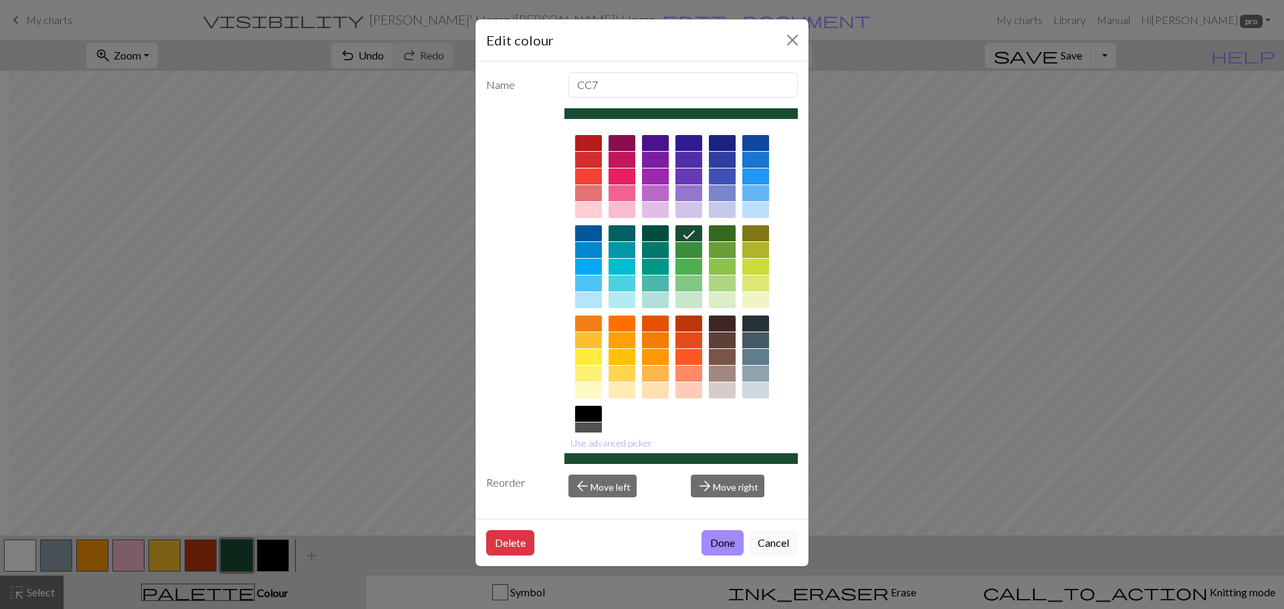
click at [233, 595] on div "Edit colour Name CC7 Use advanced picker Reorder arrow_back Move left arrow_for…" at bounding box center [642, 304] width 1284 height 609
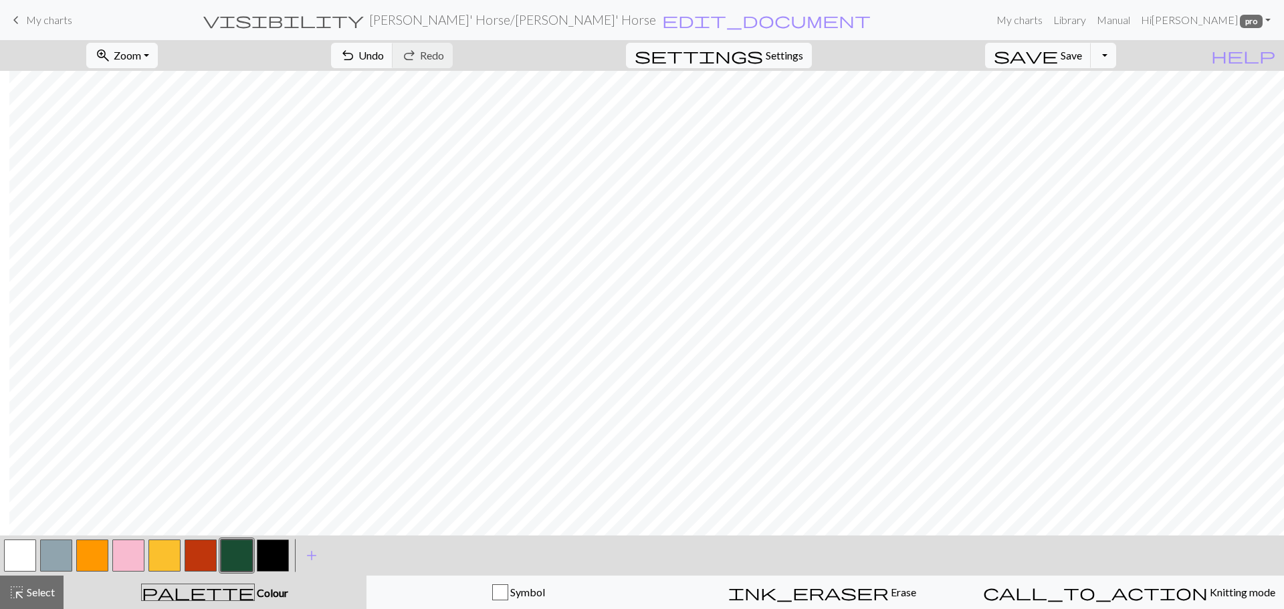
click at [255, 595] on span "Colour" at bounding box center [271, 593] width 33 height 13
click at [201, 589] on span "palette" at bounding box center [198, 592] width 112 height 19
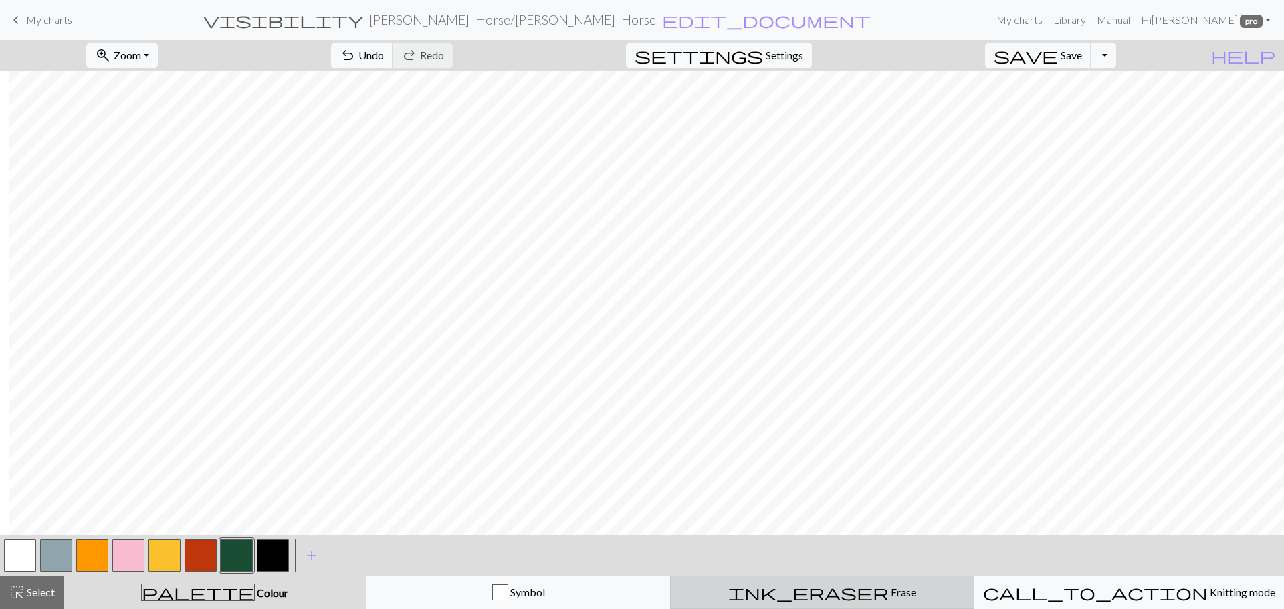
click at [889, 592] on span "Erase" at bounding box center [902, 592] width 27 height 13
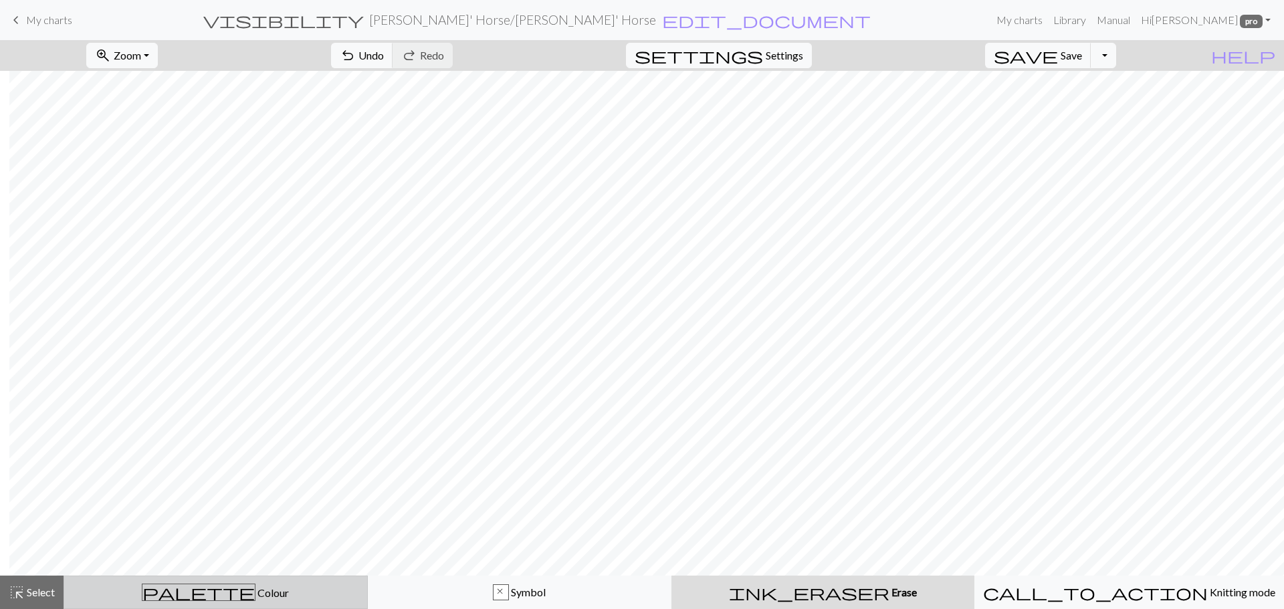
click at [256, 593] on span "Colour" at bounding box center [272, 593] width 33 height 13
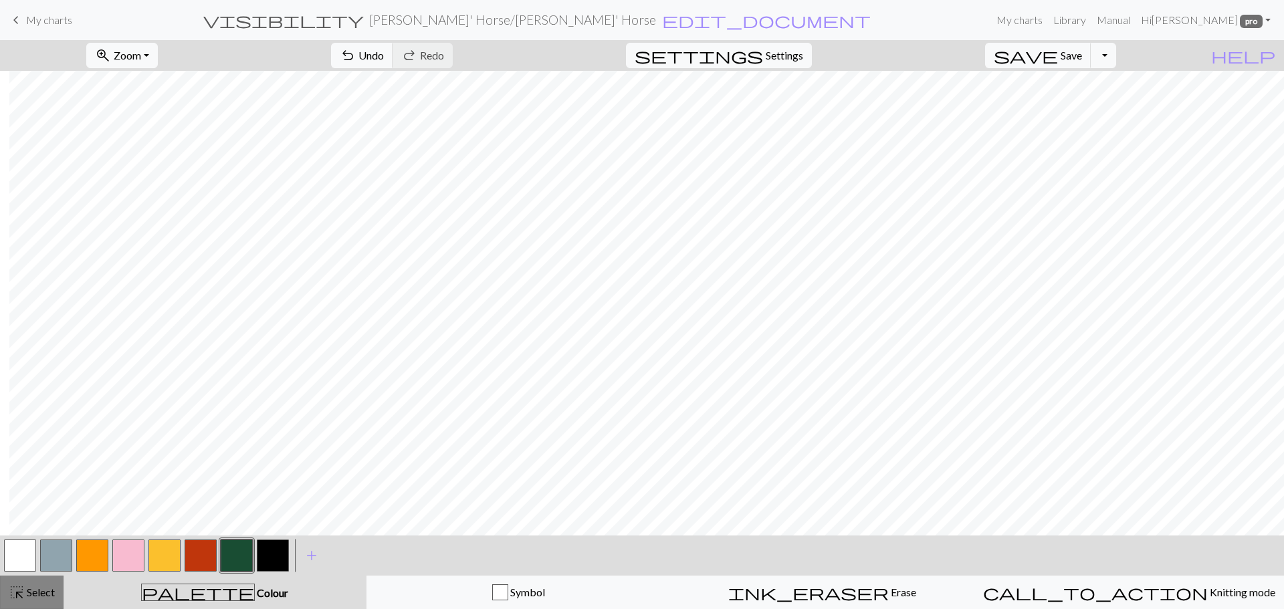
click at [39, 594] on span "Select" at bounding box center [40, 592] width 30 height 13
click at [33, 593] on span "Select" at bounding box center [40, 592] width 30 height 13
click at [88, 544] on button "button" at bounding box center [92, 556] width 32 height 32
click at [812, 54] on button "settings Settings" at bounding box center [719, 55] width 186 height 25
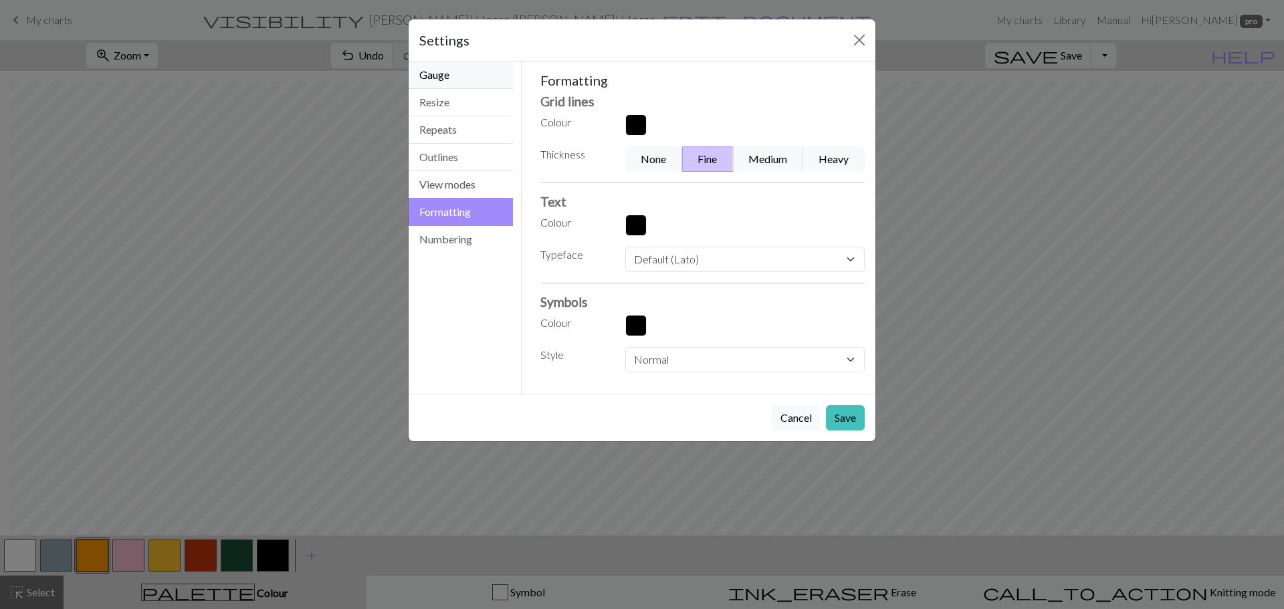
click at [493, 82] on button "Gauge" at bounding box center [461, 75] width 104 height 27
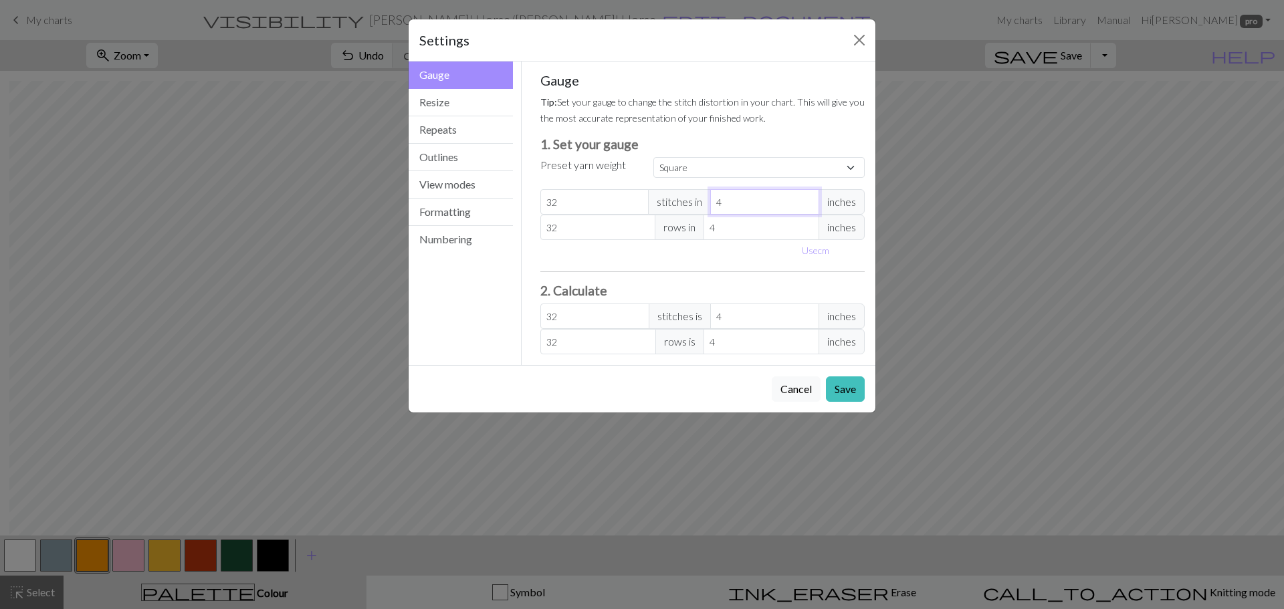
click at [735, 207] on input "4" at bounding box center [764, 201] width 109 height 25
select select "custom"
type input "1"
type input "128"
type input "1.7"
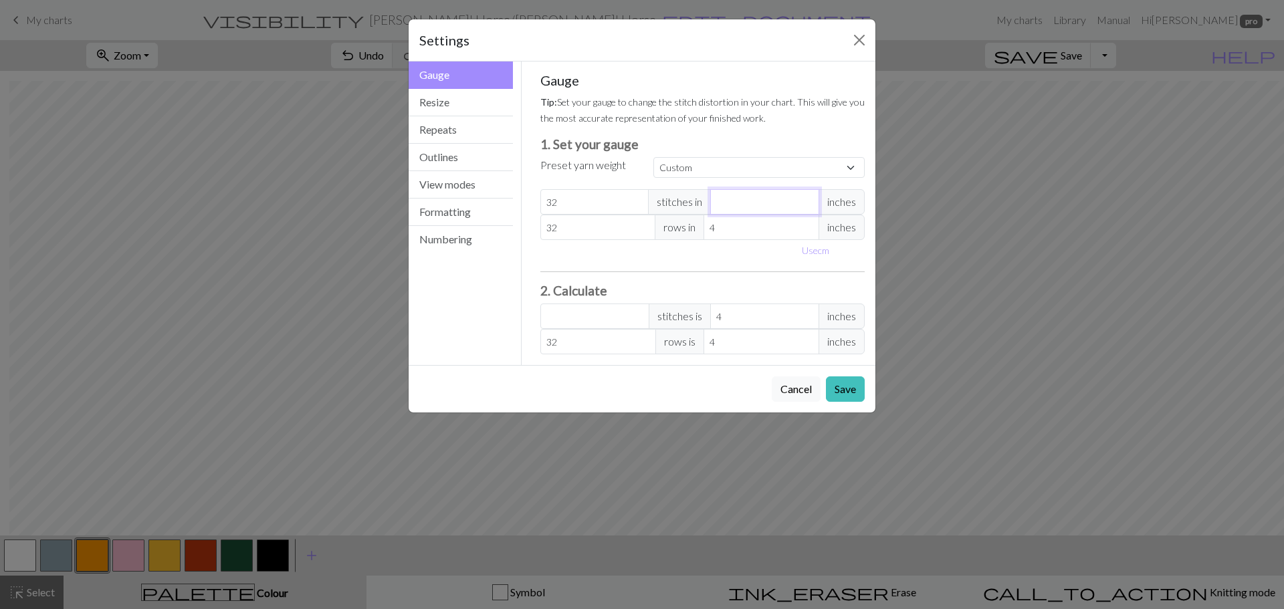
type input "75.29"
type input "1.75"
type input "73.14"
type input "1.75"
click at [719, 229] on input "4" at bounding box center [762, 227] width 116 height 25
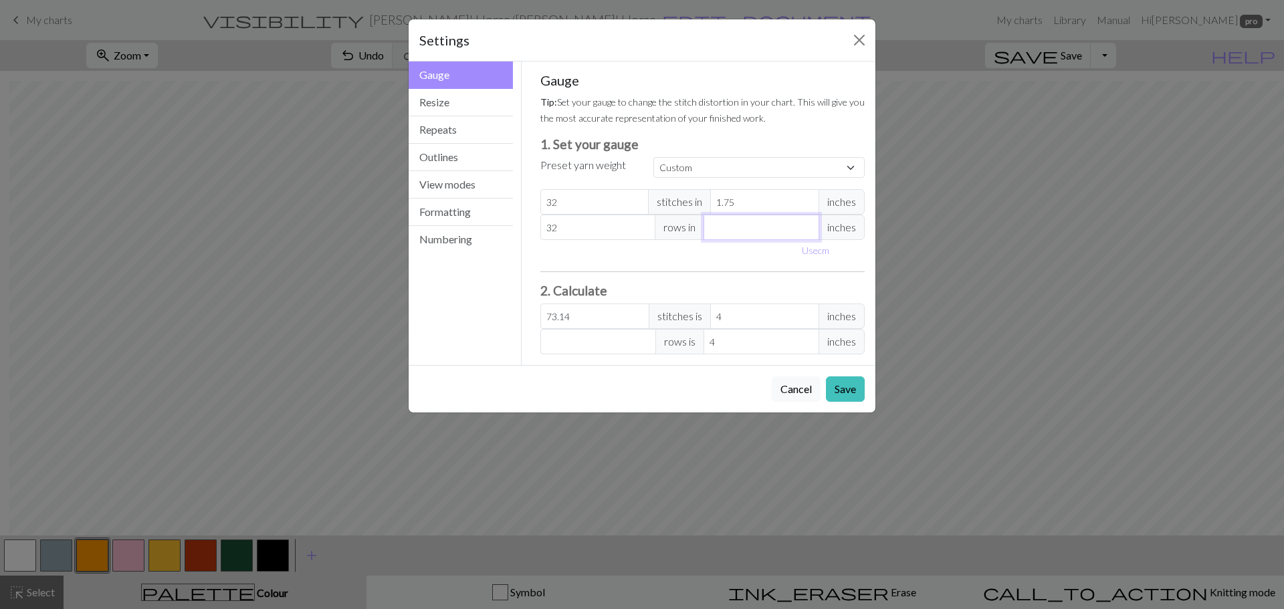
type input "1"
type input "128"
type input "1.5"
type input "85.33"
type input "1.5"
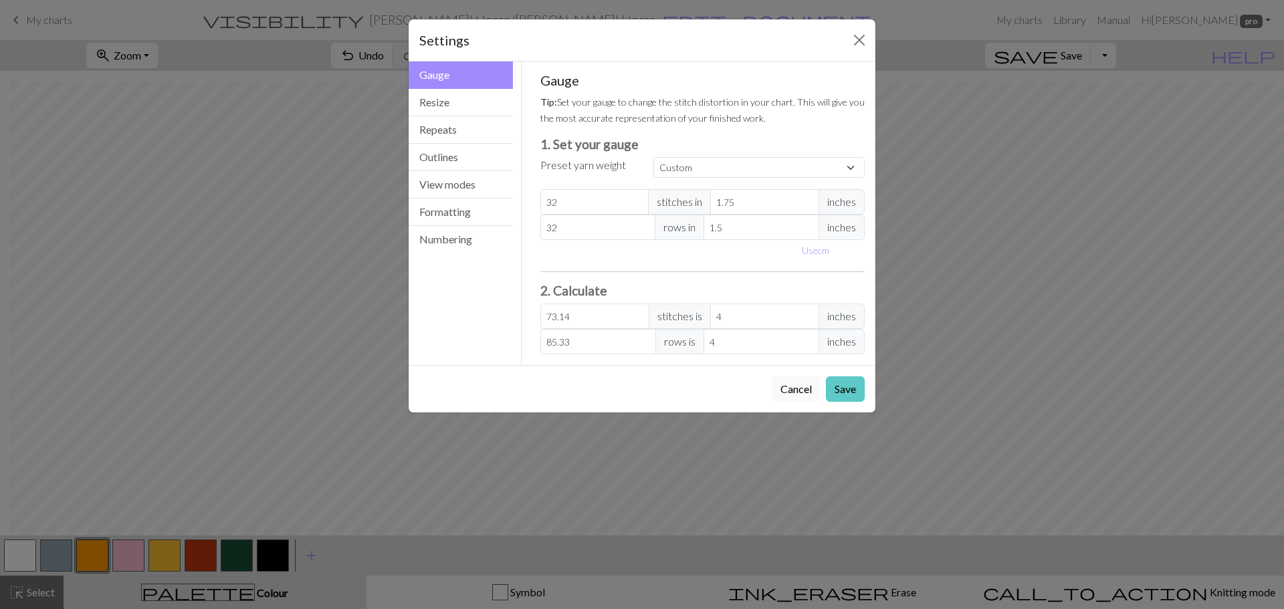
click at [848, 401] on button "Save" at bounding box center [845, 389] width 39 height 25
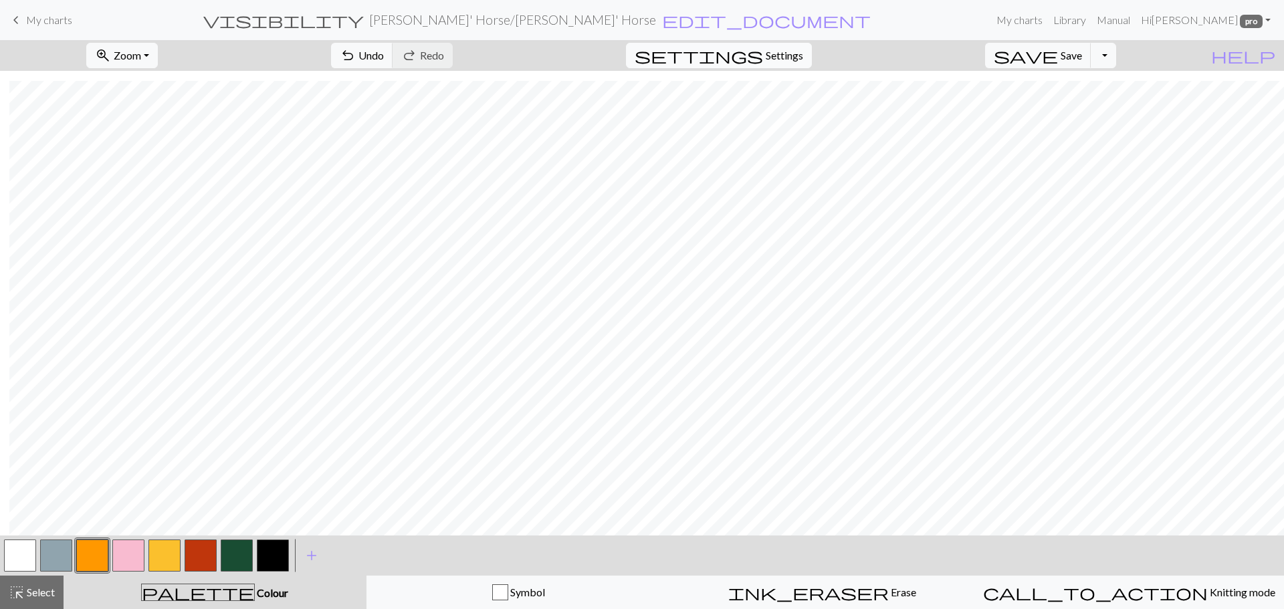
click at [763, 58] on span "settings" at bounding box center [699, 55] width 128 height 19
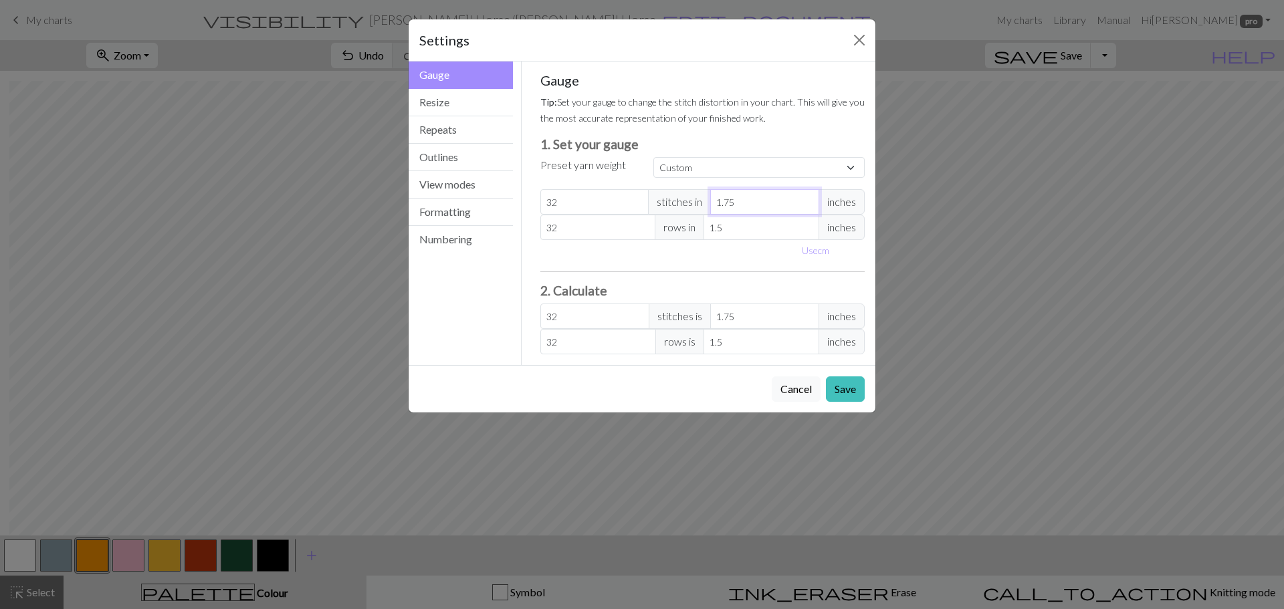
click at [764, 201] on input "1.75" at bounding box center [764, 201] width 109 height 25
type input "1.7"
type input "32.94"
type input "1"
type input "56"
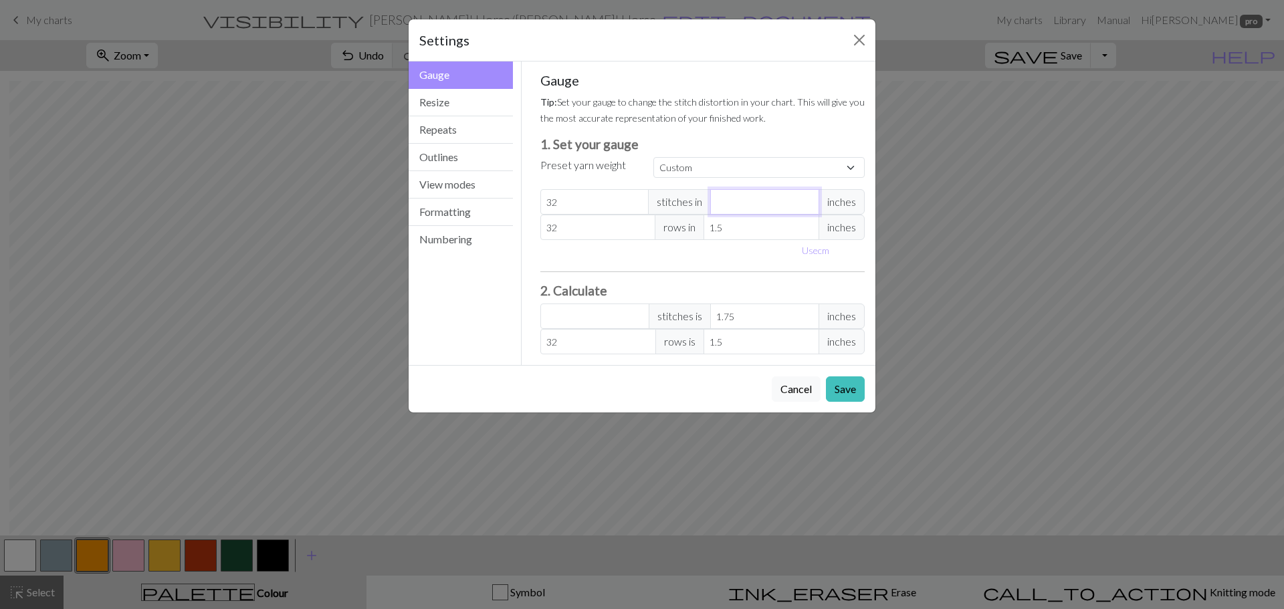
type input "2"
type input "28"
type input "2"
click at [850, 393] on button "Save" at bounding box center [845, 389] width 39 height 25
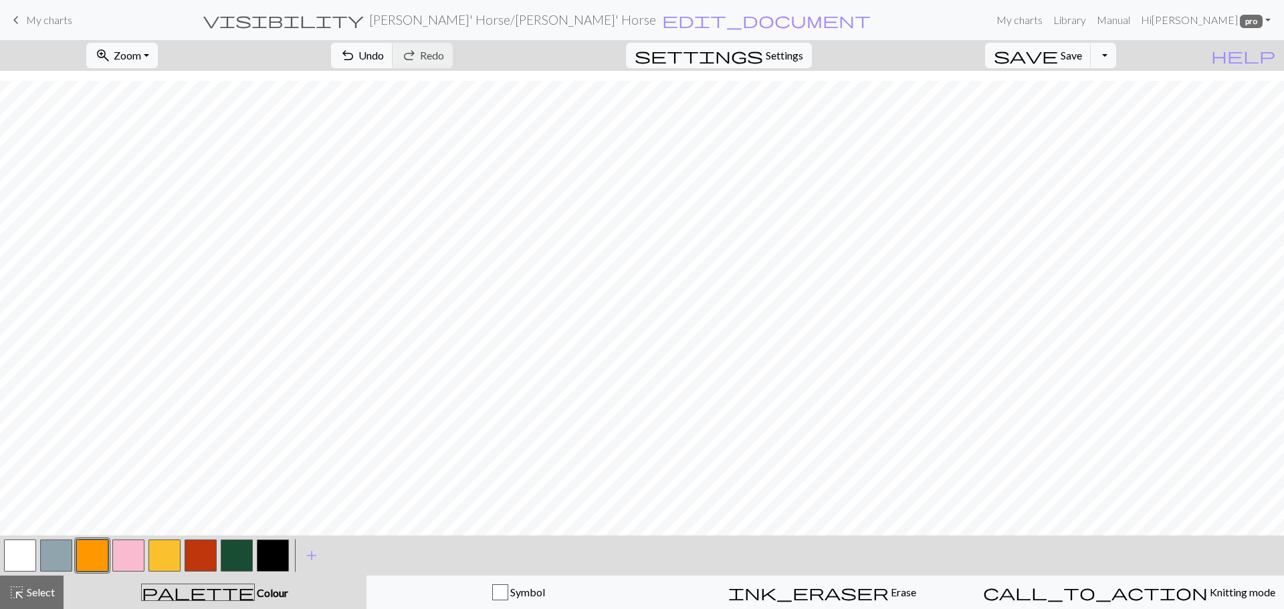
scroll to position [676, 0]
click at [763, 50] on span "settings" at bounding box center [699, 55] width 128 height 19
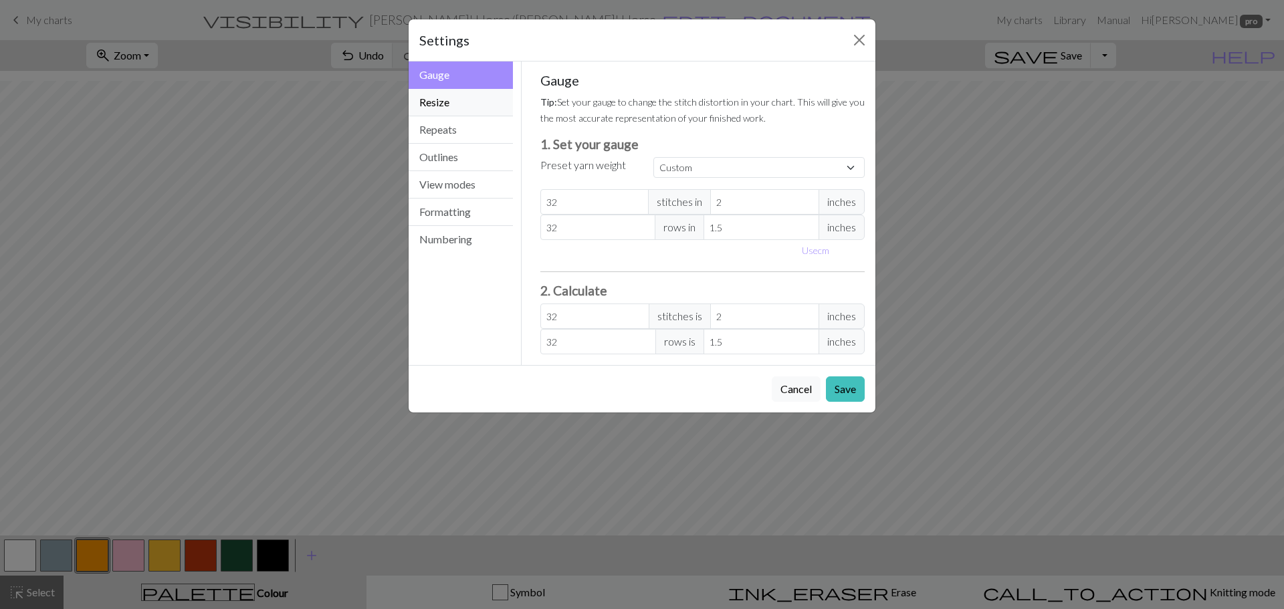
click at [482, 106] on button "Resize" at bounding box center [461, 102] width 104 height 27
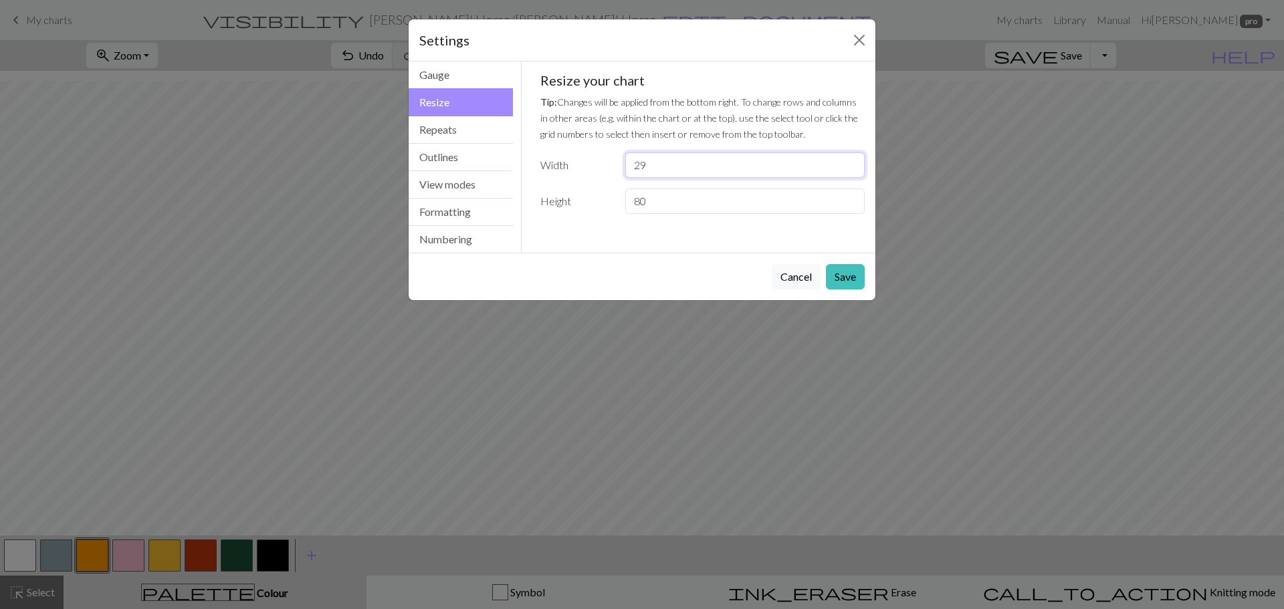
click at [671, 167] on input "29" at bounding box center [744, 165] width 239 height 25
type input "28"
click at [832, 274] on button "Save" at bounding box center [845, 276] width 39 height 25
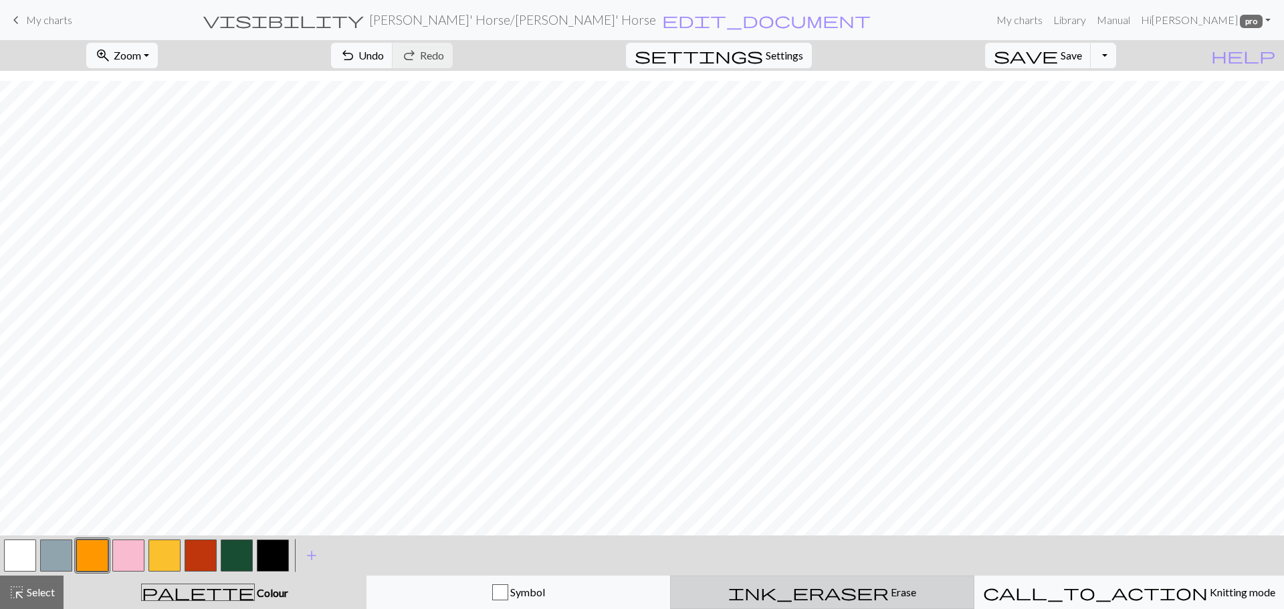
click at [805, 591] on span "ink_eraser" at bounding box center [809, 592] width 161 height 19
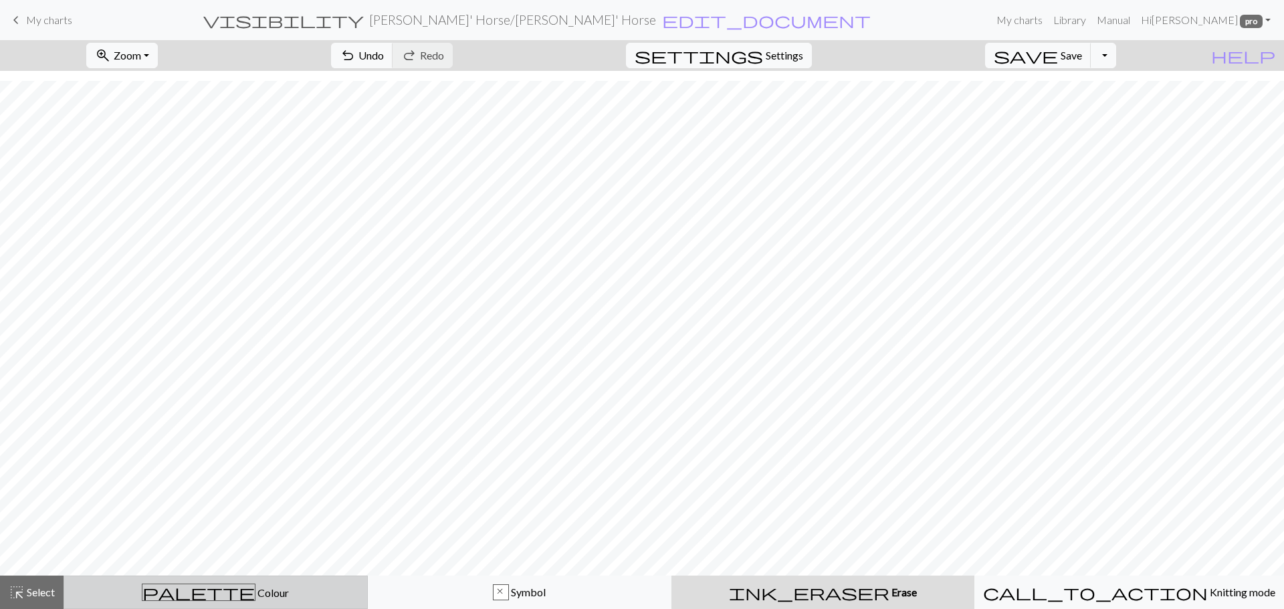
click at [261, 582] on button "palette Colour Colour" at bounding box center [216, 592] width 304 height 33
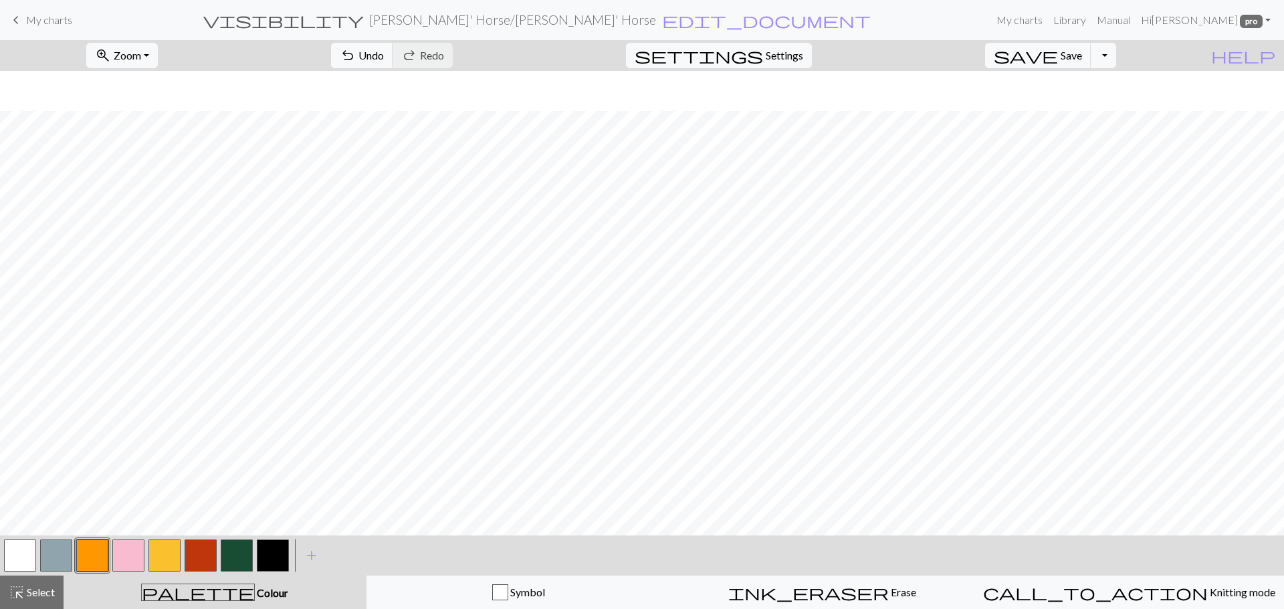
scroll to position [675, 0]
click at [356, 50] on span "undo" at bounding box center [348, 55] width 16 height 19
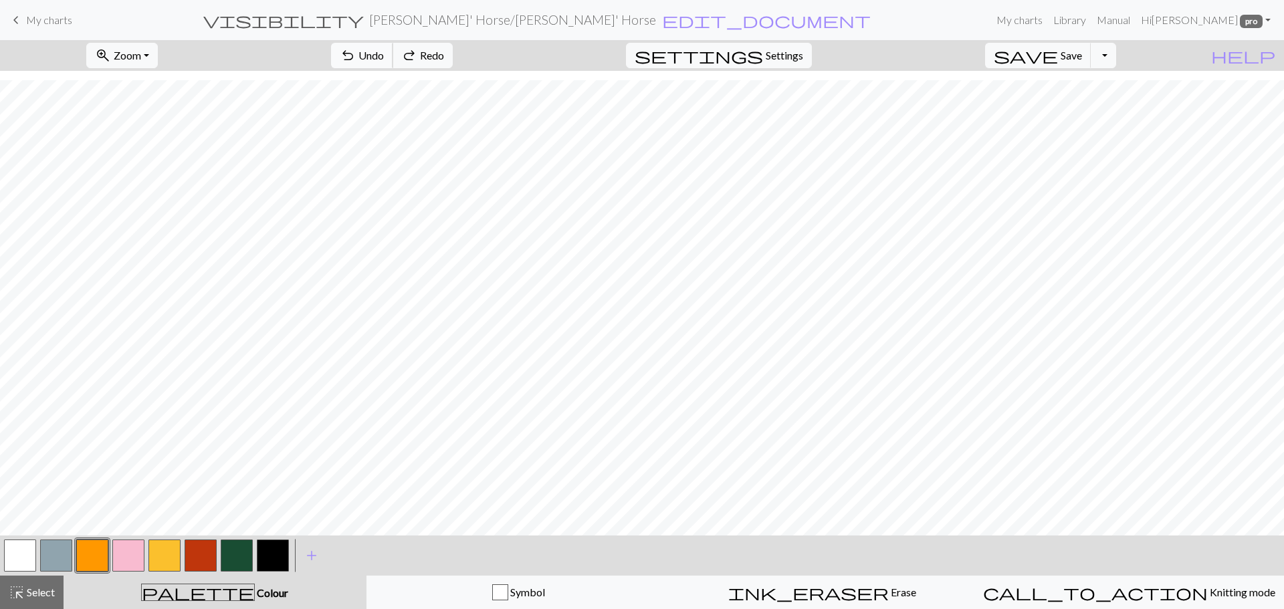
click at [356, 50] on span "undo" at bounding box center [348, 55] width 16 height 19
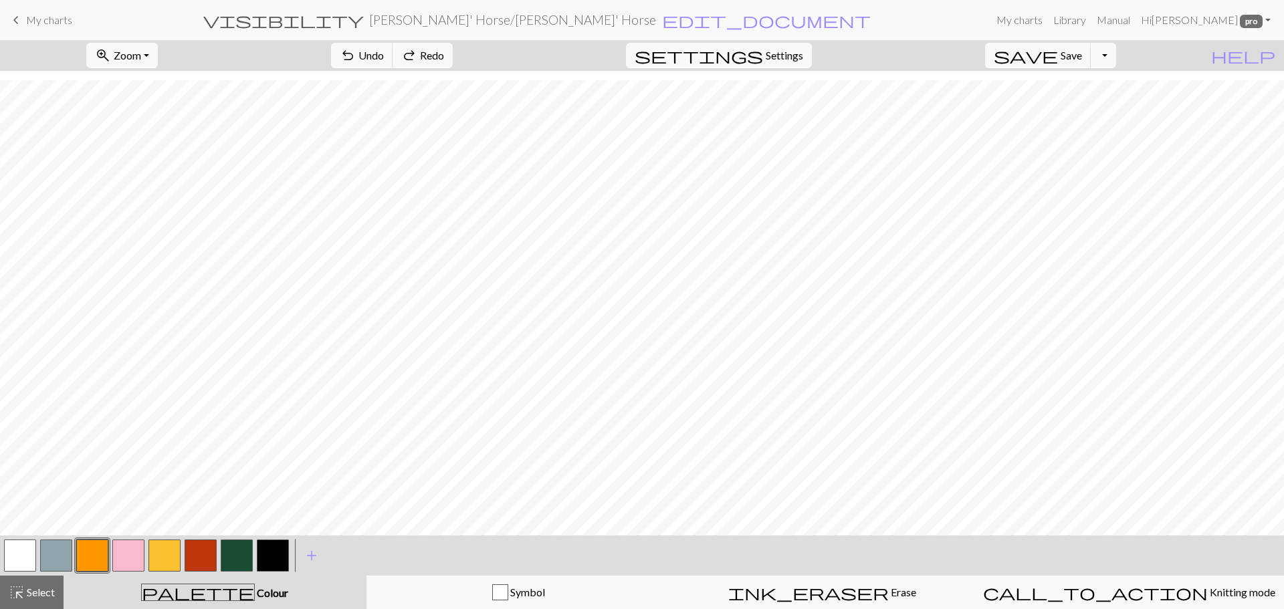
click at [24, 553] on button "button" at bounding box center [20, 556] width 32 height 32
click at [99, 552] on button "button" at bounding box center [92, 556] width 32 height 32
click at [196, 565] on button "button" at bounding box center [201, 556] width 32 height 32
click at [96, 553] on button "button" at bounding box center [92, 556] width 32 height 32
click at [433, 312] on div "zoom_in Zoom Zoom Fit all Fit width Fit height 50% 100% 150% 200% undo Undo Und…" at bounding box center [642, 324] width 1284 height 569
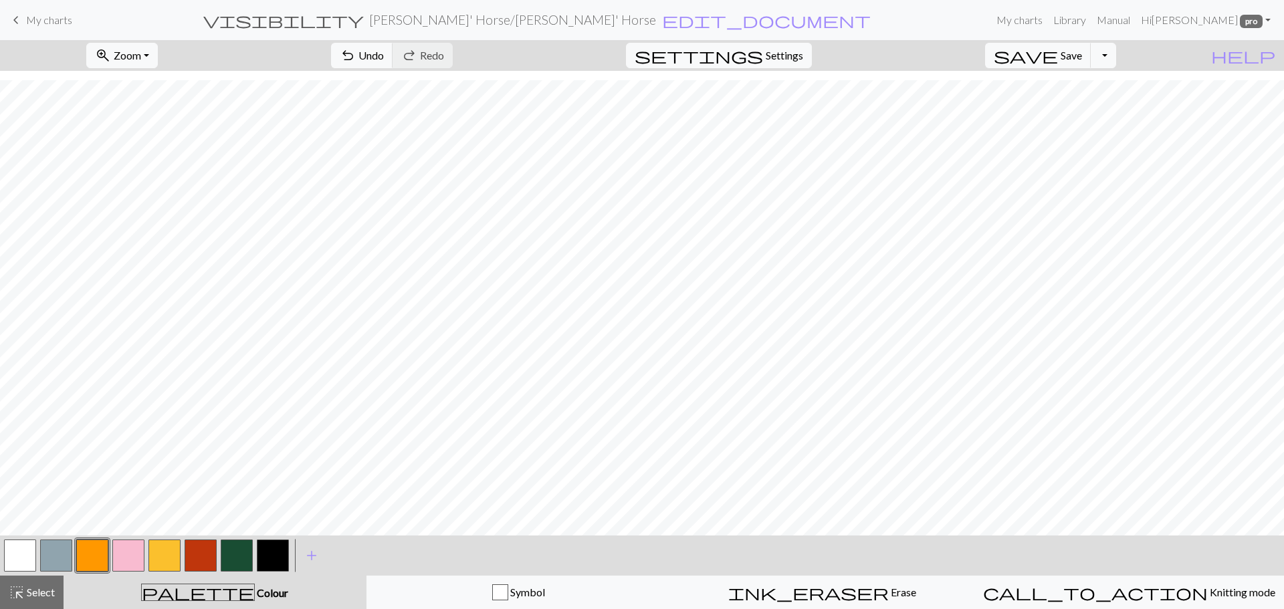
click at [205, 560] on button "button" at bounding box center [201, 556] width 32 height 32
click at [25, 547] on button "button" at bounding box center [20, 556] width 32 height 32
click at [87, 551] on button "button" at bounding box center [92, 556] width 32 height 32
click at [201, 551] on button "button" at bounding box center [201, 556] width 32 height 32
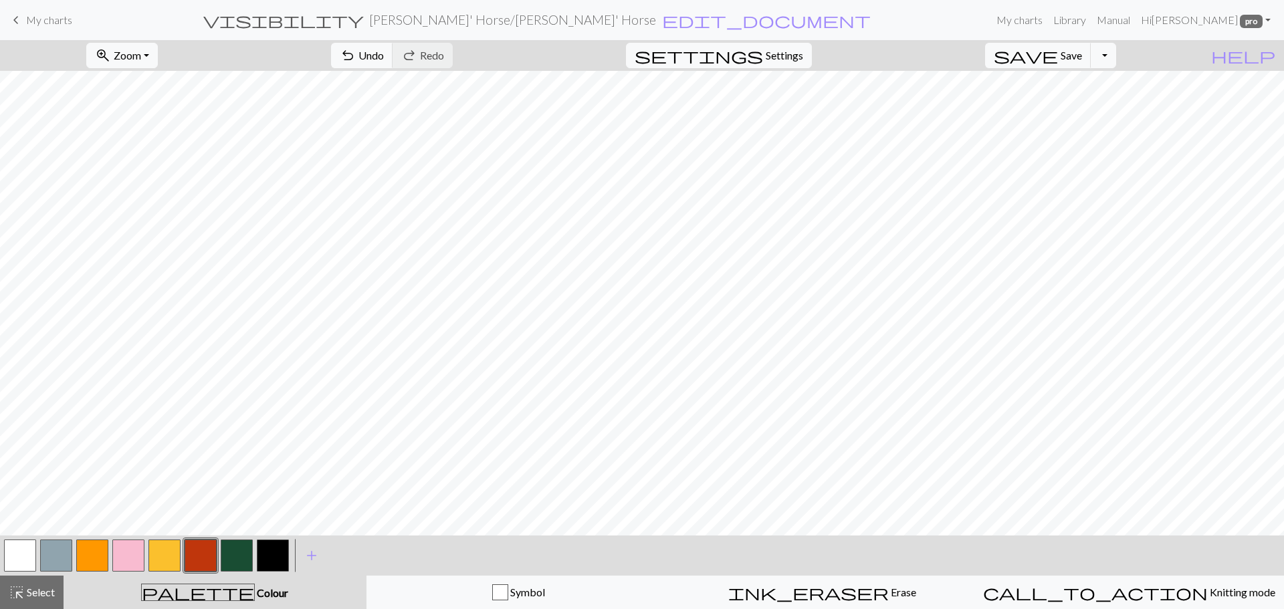
click at [97, 557] on button "button" at bounding box center [92, 556] width 32 height 32
click at [583, 297] on div "zoom_in Zoom Zoom Fit all Fit width Fit height 50% 100% 150% 200% undo Undo Und…" at bounding box center [642, 324] width 1284 height 569
click at [12, 547] on button "button" at bounding box center [20, 556] width 32 height 32
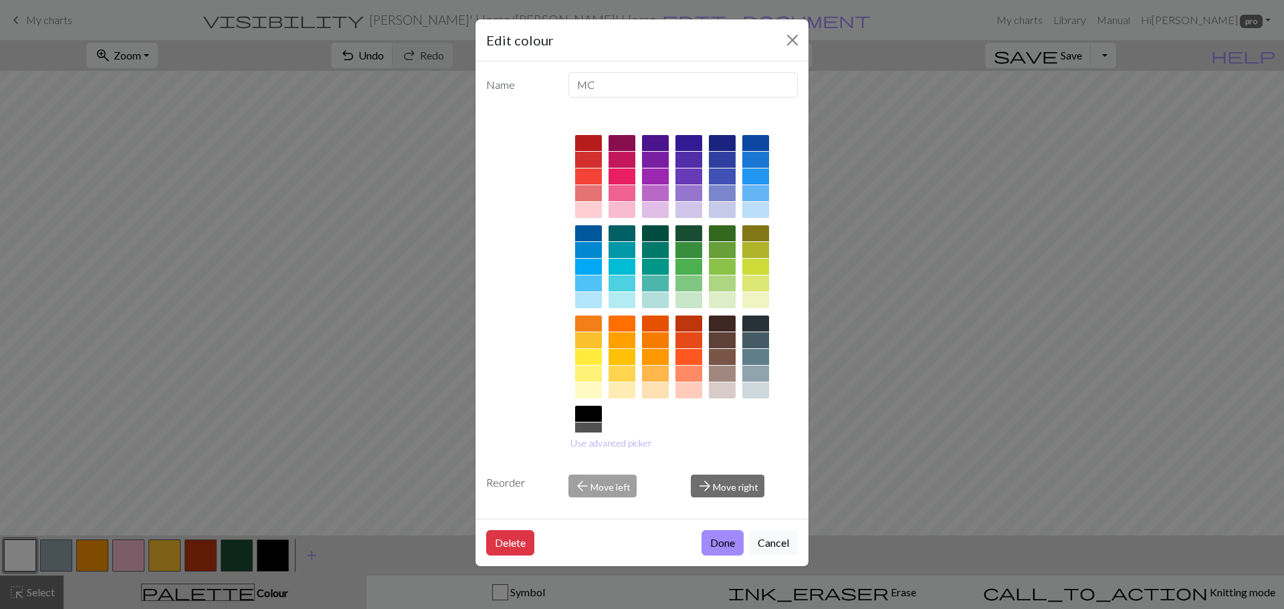
click at [996, 112] on div "Edit colour Name MC Use advanced picker Reorder arrow_back Move left arrow_forw…" at bounding box center [642, 304] width 1284 height 609
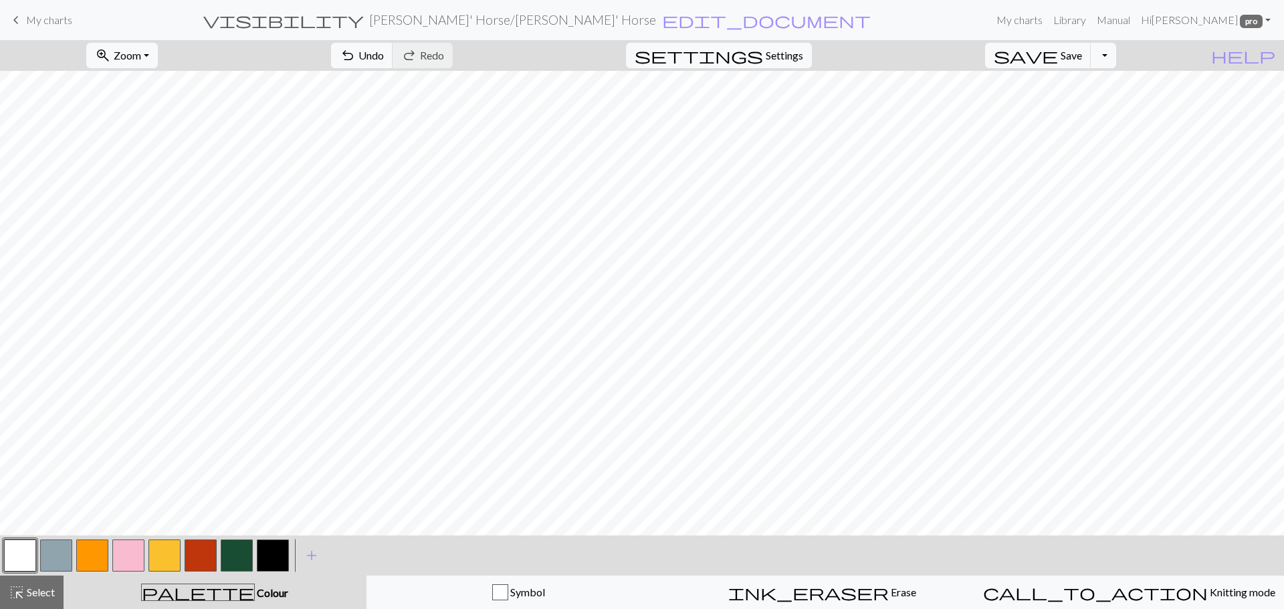
click at [94, 561] on button "button" at bounding box center [92, 556] width 32 height 32
click at [1116, 50] on button "Toggle Dropdown" at bounding box center [1103, 55] width 25 height 25
click at [1092, 84] on button "file_copy Save a copy" at bounding box center [1005, 84] width 221 height 21
click at [1082, 56] on span "Save" at bounding box center [1071, 55] width 21 height 13
click at [199, 557] on button "button" at bounding box center [201, 556] width 32 height 32
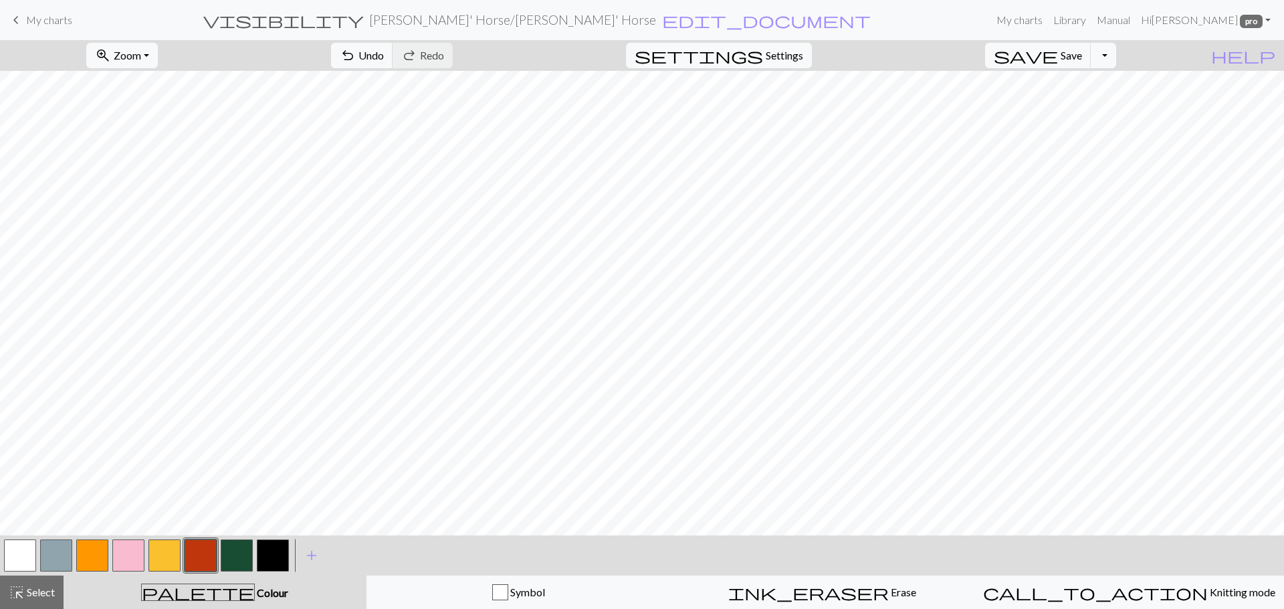
click at [199, 557] on button "button" at bounding box center [201, 556] width 32 height 32
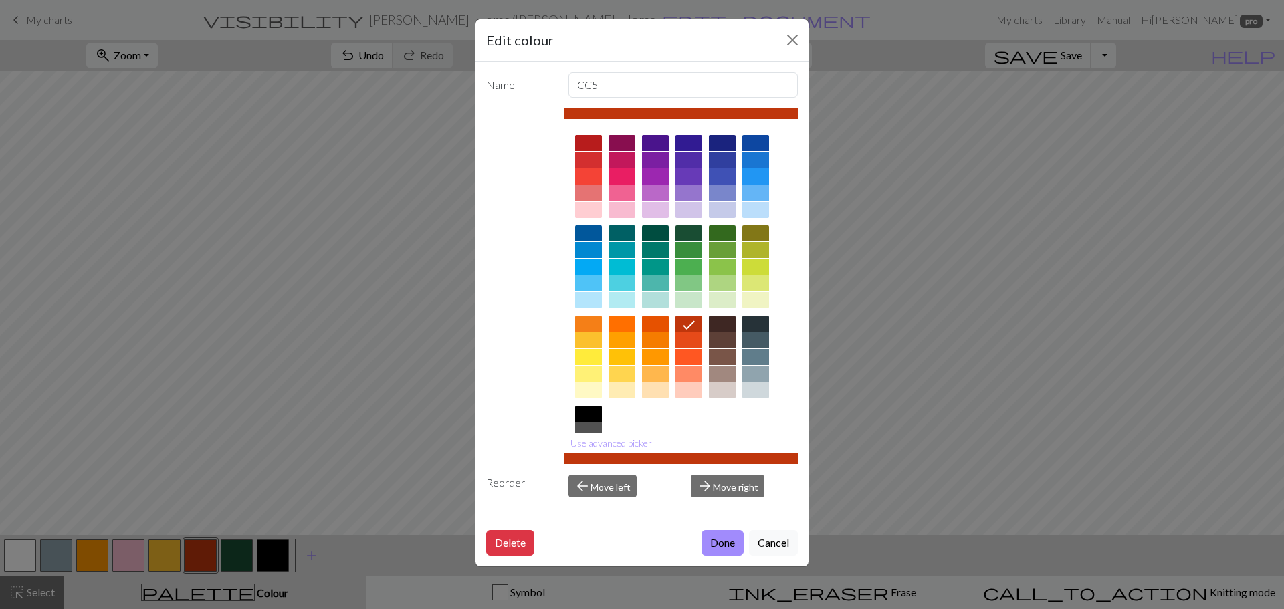
click at [1014, 153] on div "Edit colour Name CC5 Use advanced picker Reorder arrow_back Move left arrow_for…" at bounding box center [642, 304] width 1284 height 609
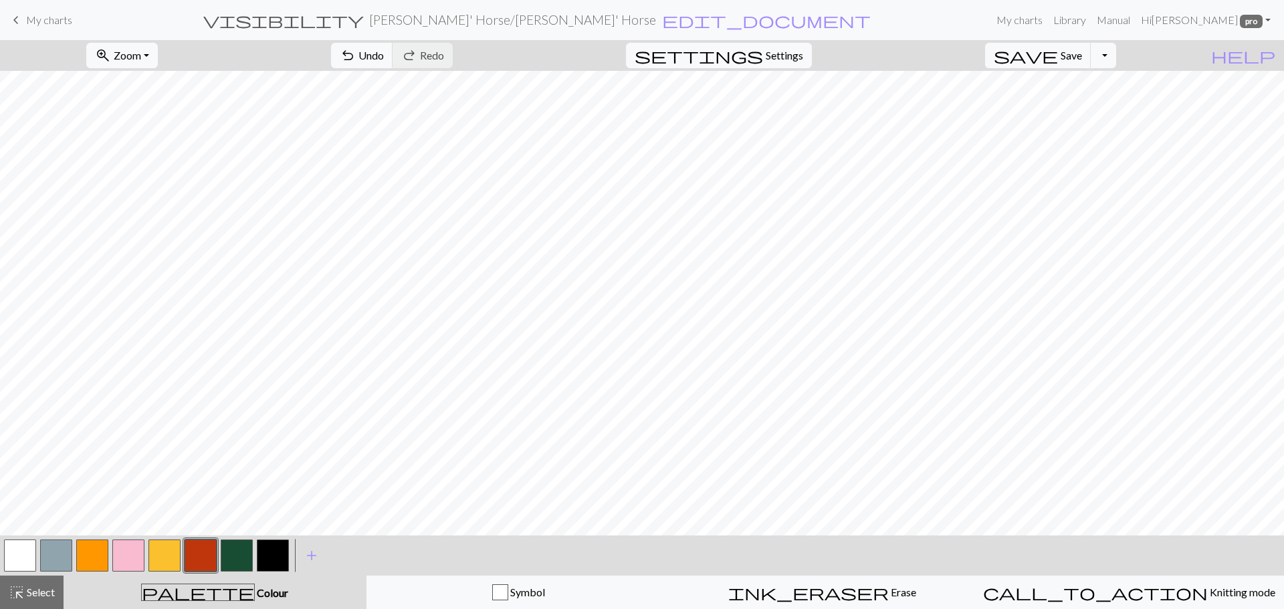
click at [124, 564] on button "button" at bounding box center [128, 556] width 32 height 32
click at [271, 562] on button "button" at bounding box center [273, 556] width 32 height 32
click at [56, 553] on button "button" at bounding box center [56, 556] width 32 height 32
click at [1082, 57] on span "Save" at bounding box center [1071, 55] width 21 height 13
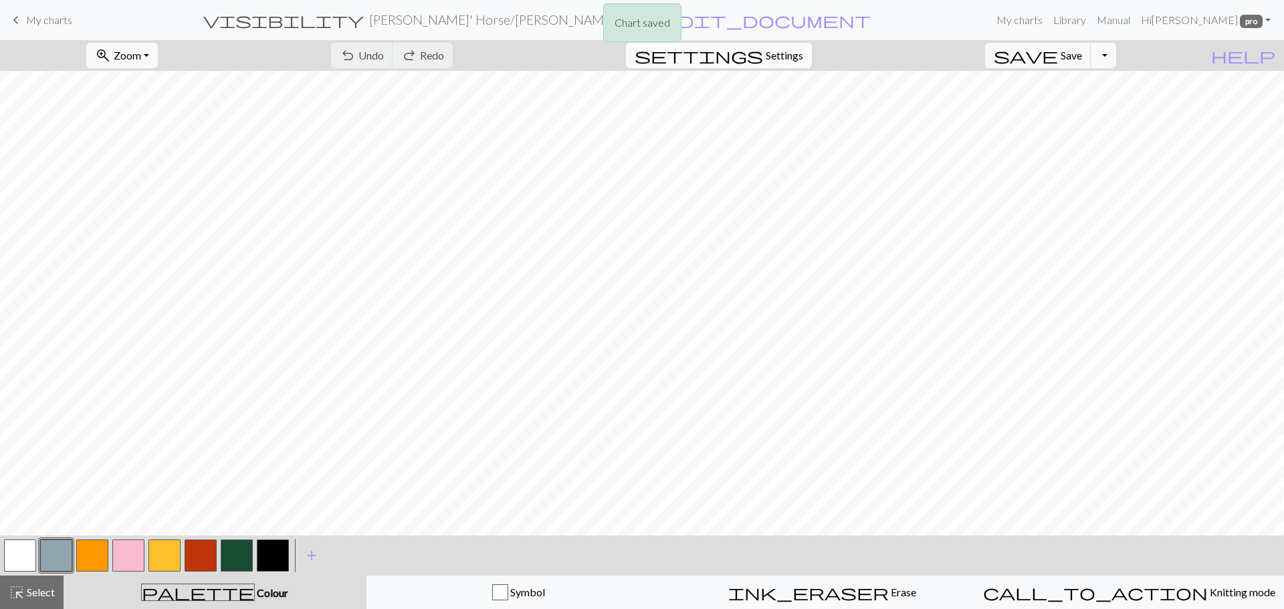
click at [803, 58] on span "Settings" at bounding box center [784, 55] width 37 height 16
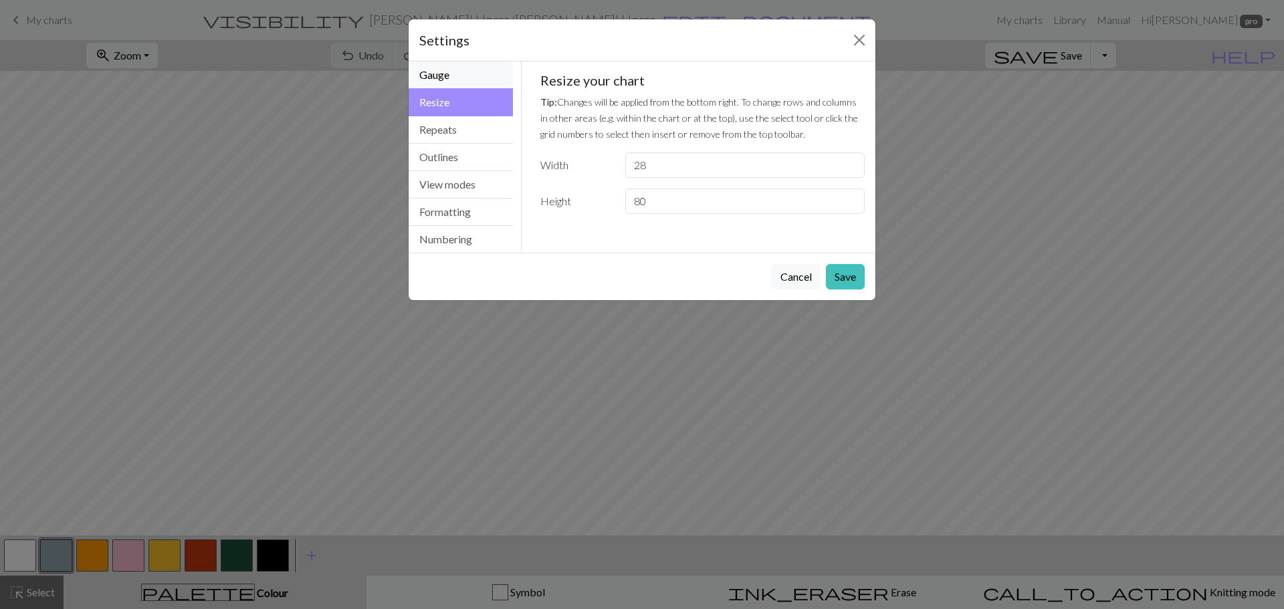
click at [470, 84] on button "Gauge" at bounding box center [461, 75] width 104 height 27
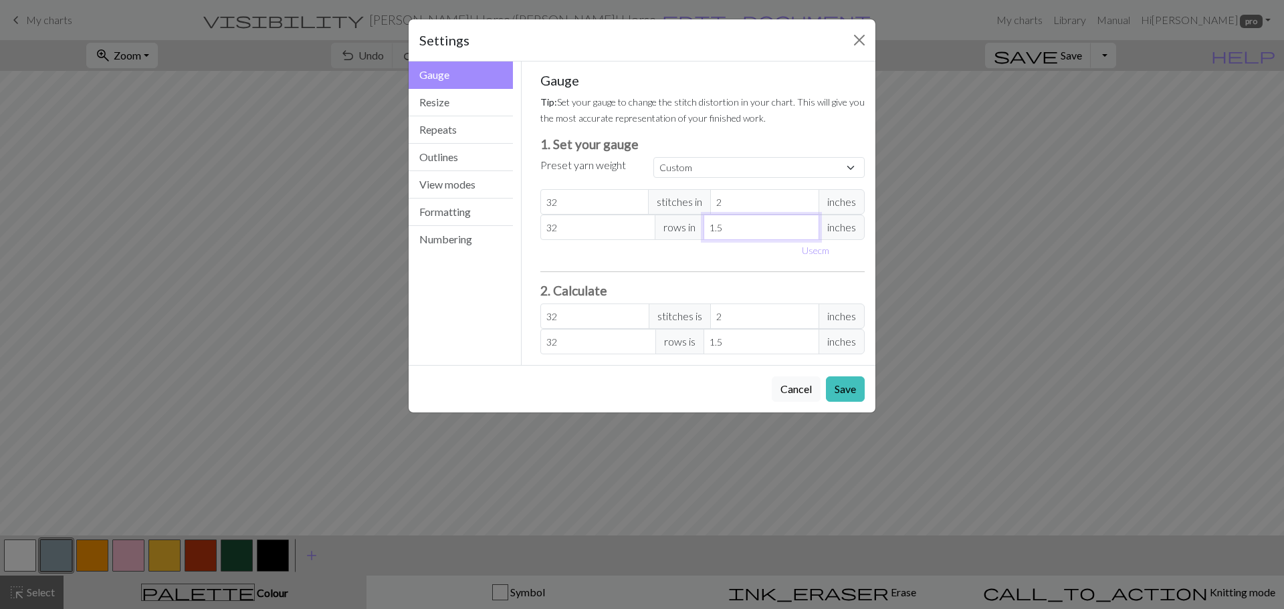
click at [732, 225] on input "1.5" at bounding box center [762, 227] width 116 height 25
type input "1"
type input "48"
type input "1.2"
type input "40"
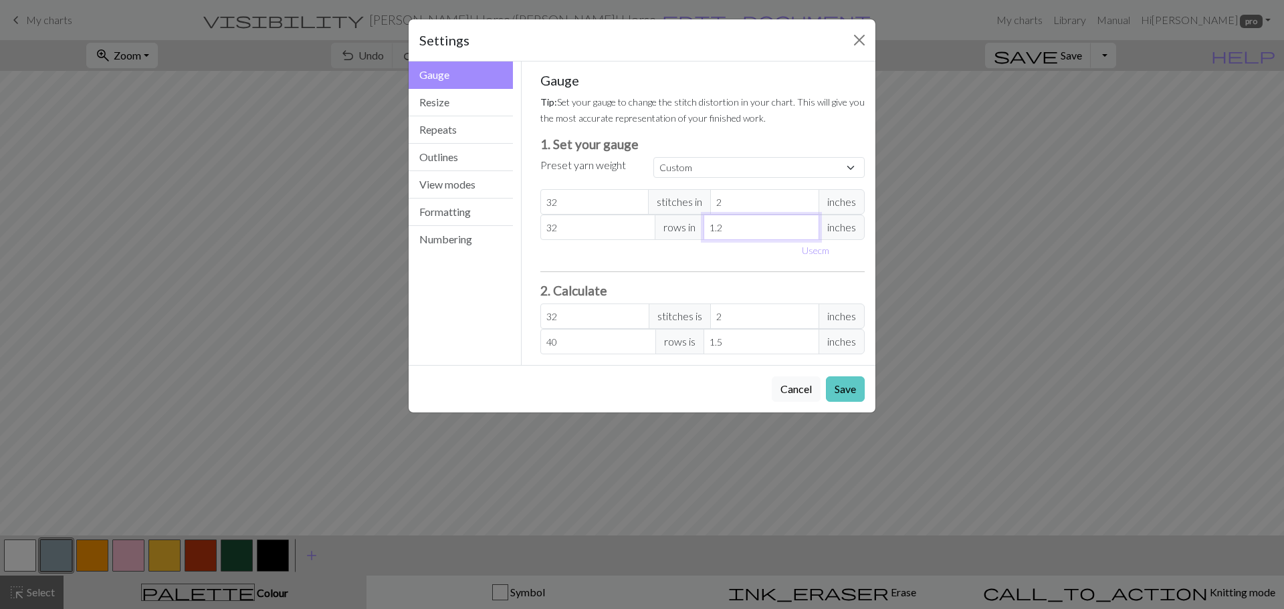
type input "1.2"
click at [842, 392] on button "Save" at bounding box center [845, 389] width 39 height 25
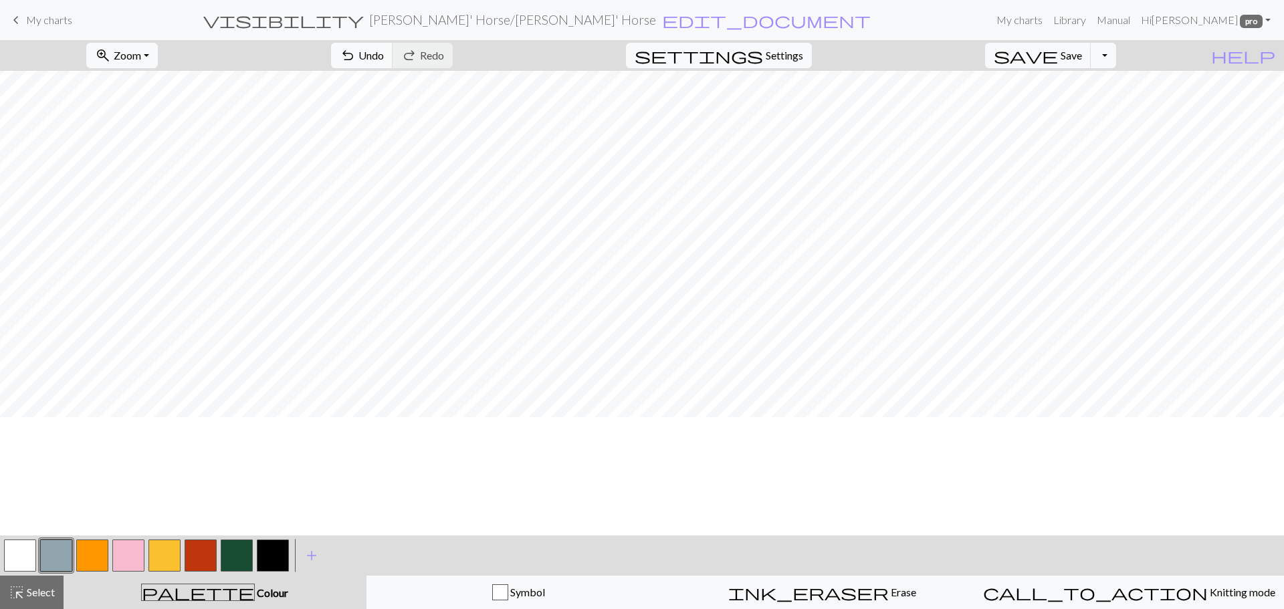
scroll to position [420, 0]
click at [276, 552] on button "button" at bounding box center [273, 556] width 32 height 32
click at [20, 559] on button "button" at bounding box center [20, 556] width 32 height 32
click at [96, 558] on button "button" at bounding box center [92, 556] width 32 height 32
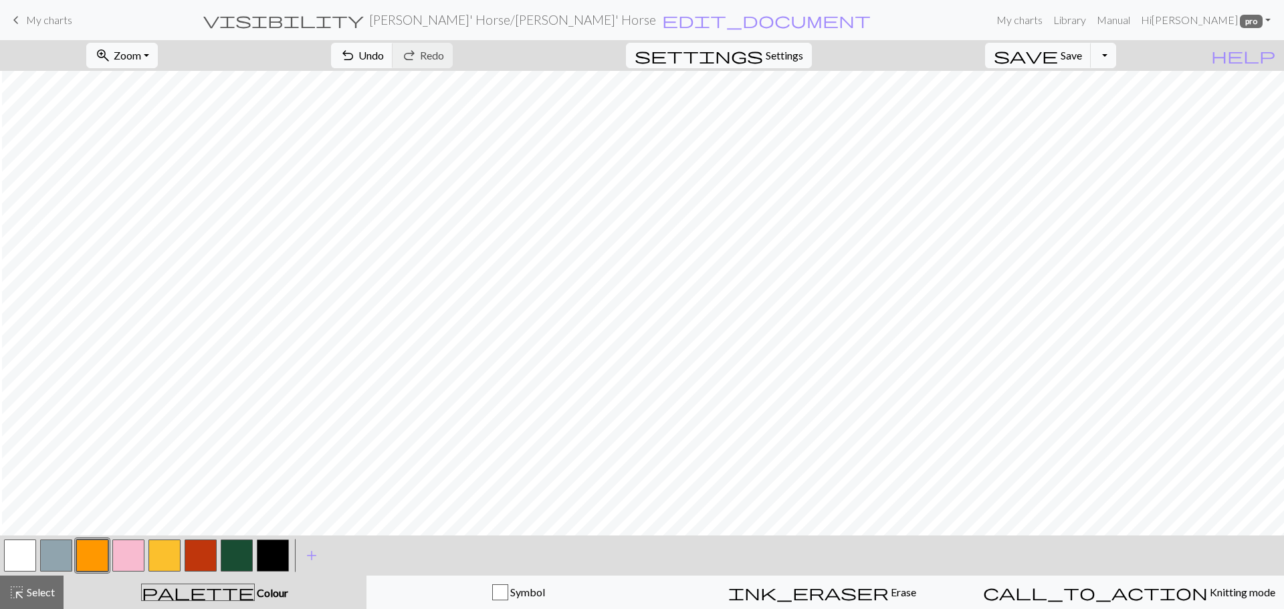
click at [200, 561] on button "button" at bounding box center [201, 556] width 32 height 32
click at [21, 557] on button "button" at bounding box center [20, 556] width 32 height 32
click at [197, 559] on button "button" at bounding box center [201, 556] width 32 height 32
click at [1058, 58] on span "save" at bounding box center [1026, 55] width 64 height 19
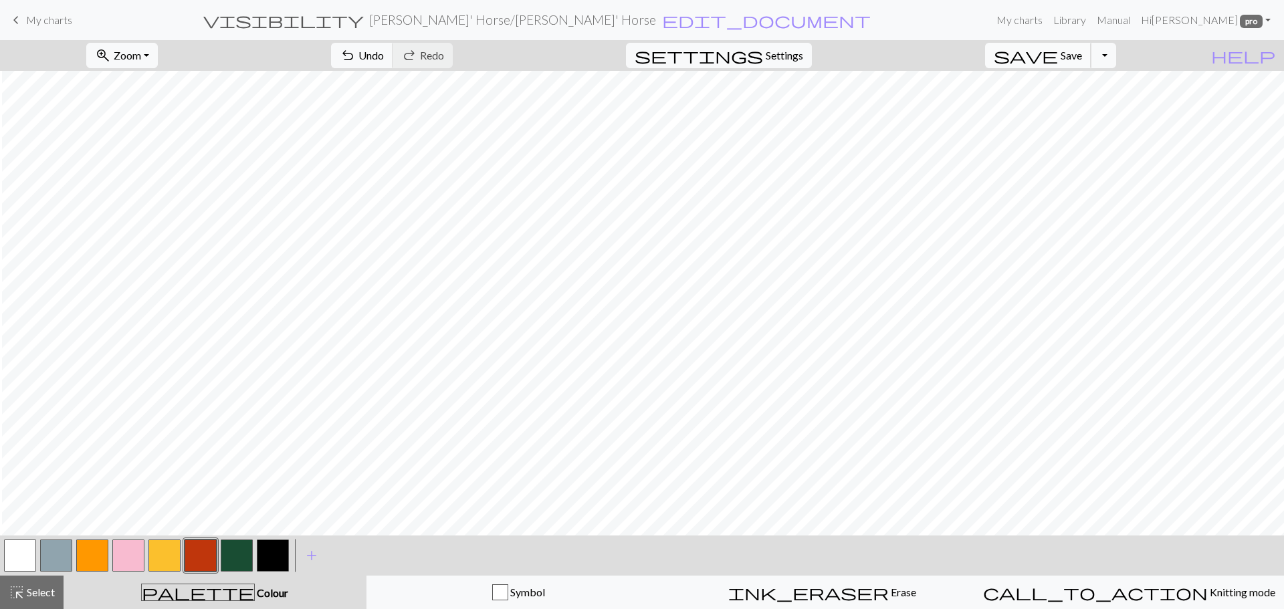
click at [1082, 55] on span "Save" at bounding box center [1071, 55] width 21 height 13
click at [598, 254] on div "zoom_in Zoom Zoom Fit all Fit width Fit height 50% 100% 150% 200% undo Undo Und…" at bounding box center [642, 324] width 1284 height 569
click at [21, 551] on button "button" at bounding box center [20, 556] width 32 height 32
click at [198, 561] on button "button" at bounding box center [201, 556] width 32 height 32
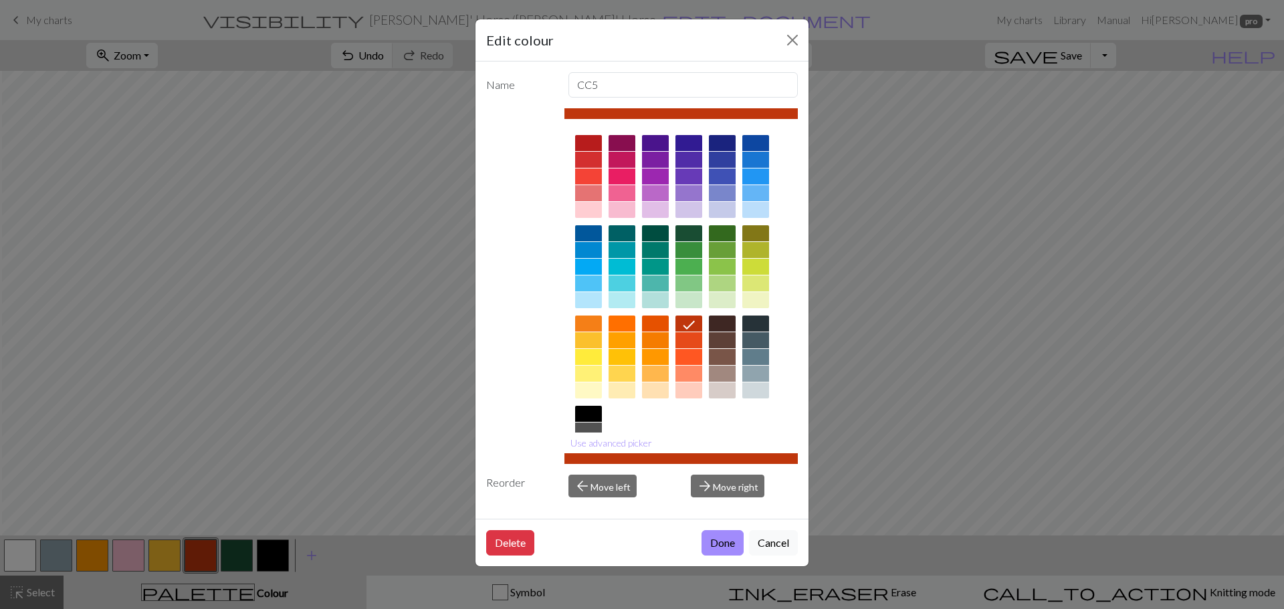
click at [268, 287] on div "Edit colour Name CC5 Use advanced picker Reorder arrow_back Move left arrow_for…" at bounding box center [642, 304] width 1284 height 609
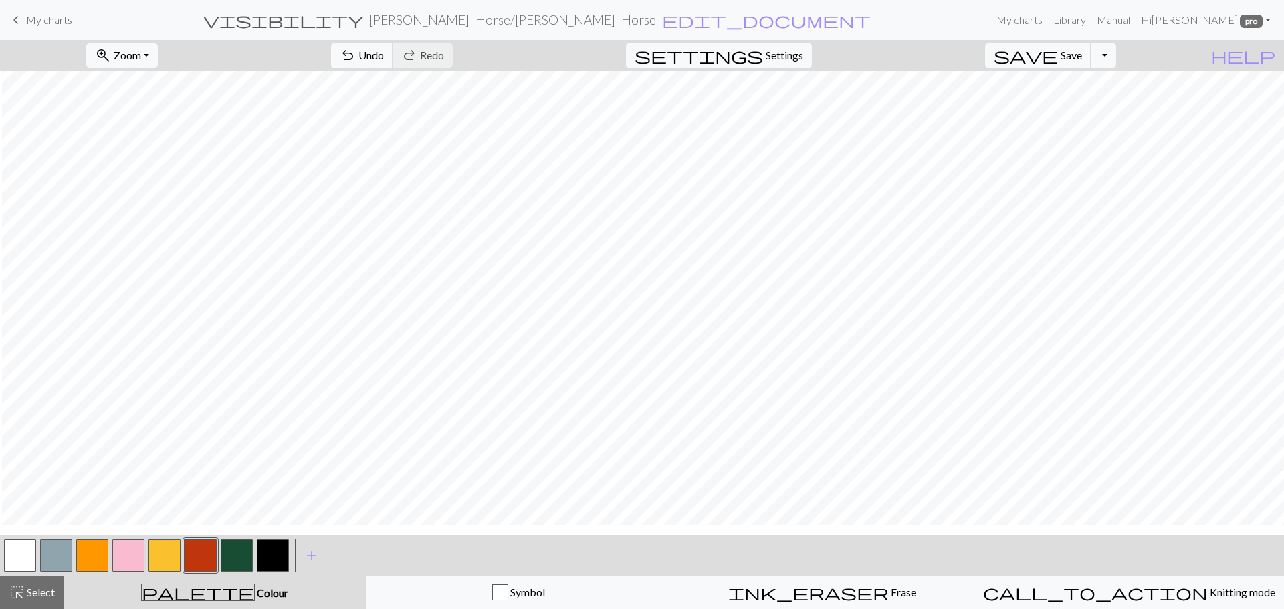
scroll to position [130, 2]
click at [15, 559] on button "button" at bounding box center [20, 556] width 32 height 32
click at [195, 561] on button "button" at bounding box center [201, 556] width 32 height 32
click at [191, 554] on button "button" at bounding box center [201, 556] width 32 height 32
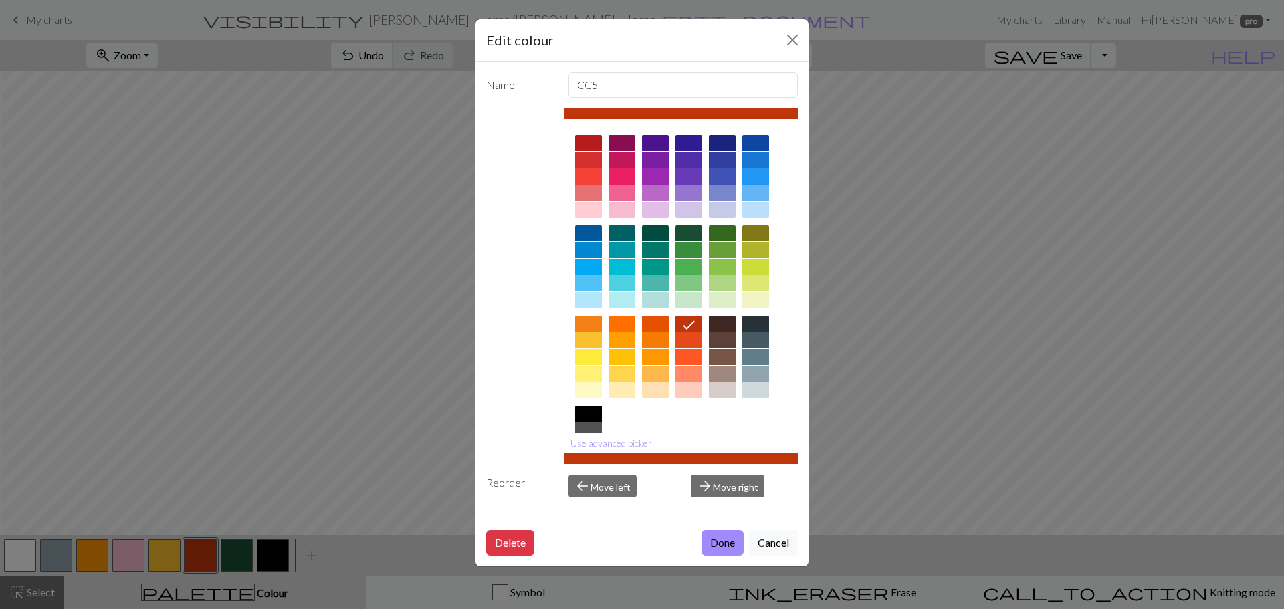
click at [191, 554] on div "Edit colour Name CC5 Use advanced picker Reorder arrow_back Move left arrow_for…" at bounding box center [642, 304] width 1284 height 609
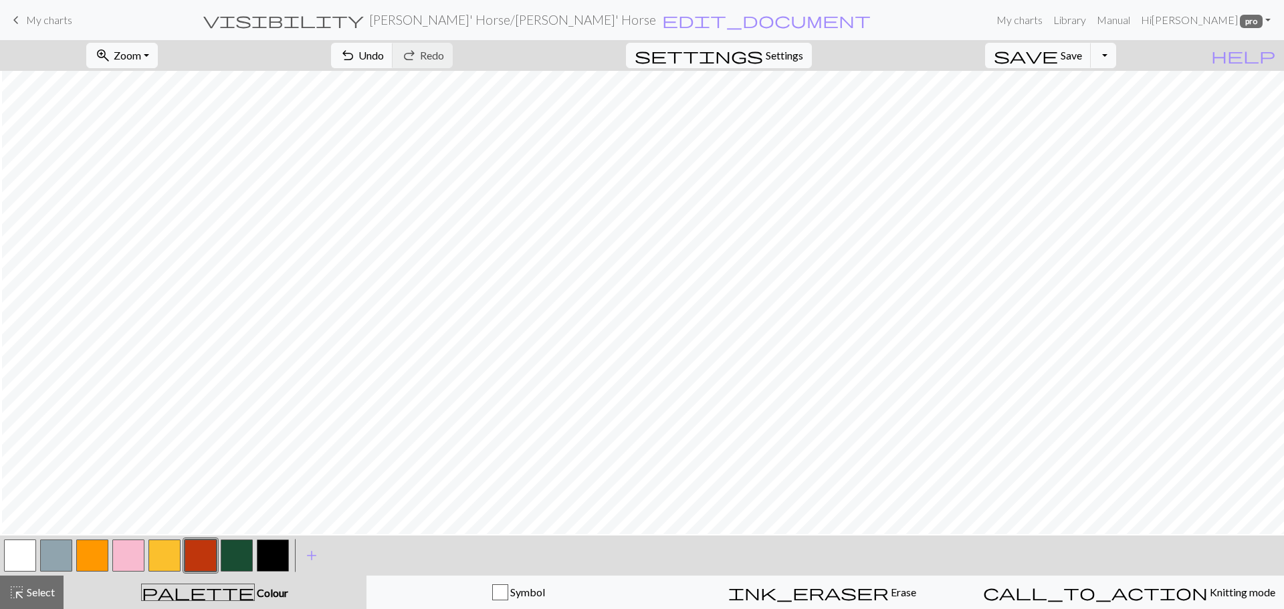
scroll to position [45, 2]
click at [1082, 60] on span "Save" at bounding box center [1071, 55] width 21 height 13
click at [82, 565] on button "button" at bounding box center [92, 556] width 32 height 32
click at [1082, 58] on span "Save" at bounding box center [1071, 55] width 21 height 13
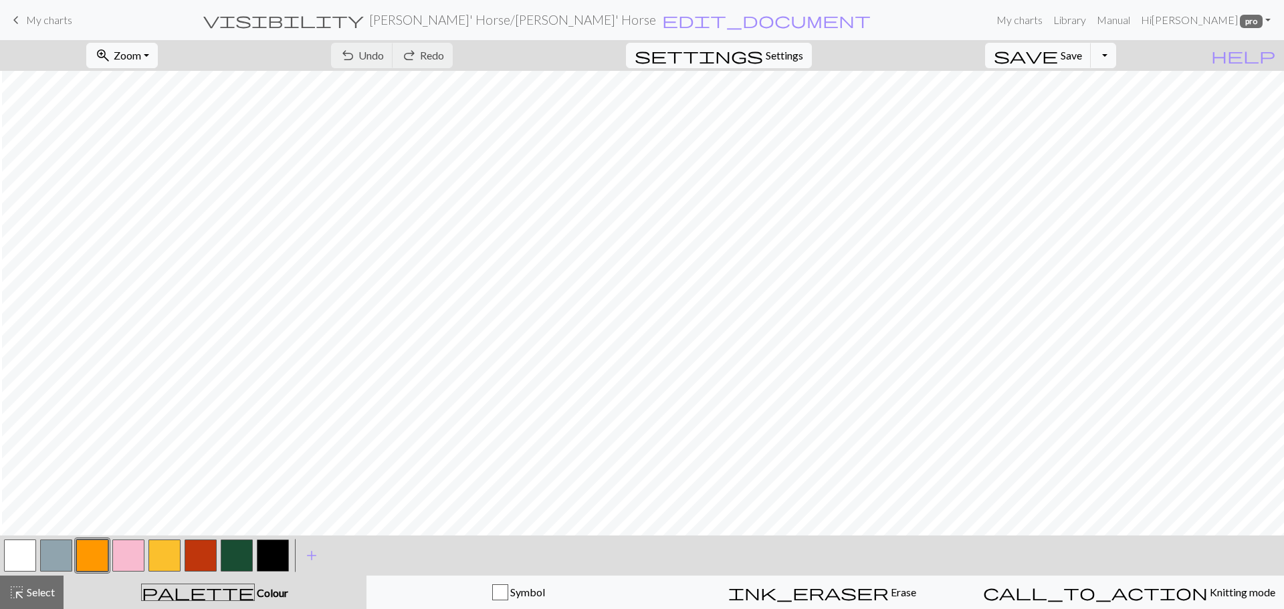
click at [50, 15] on span "My charts" at bounding box center [49, 19] width 46 height 13
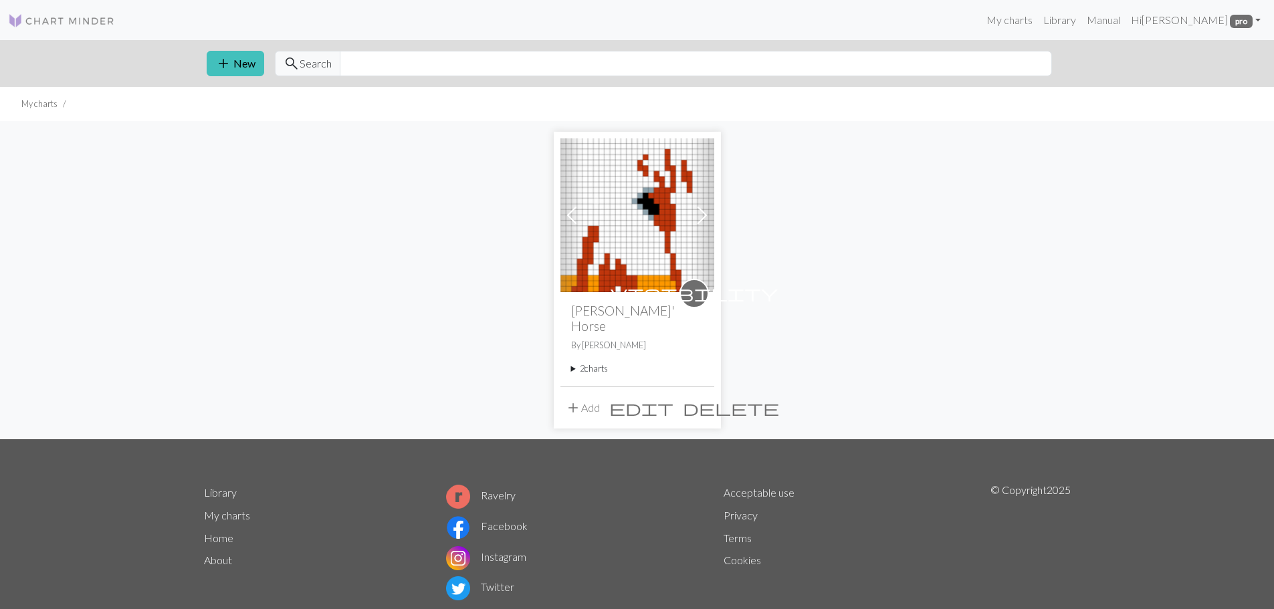
click at [682, 296] on span "visibility" at bounding box center [694, 293] width 29 height 29
click at [702, 296] on span "visibility" at bounding box center [694, 293] width 167 height 21
click at [625, 209] on img at bounding box center [638, 215] width 154 height 154
